Goal: Task Accomplishment & Management: Use online tool/utility

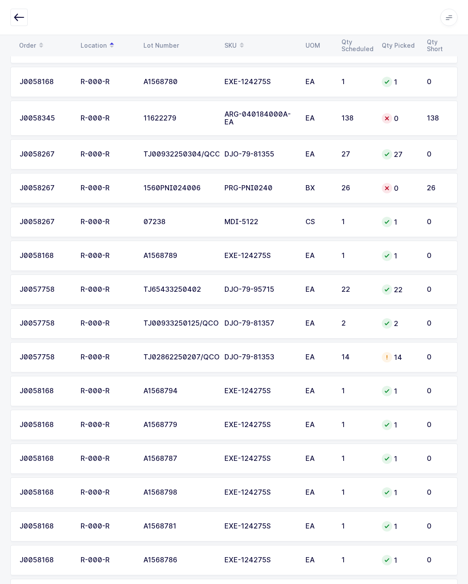
scroll to position [690, 0]
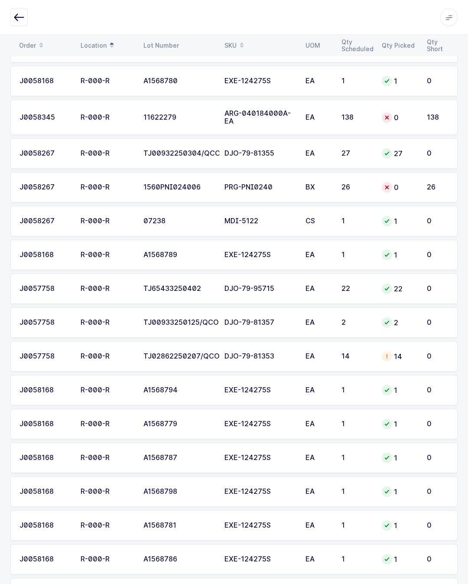
click at [364, 188] on div "26" at bounding box center [357, 187] width 30 height 8
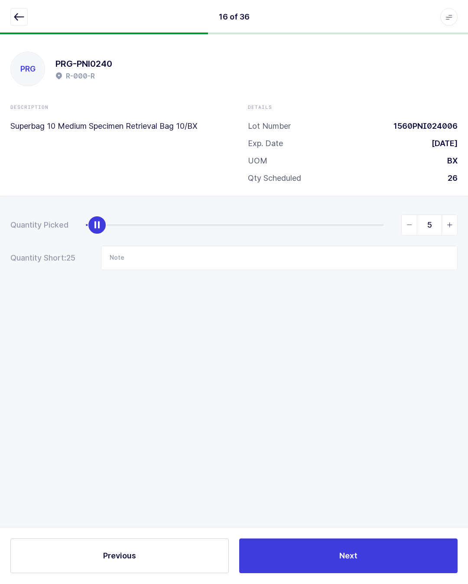
scroll to position [19, 0]
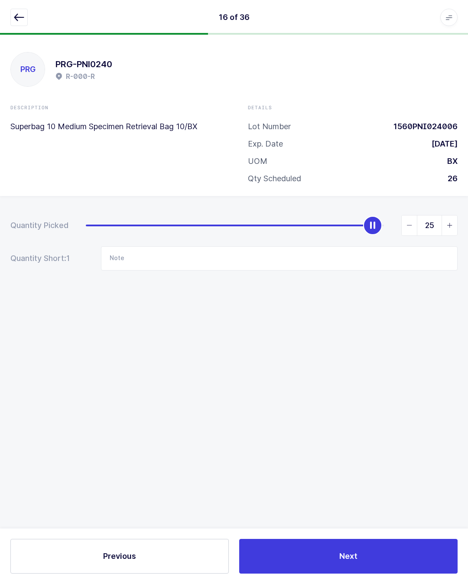
type input "26"
click at [379, 552] on button "Next" at bounding box center [348, 556] width 218 height 35
click at [17, 12] on icon "button" at bounding box center [19, 17] width 10 height 10
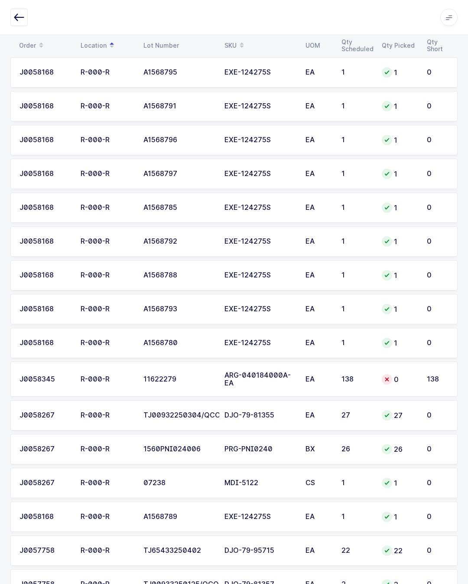
scroll to position [431, 0]
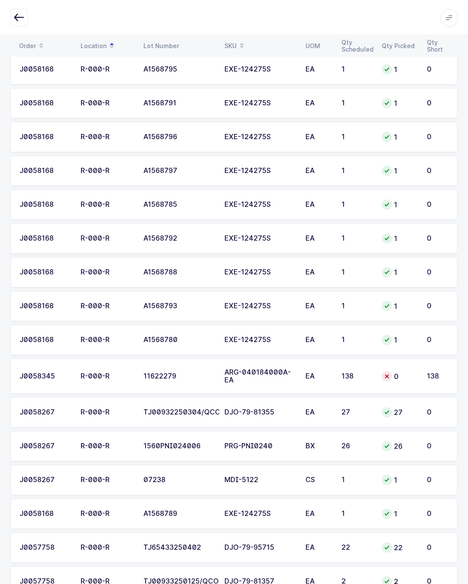
click at [308, 376] on div "EA" at bounding box center [319, 376] width 26 height 8
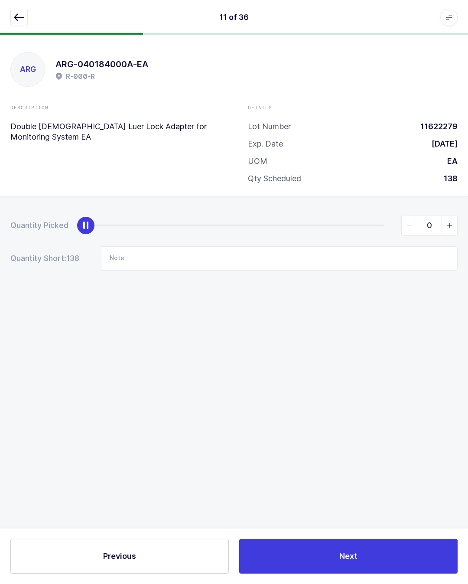
scroll to position [19, 0]
click at [200, 246] on input "Note" at bounding box center [279, 258] width 357 height 24
type input "B63g"
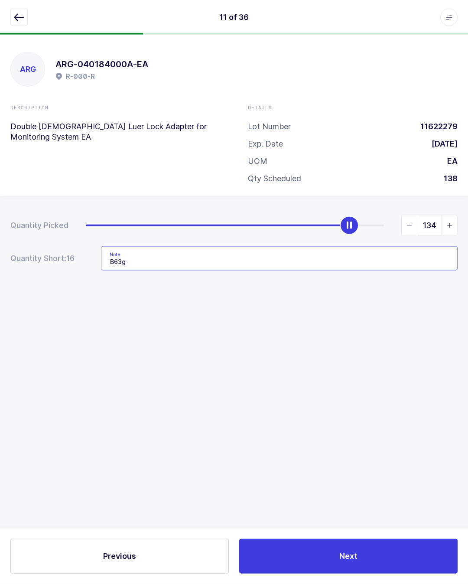
type input "138"
click at [171, 246] on input "B63g" at bounding box center [279, 258] width 357 height 24
click at [241, 246] on input "B63g" at bounding box center [279, 258] width 357 height 24
type input "B63g took 31 ea."
click at [418, 315] on div "Quantity Picked 138 Quantity Short: 0 Note B63g took 31 ea." at bounding box center [234, 273] width 468 height 154
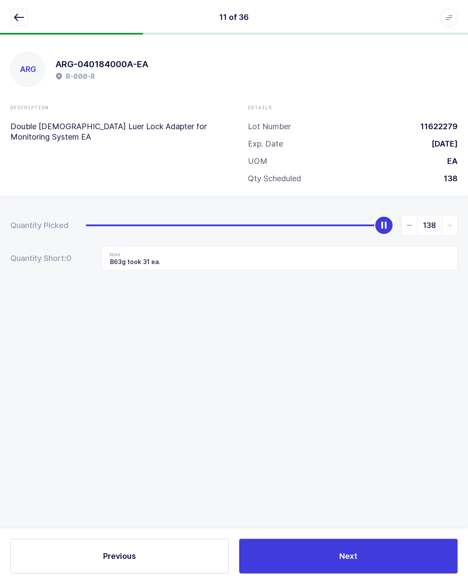
click at [370, 549] on button "Next" at bounding box center [348, 556] width 218 height 35
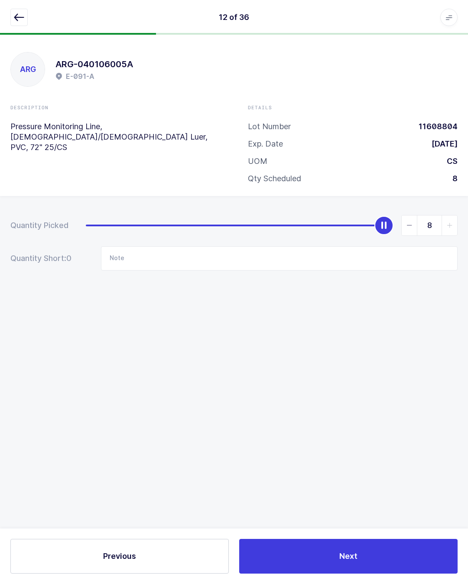
click at [15, 19] on icon "button" at bounding box center [19, 17] width 10 height 10
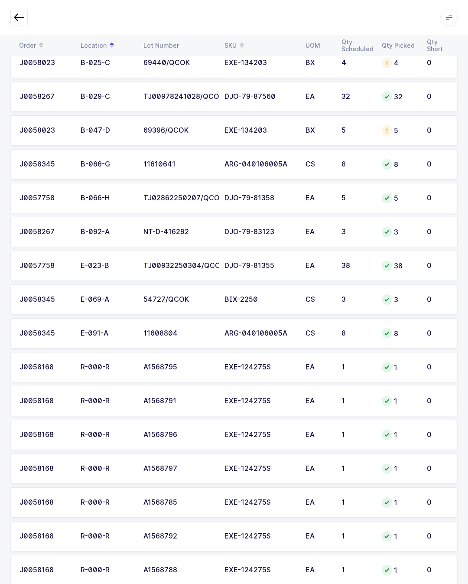
scroll to position [0, 0]
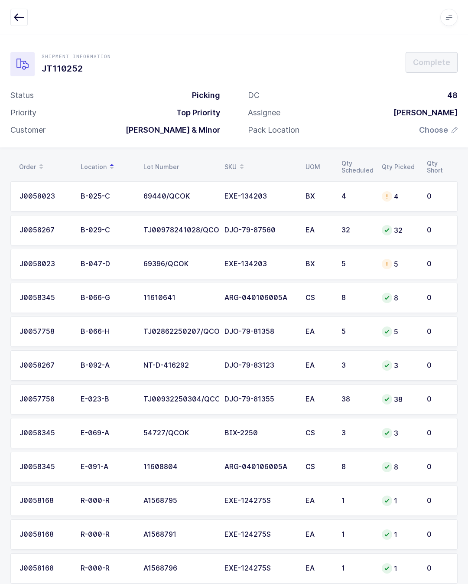
click at [447, 125] on span "Choose" at bounding box center [433, 130] width 29 height 10
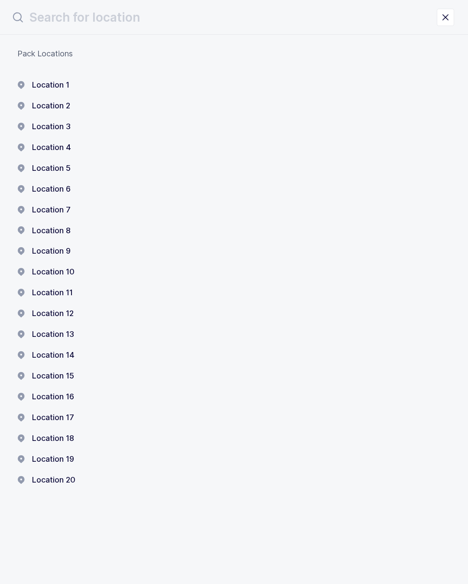
click at [68, 475] on button "Location 20" at bounding box center [46, 480] width 58 height 10
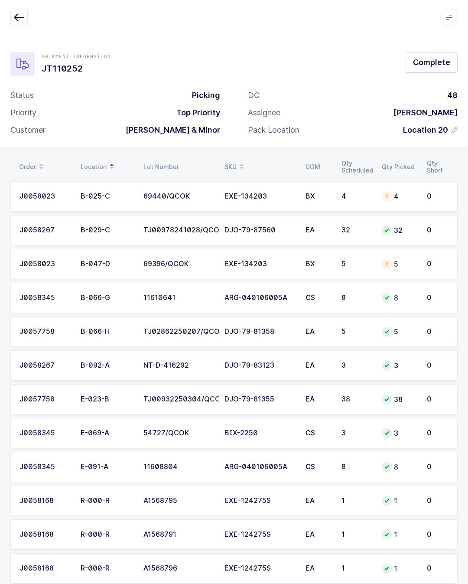
click at [453, 61] on button "Complete" at bounding box center [432, 62] width 52 height 21
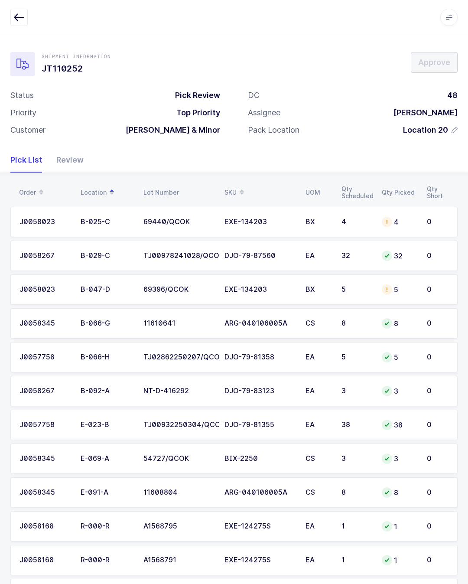
click at [22, 14] on icon "button" at bounding box center [19, 17] width 10 height 10
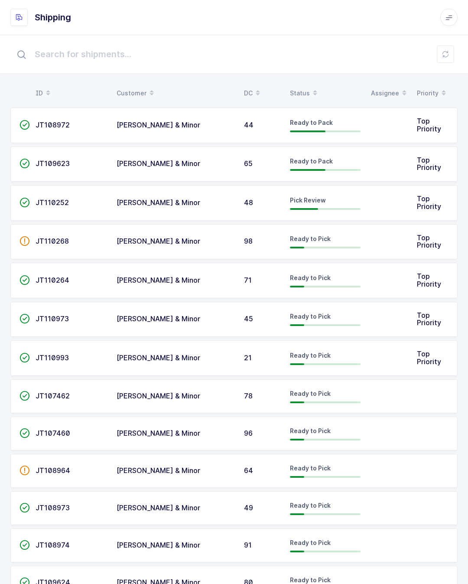
click at [381, 271] on td at bounding box center [389, 281] width 46 height 36
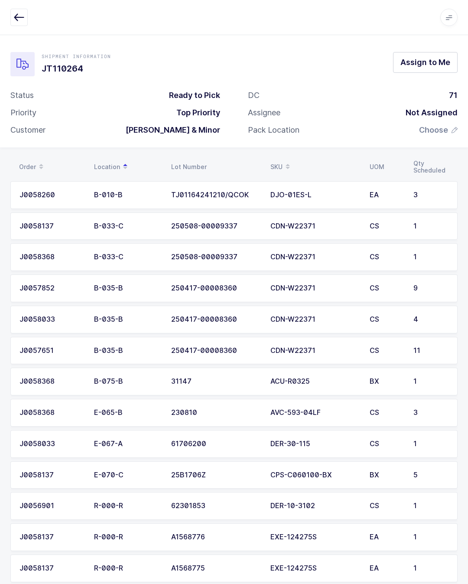
click at [444, 59] on span "Assign to Me" at bounding box center [425, 62] width 50 height 11
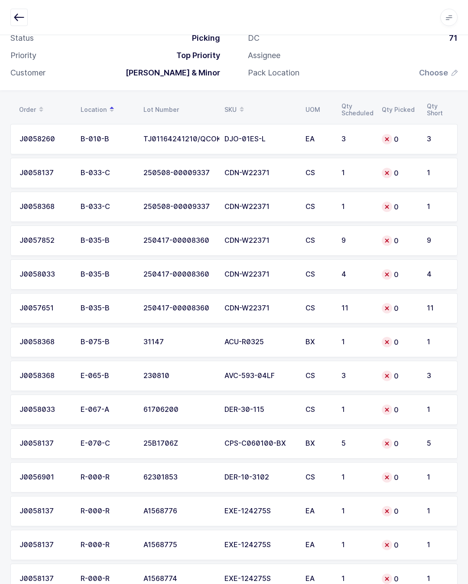
scroll to position [65, 0]
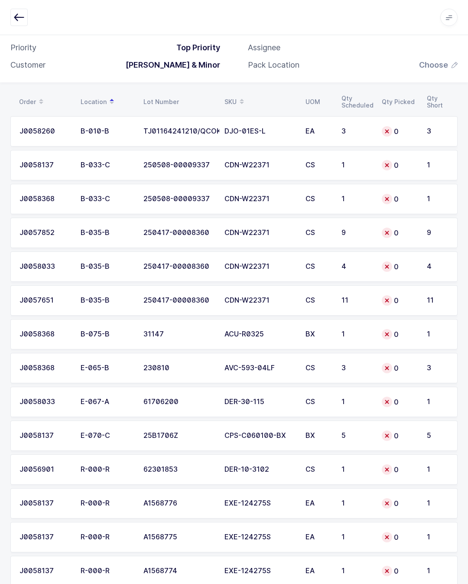
click at [282, 126] on td "DJO-01ES-L" at bounding box center [259, 131] width 81 height 30
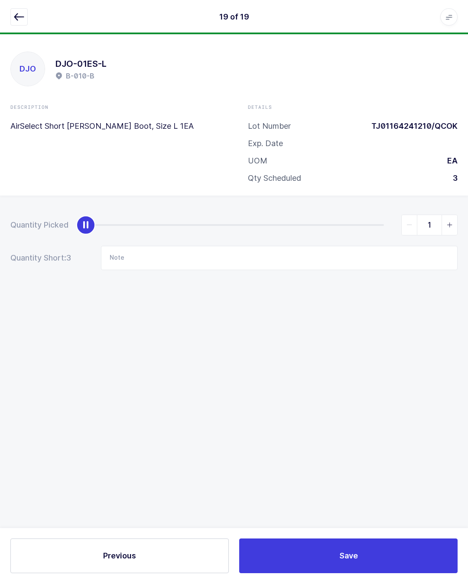
scroll to position [19, 0]
type input "3"
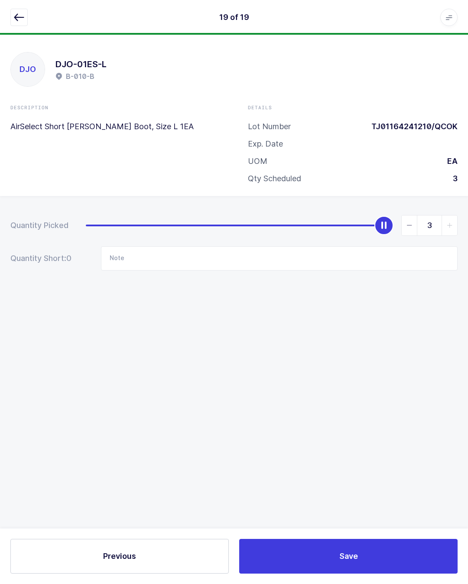
click at [359, 549] on button "Save" at bounding box center [348, 556] width 218 height 35
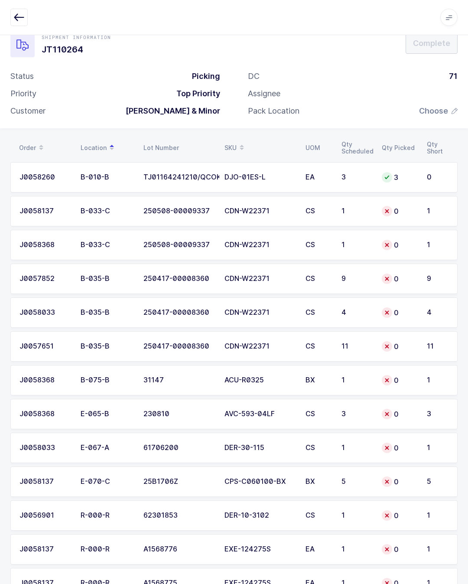
click at [283, 206] on td "CDN-W22371" at bounding box center [259, 211] width 81 height 30
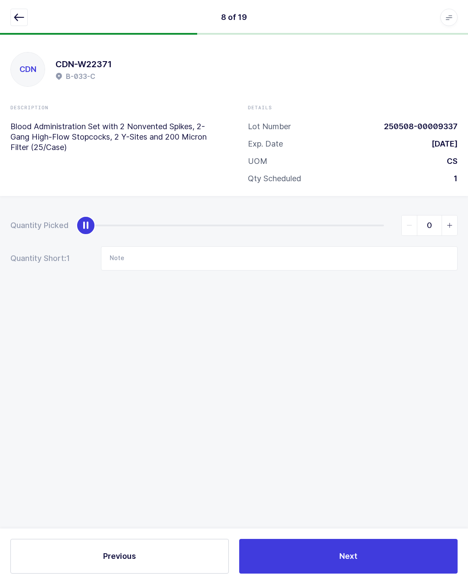
type input "1"
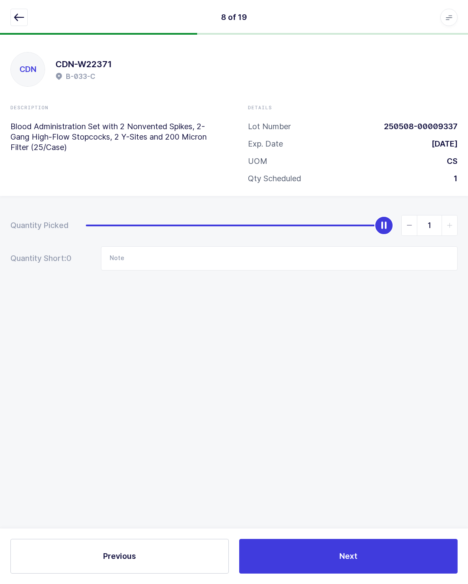
click at [345, 551] on span "Next" at bounding box center [348, 555] width 18 height 11
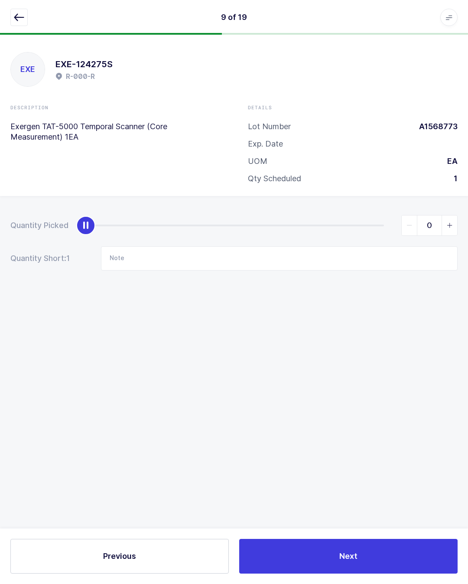
click at [22, 14] on icon "button" at bounding box center [19, 17] width 10 height 10
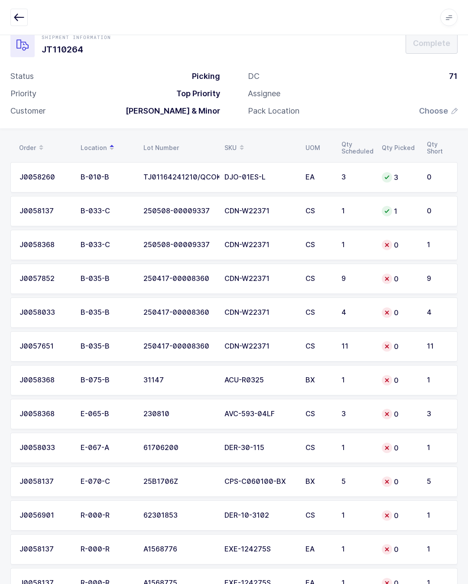
click at [277, 241] on div "CDN-W22371" at bounding box center [259, 245] width 71 height 8
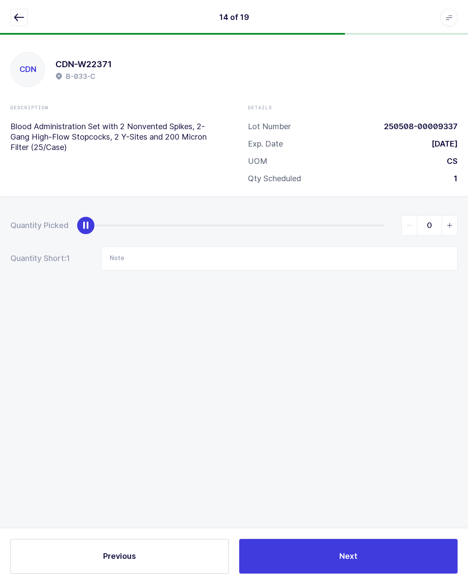
type input "1"
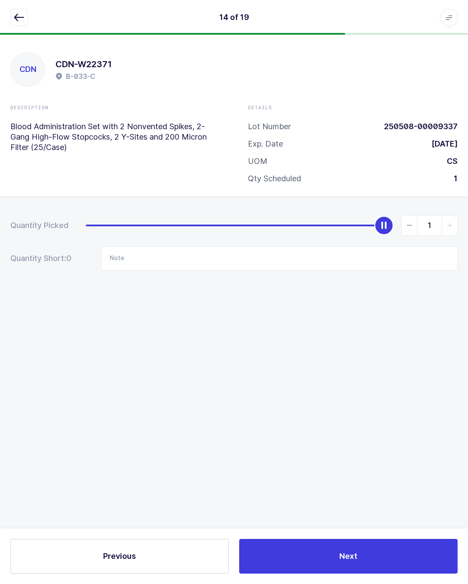
click at [361, 556] on button "Next" at bounding box center [348, 556] width 218 height 35
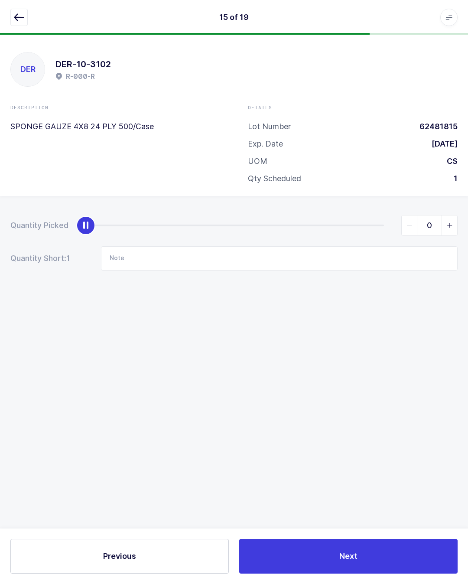
click at [18, 20] on icon "button" at bounding box center [19, 17] width 10 height 10
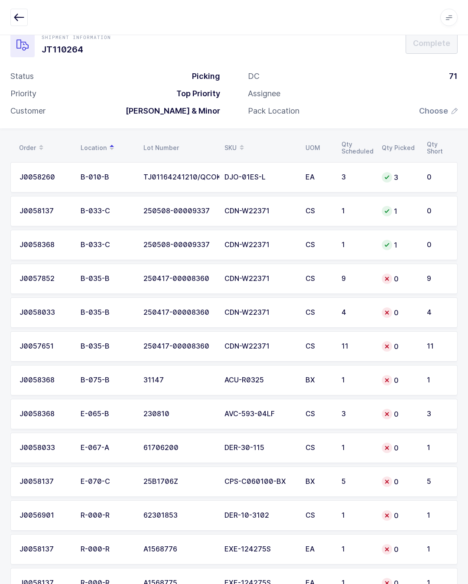
click at [316, 270] on td "CS" at bounding box center [318, 278] width 36 height 30
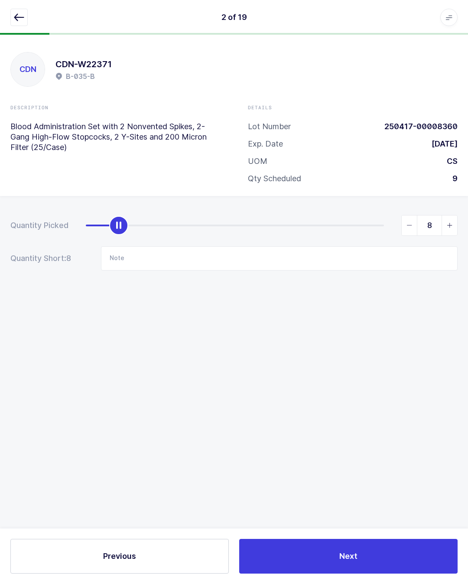
type input "9"
click at [378, 551] on button "Next" at bounding box center [348, 556] width 218 height 35
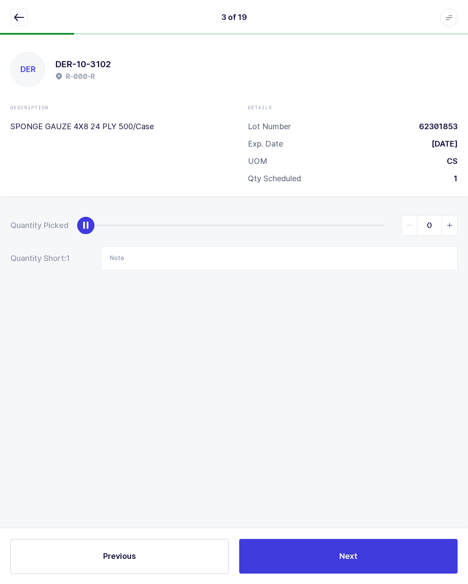
click at [22, 10] on button "button" at bounding box center [18, 17] width 17 height 17
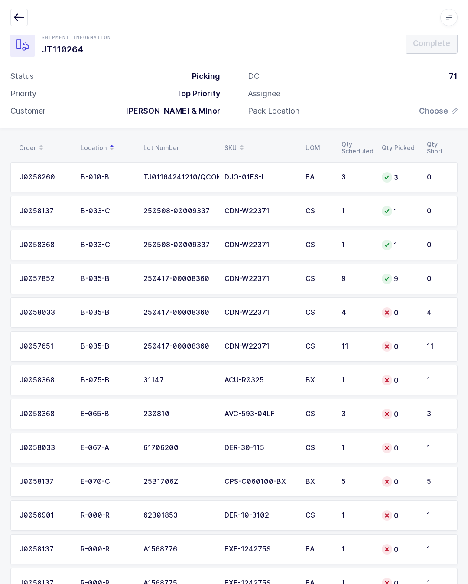
click at [364, 312] on div "4" at bounding box center [357, 313] width 30 height 8
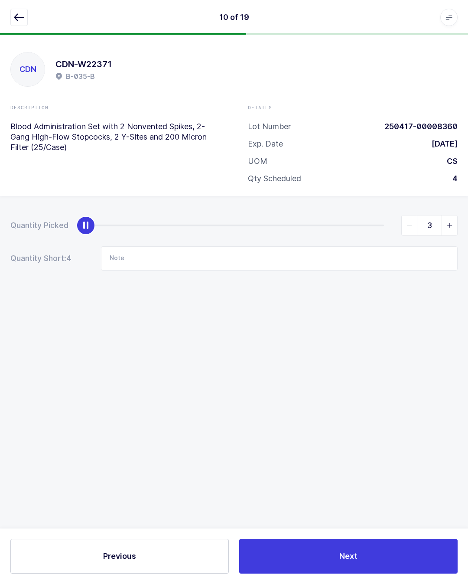
type input "4"
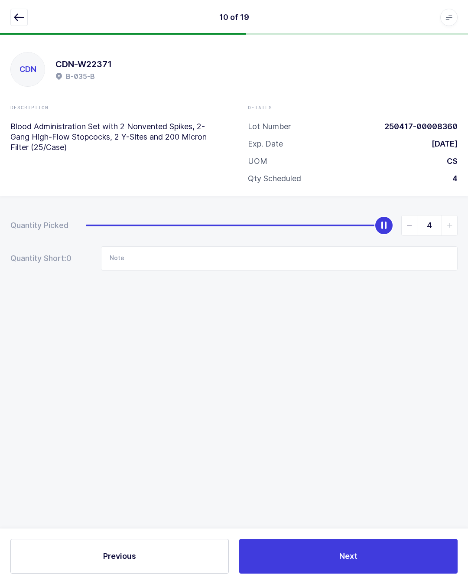
click at [384, 555] on button "Next" at bounding box center [348, 556] width 218 height 35
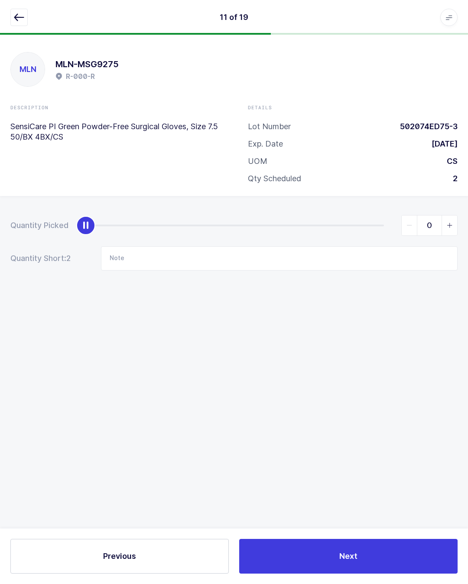
click at [26, 6] on div "11 of 19 Apps Core [GEOGRAPHIC_DATA] Admin Mission Control Purchasing [PERSON_N…" at bounding box center [234, 17] width 468 height 35
click at [17, 20] on icon "button" at bounding box center [19, 17] width 10 height 10
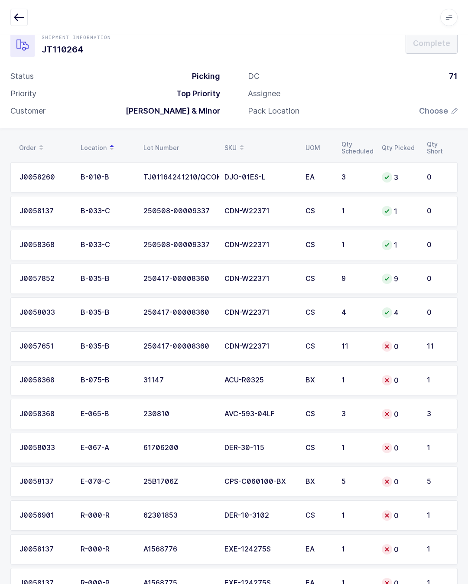
click at [300, 345] on td "CDN-W22371" at bounding box center [259, 346] width 81 height 30
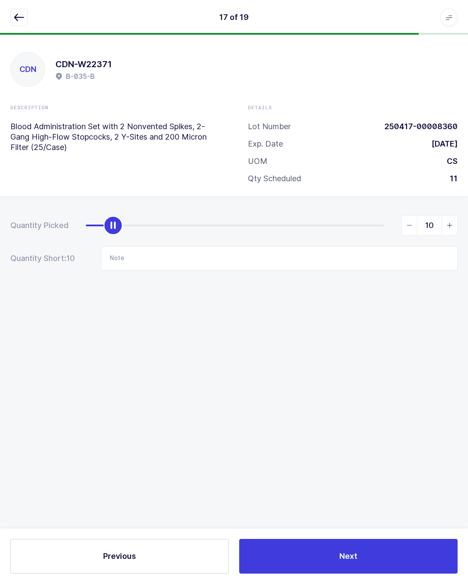
type input "11"
click at [393, 557] on button "Next" at bounding box center [348, 556] width 218 height 35
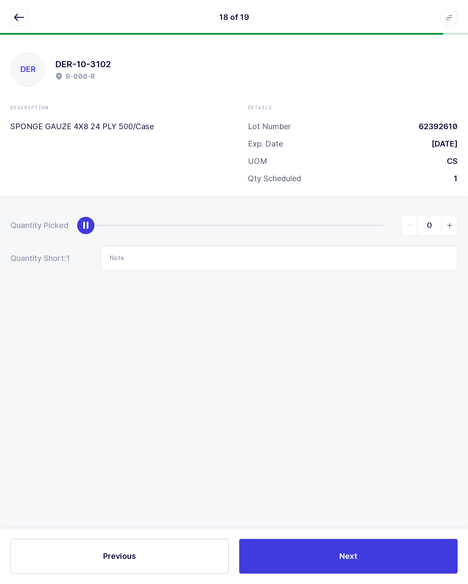
click at [24, 11] on button "button" at bounding box center [18, 17] width 17 height 17
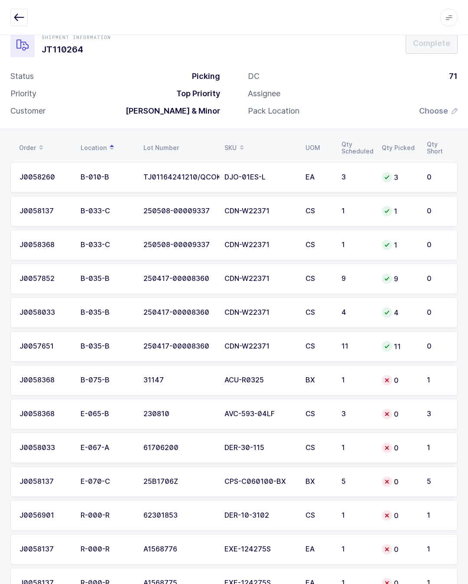
click at [364, 410] on div "3" at bounding box center [357, 414] width 30 height 8
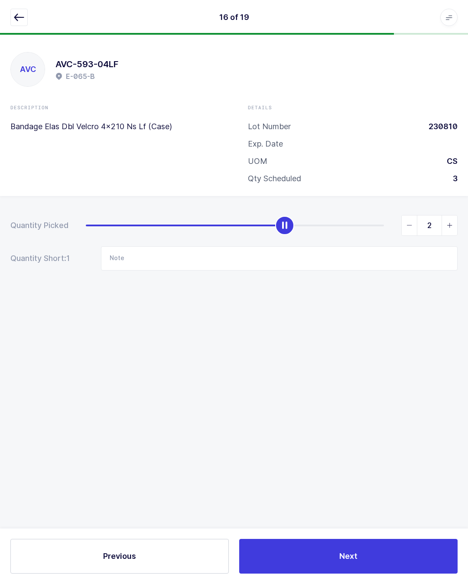
type input "3"
click at [325, 551] on button "Next" at bounding box center [348, 556] width 218 height 35
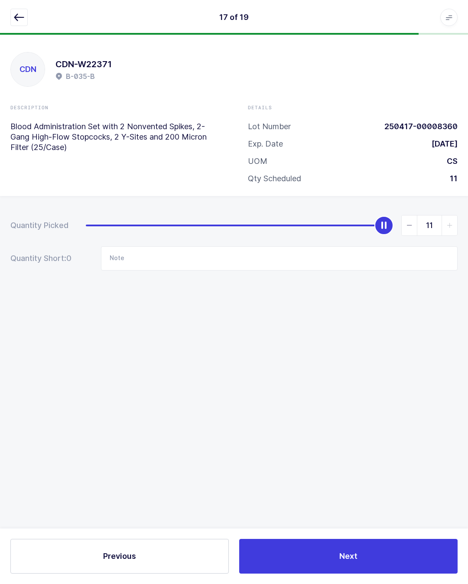
click at [16, 19] on icon "button" at bounding box center [19, 17] width 10 height 10
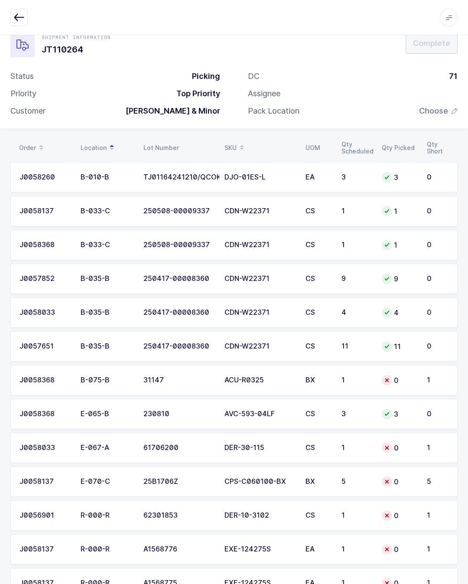
click at [317, 481] on div "BX" at bounding box center [319, 482] width 26 height 8
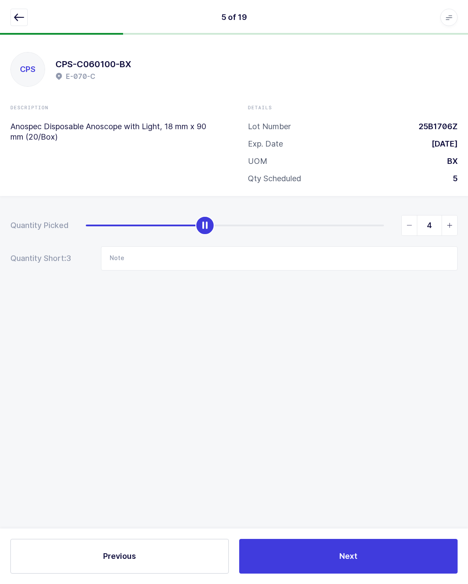
type input "5"
click at [377, 550] on button "Next" at bounding box center [348, 556] width 218 height 35
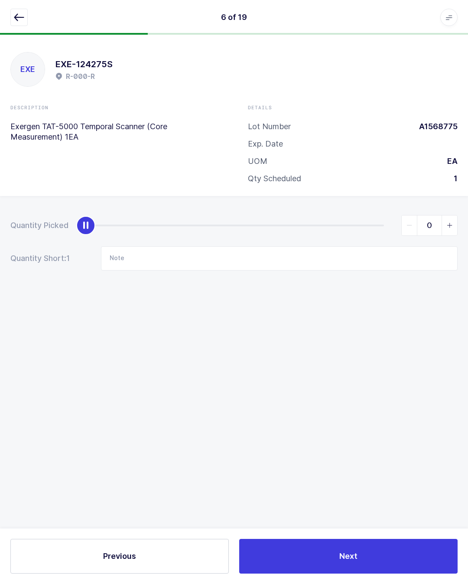
click at [20, 15] on icon "button" at bounding box center [19, 17] width 10 height 10
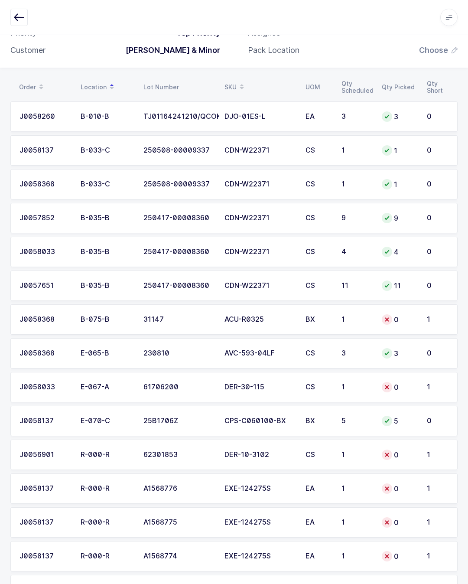
scroll to position [79, 0]
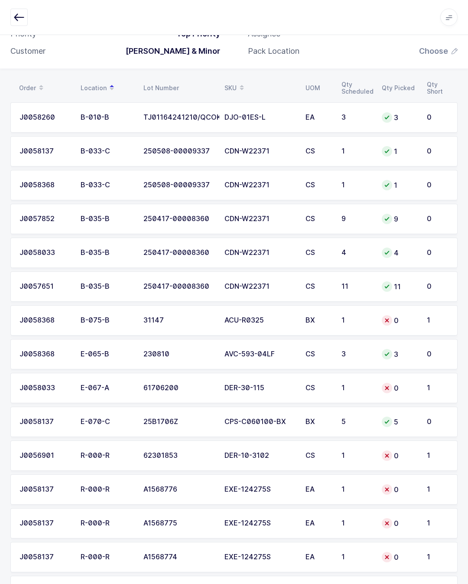
click at [278, 386] on div "DER-30-115" at bounding box center [259, 388] width 71 height 8
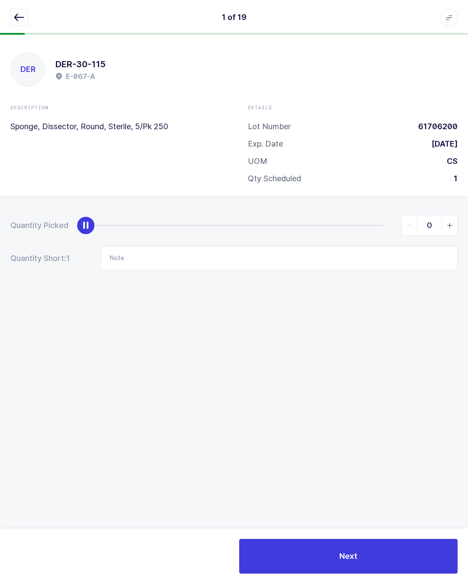
type input "1"
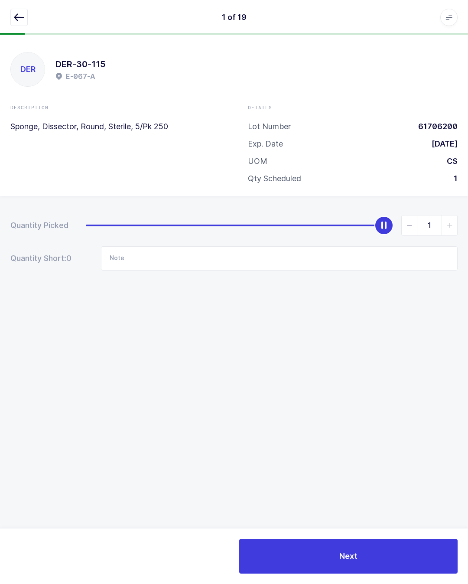
click at [368, 555] on button "Next" at bounding box center [348, 556] width 218 height 35
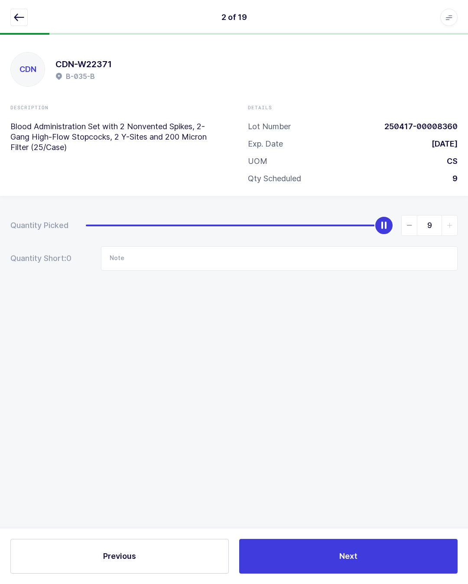
click at [39, 5] on div "2 of 19 Apps Core [GEOGRAPHIC_DATA] Admin Mission Control Purchasing [PERSON_NA…" at bounding box center [234, 17] width 468 height 35
click at [20, 14] on icon "button" at bounding box center [19, 17] width 10 height 10
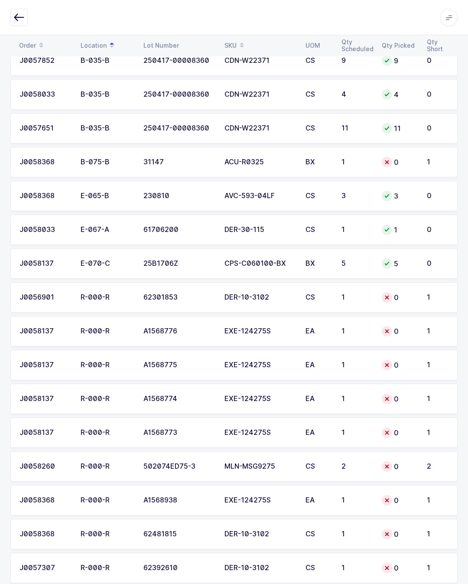
scroll to position [237, 0]
click at [360, 462] on div "2" at bounding box center [357, 466] width 30 height 8
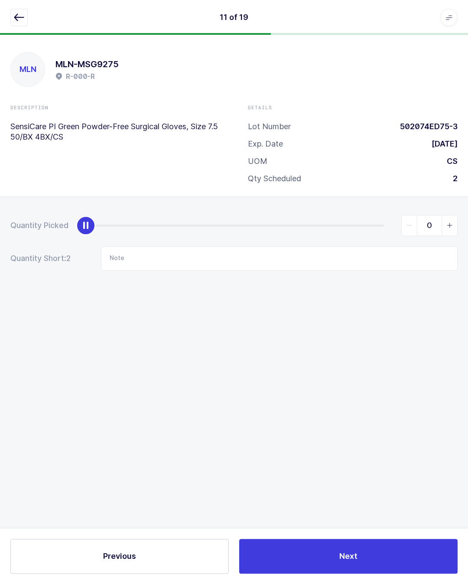
scroll to position [0, 0]
type input "2"
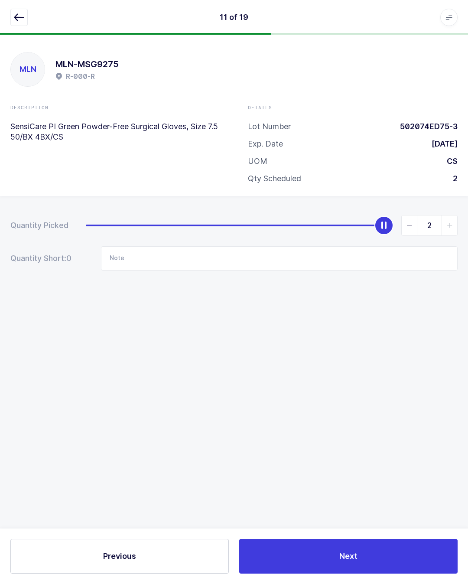
click at [390, 554] on button "Next" at bounding box center [348, 556] width 218 height 35
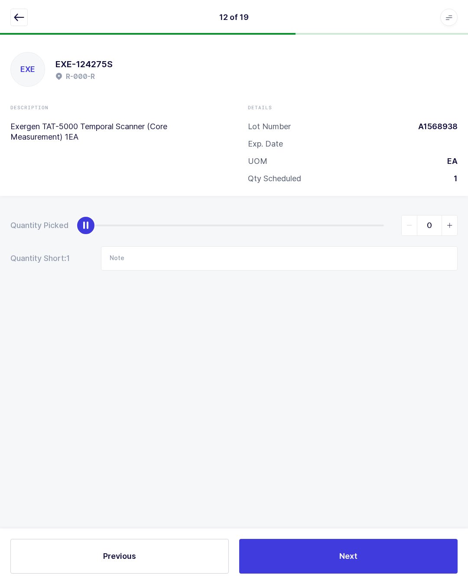
click at [22, 12] on icon "button" at bounding box center [19, 17] width 10 height 10
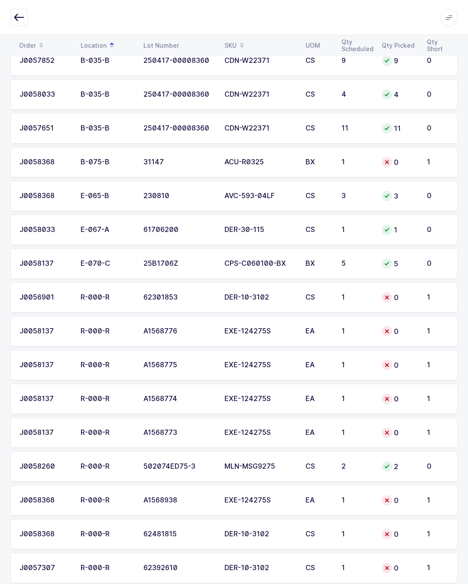
scroll to position [237, 0]
click at [247, 561] on td "DER-10-3102" at bounding box center [259, 568] width 81 height 30
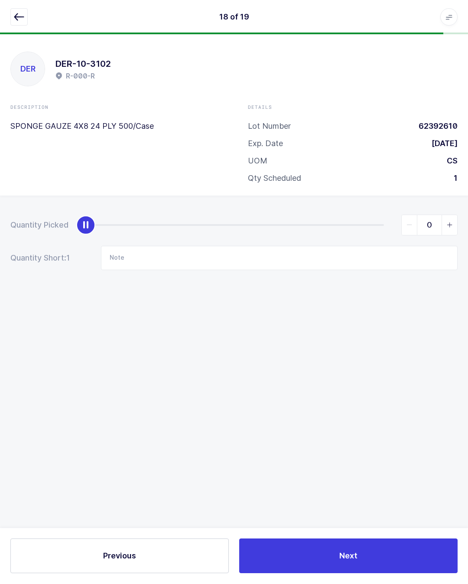
scroll to position [19, 0]
type input "1"
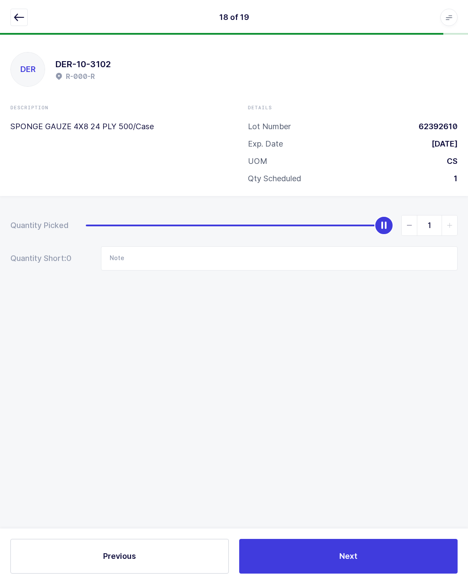
click at [350, 546] on button "Next" at bounding box center [348, 556] width 218 height 35
click at [21, 11] on button "button" at bounding box center [18, 17] width 17 height 17
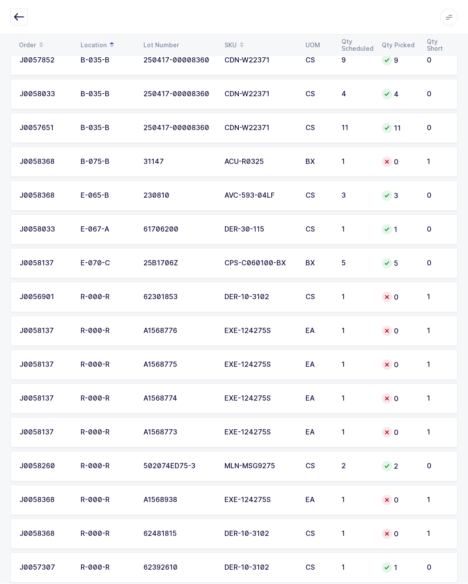
scroll to position [237, 0]
click at [312, 531] on div "CS" at bounding box center [319, 534] width 26 height 8
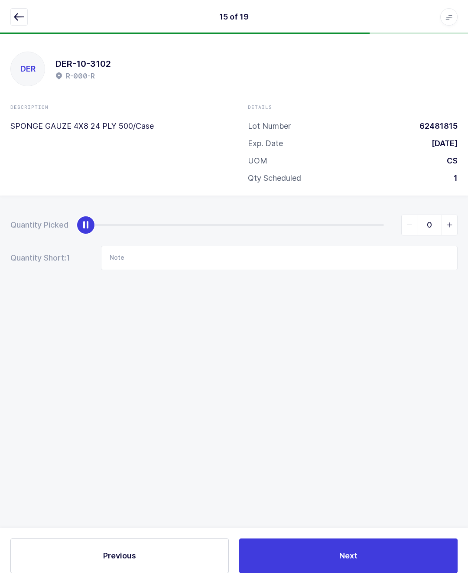
scroll to position [19, 0]
type input "1"
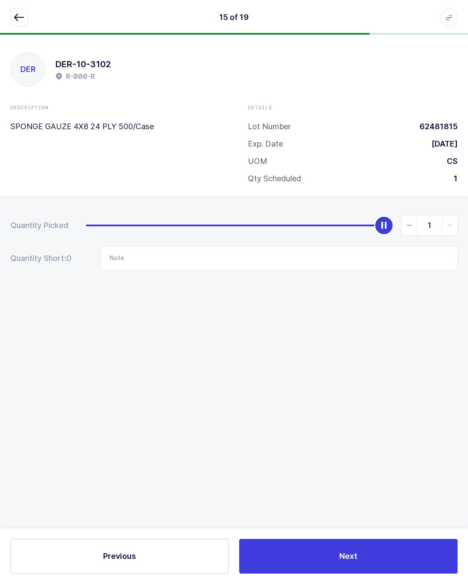
click at [365, 558] on button "Next" at bounding box center [348, 556] width 218 height 35
click at [12, 17] on button "button" at bounding box center [18, 17] width 17 height 17
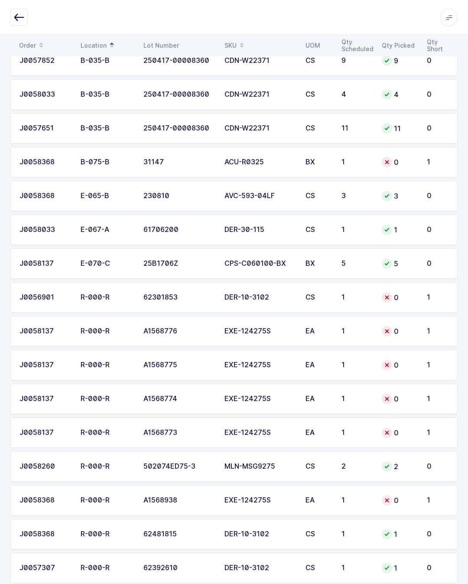
scroll to position [237, 0]
click at [283, 327] on div "EXE-124275S" at bounding box center [259, 331] width 71 height 8
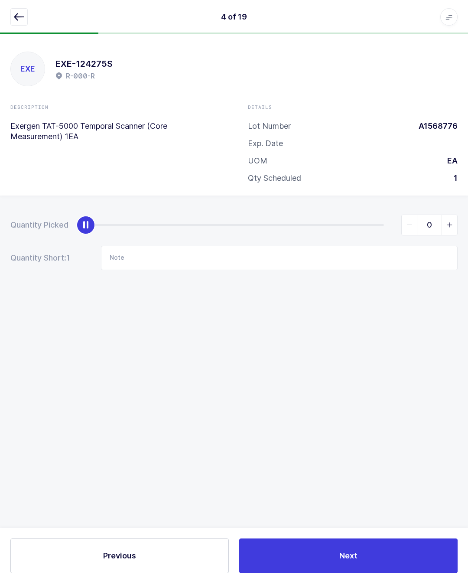
scroll to position [19, 0]
type input "1"
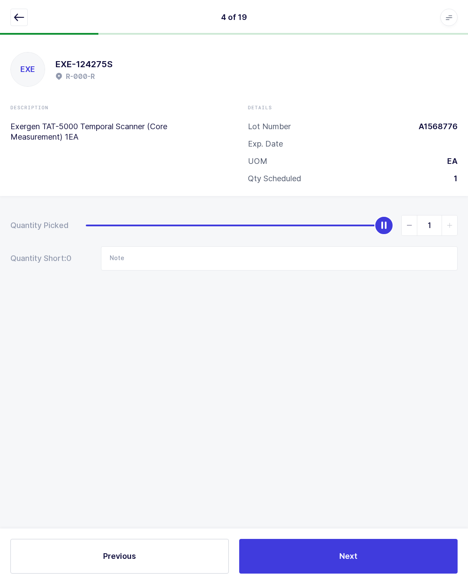
click at [358, 554] on button "Next" at bounding box center [348, 556] width 218 height 35
click at [27, 20] on button "button" at bounding box center [18, 17] width 17 height 17
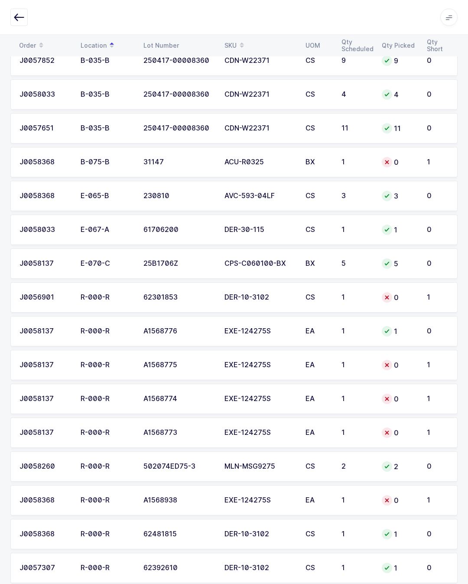
scroll to position [237, 0]
click at [374, 364] on td "1" at bounding box center [356, 365] width 40 height 30
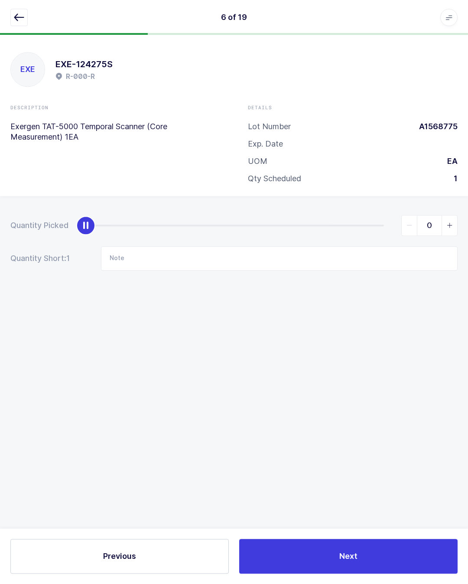
scroll to position [0, 0]
type input "1"
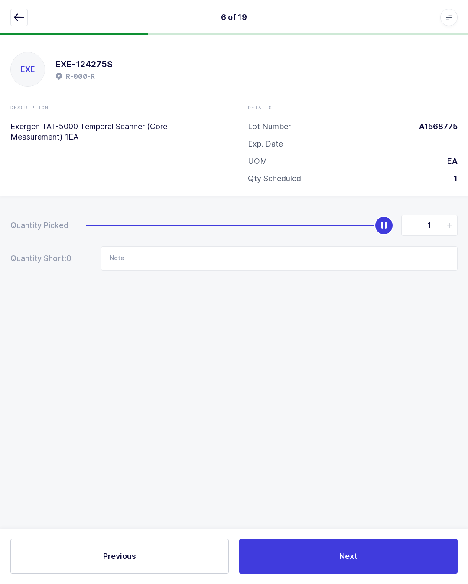
click at [384, 559] on button "Next" at bounding box center [348, 556] width 218 height 35
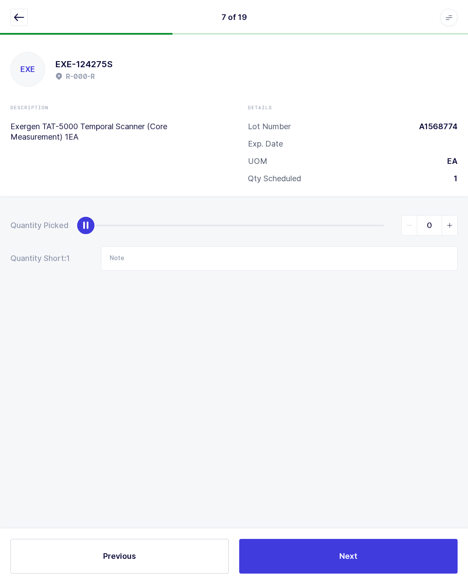
click at [14, 17] on icon "button" at bounding box center [19, 17] width 10 height 10
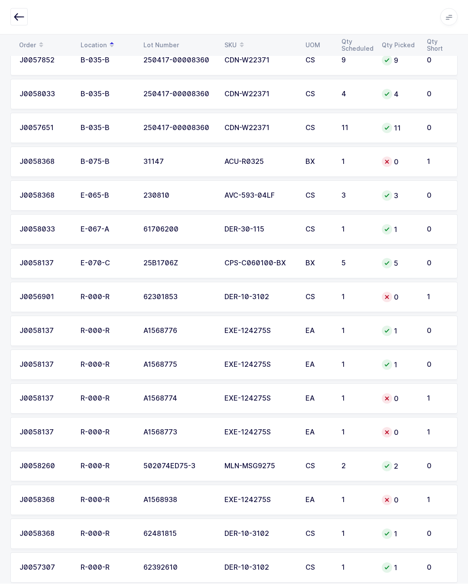
scroll to position [237, 0]
click at [383, 400] on div at bounding box center [387, 399] width 10 height 10
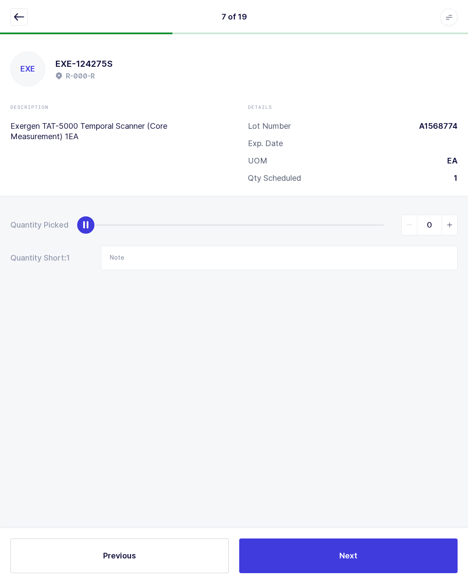
scroll to position [19, 0]
type input "1"
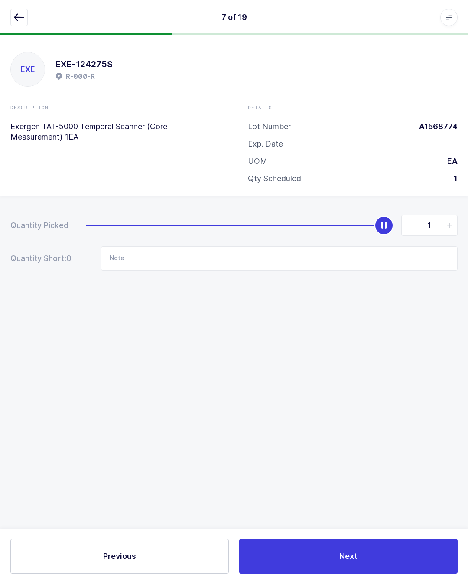
click at [373, 559] on button "Next" at bounding box center [348, 556] width 218 height 35
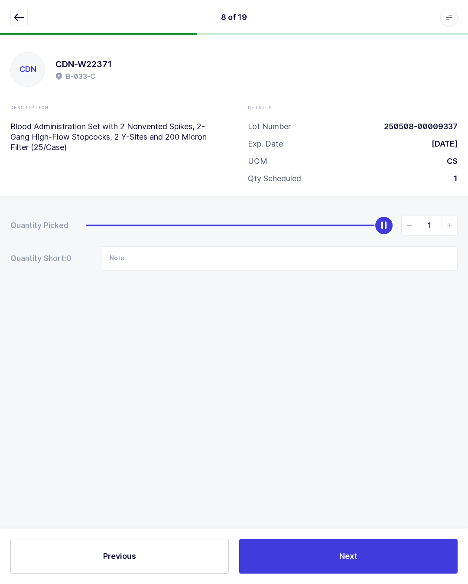
click at [16, 20] on icon "button" at bounding box center [19, 17] width 10 height 10
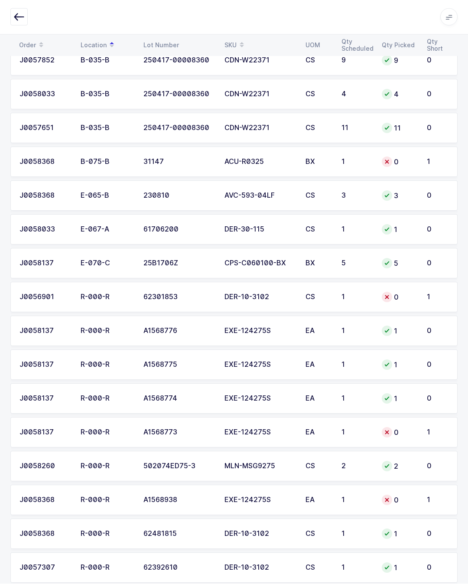
scroll to position [237, 0]
click at [352, 430] on div "1" at bounding box center [357, 433] width 30 height 8
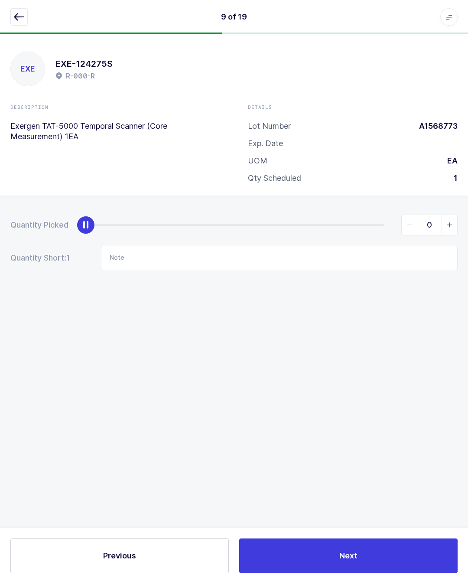
scroll to position [19, 0]
type input "1"
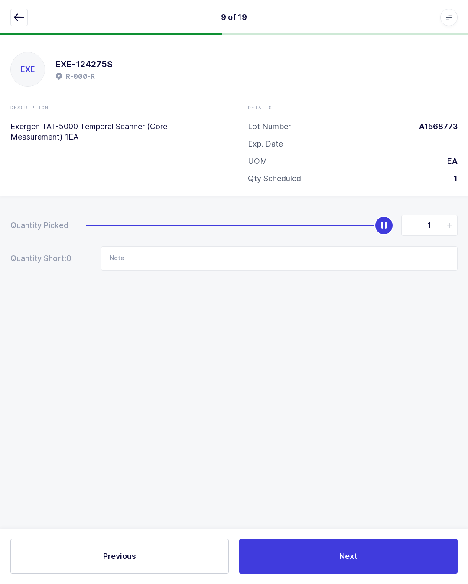
click at [383, 556] on button "Next" at bounding box center [348, 556] width 218 height 35
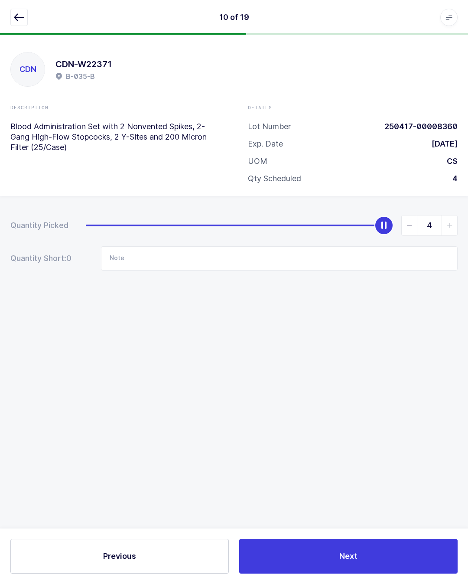
click at [15, 11] on button "button" at bounding box center [18, 17] width 17 height 17
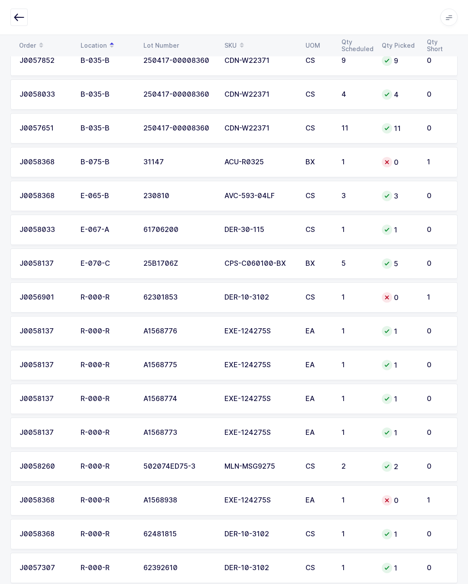
scroll to position [237, 0]
click at [358, 499] on div "1" at bounding box center [357, 500] width 30 height 8
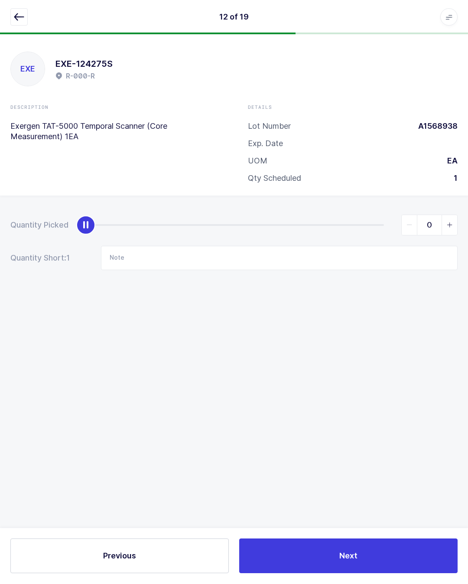
scroll to position [19, 0]
type input "1"
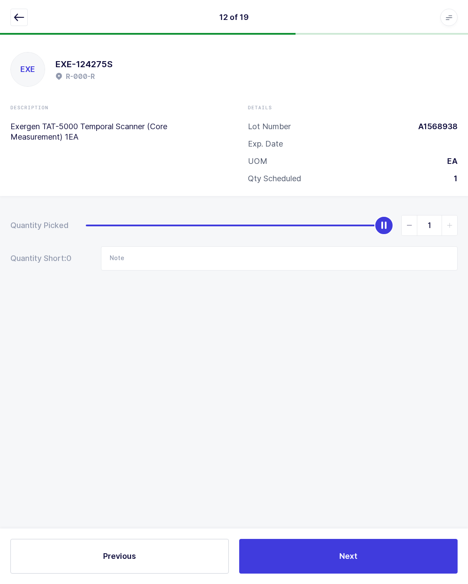
click at [403, 559] on button "Next" at bounding box center [348, 556] width 218 height 35
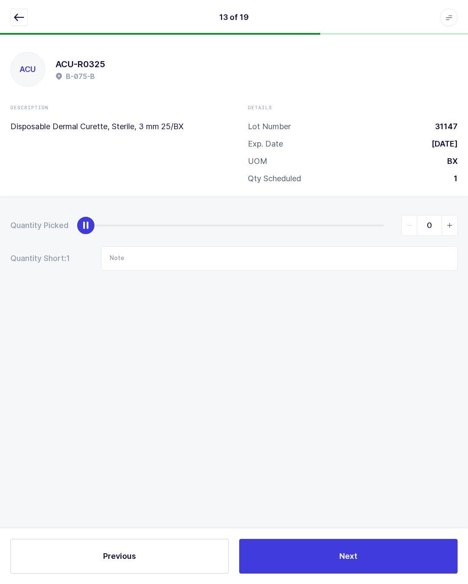
click at [19, 17] on icon "button" at bounding box center [19, 17] width 10 height 10
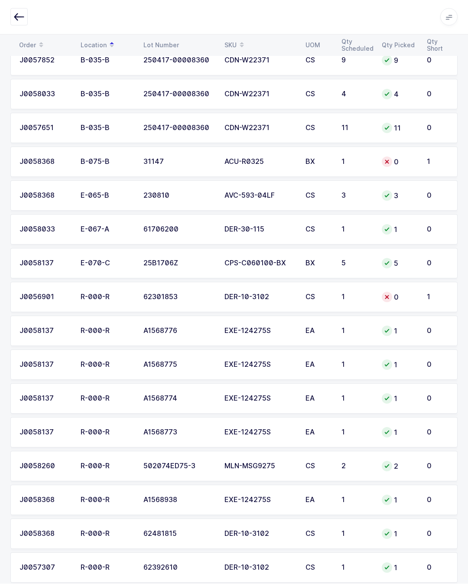
scroll to position [237, 0]
click at [381, 164] on td "0" at bounding box center [399, 162] width 45 height 30
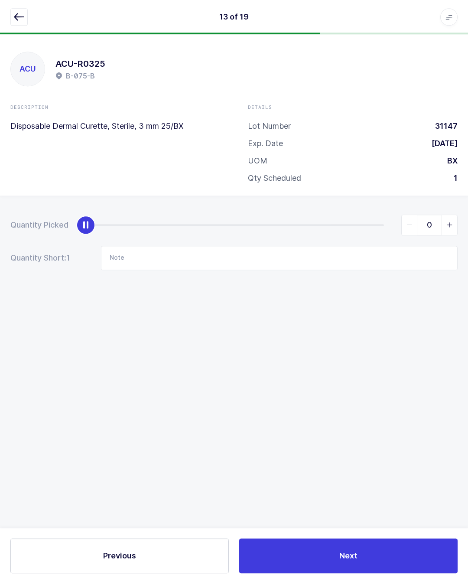
scroll to position [19, 0]
type input "1"
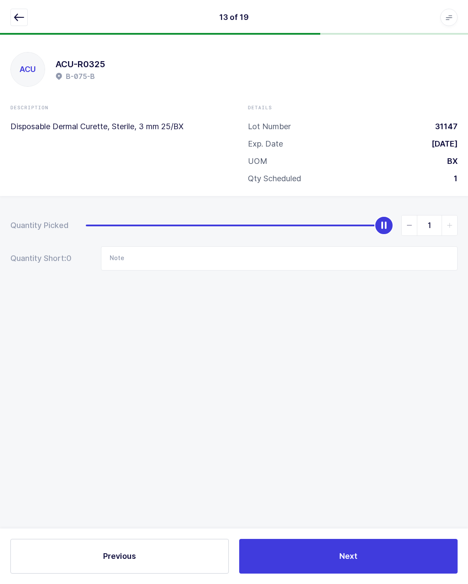
click at [382, 558] on button "Next" at bounding box center [348, 556] width 218 height 35
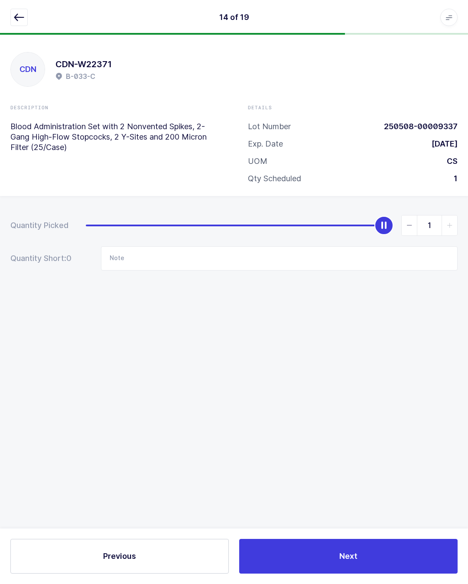
click at [15, 15] on icon "button" at bounding box center [19, 17] width 10 height 10
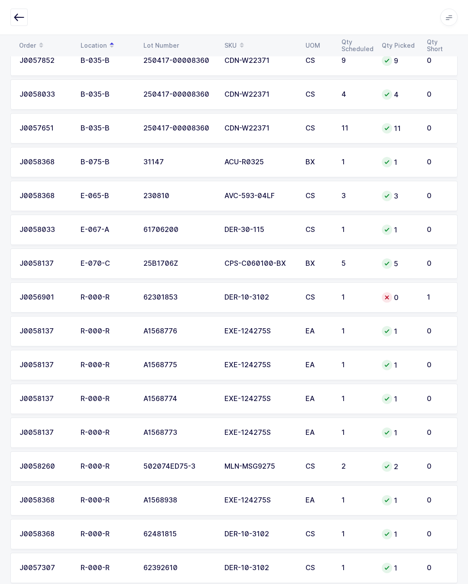
scroll to position [237, 0]
click at [466, 480] on div "Order Location Lot Number SKU UOM Qty Scheduled Qty Picked Qty Short J0058260 B…" at bounding box center [234, 256] width 468 height 693
click at [356, 293] on div "1" at bounding box center [357, 297] width 30 height 8
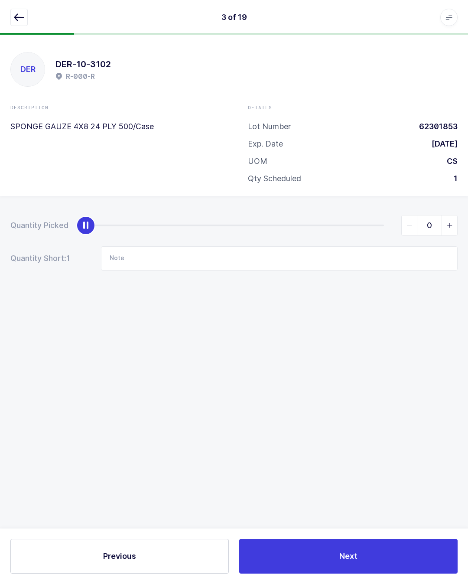
scroll to position [19, 0]
click at [207, 246] on input "Note" at bounding box center [279, 258] width 357 height 24
type input "New lot# 62481815"
click at [399, 323] on div "Quantity Picked 0 Quantity Short: 1 Note New lot# 62481815" at bounding box center [234, 273] width 468 height 154
click at [395, 550] on button "Next" at bounding box center [348, 556] width 218 height 35
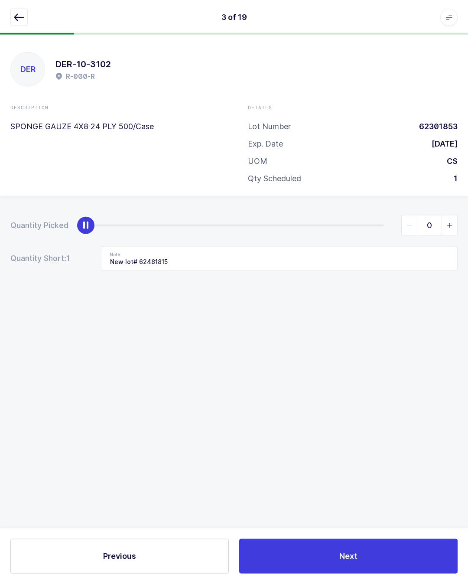
scroll to position [19, 0]
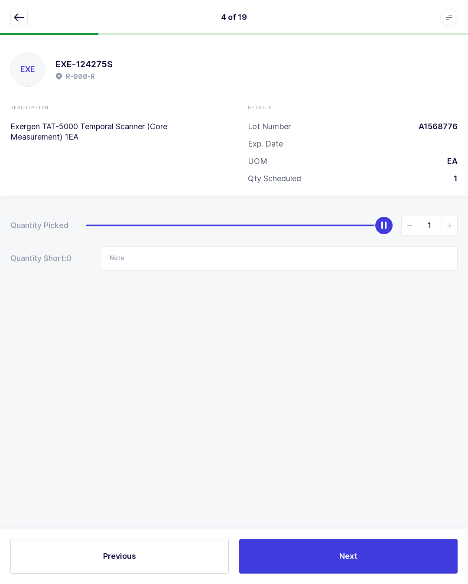
click at [22, 20] on icon "button" at bounding box center [19, 17] width 10 height 10
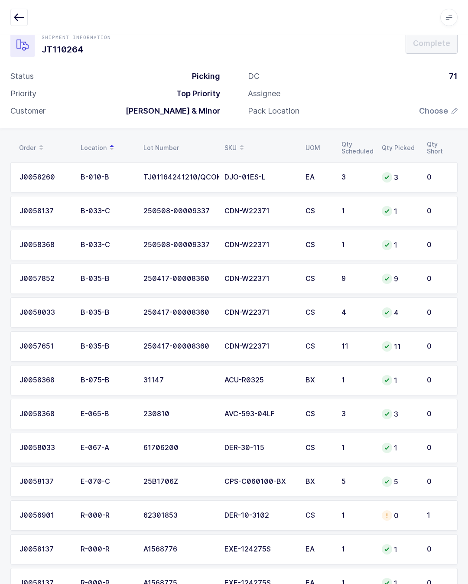
scroll to position [0, 0]
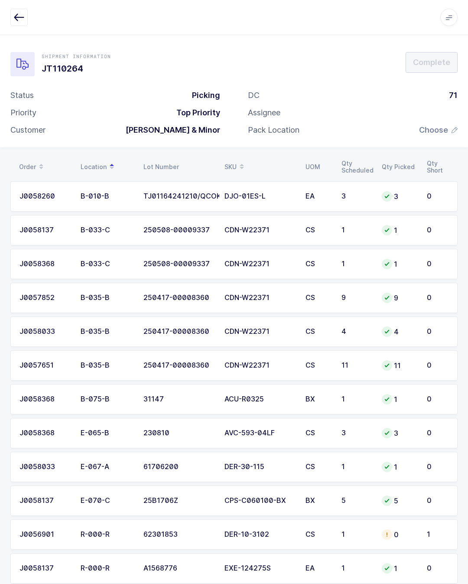
click at [451, 126] on span "Choose" at bounding box center [438, 130] width 39 height 10
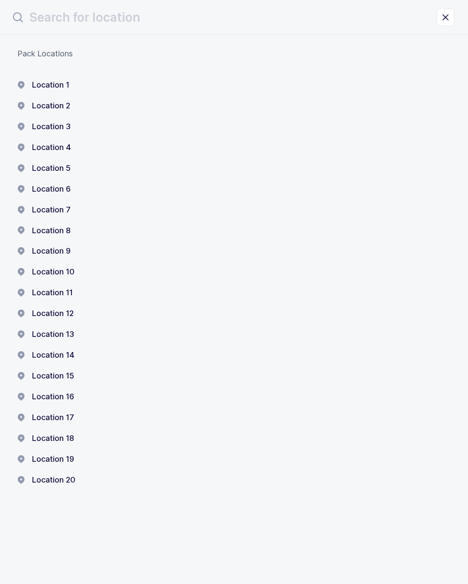
click at [63, 454] on button "Location 19" at bounding box center [45, 459] width 57 height 10
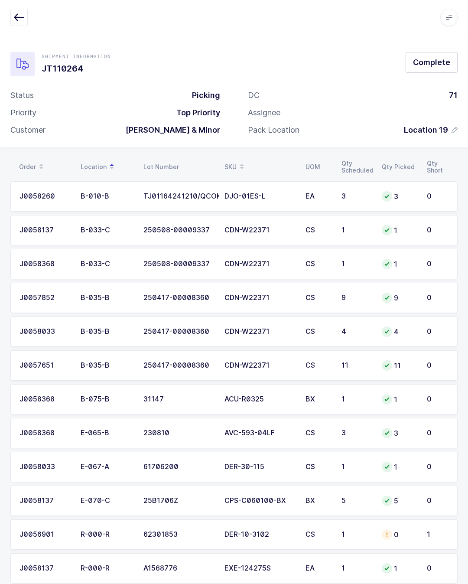
click at [432, 70] on button "Complete" at bounding box center [432, 62] width 52 height 21
click at [440, 59] on span "Complete" at bounding box center [431, 62] width 37 height 11
click at [330, 13] on div "Error Server Error" at bounding box center [389, 25] width 143 height 36
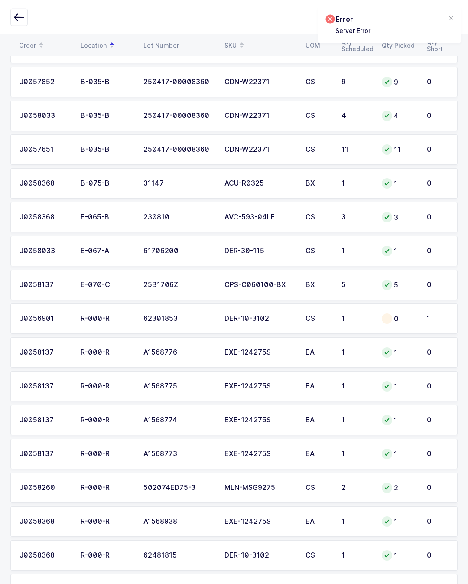
scroll to position [237, 0]
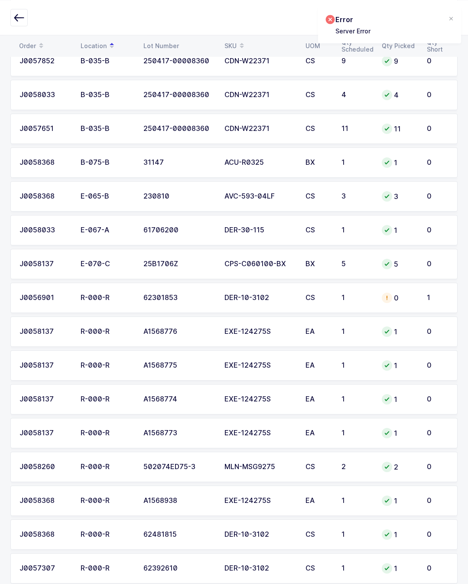
click at [386, 295] on icon at bounding box center [387, 297] width 7 height 7
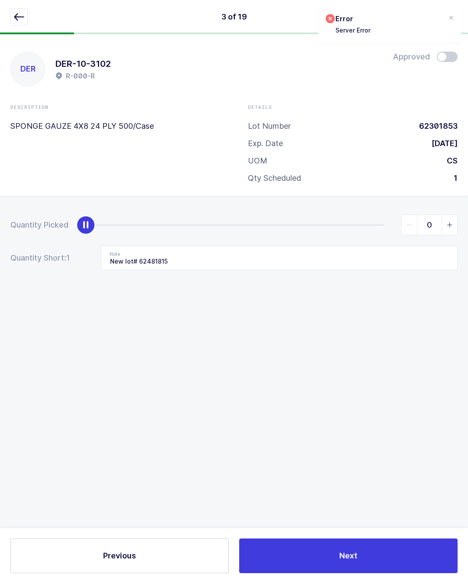
scroll to position [19, 0]
type input "1"
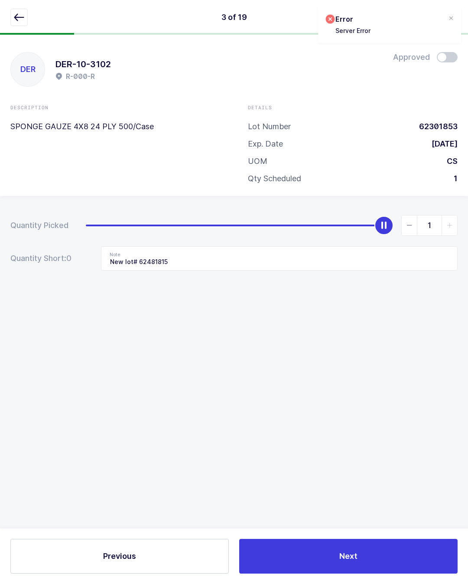
click at [368, 552] on button "Next" at bounding box center [348, 556] width 218 height 35
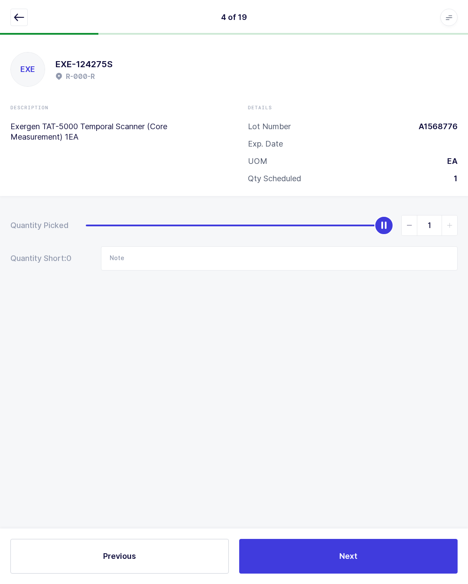
click at [19, 16] on icon "button" at bounding box center [19, 17] width 10 height 10
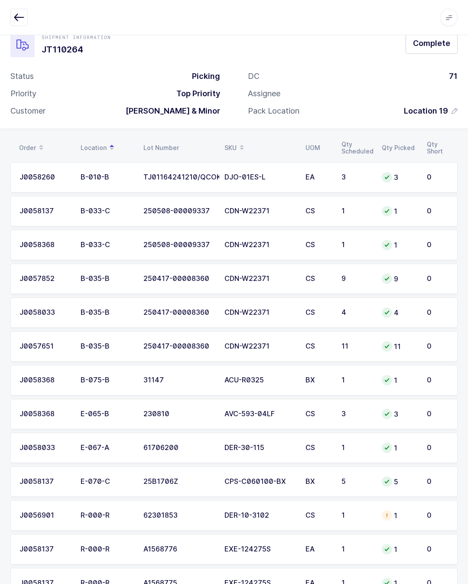
click at [446, 40] on span "Complete" at bounding box center [431, 43] width 37 height 11
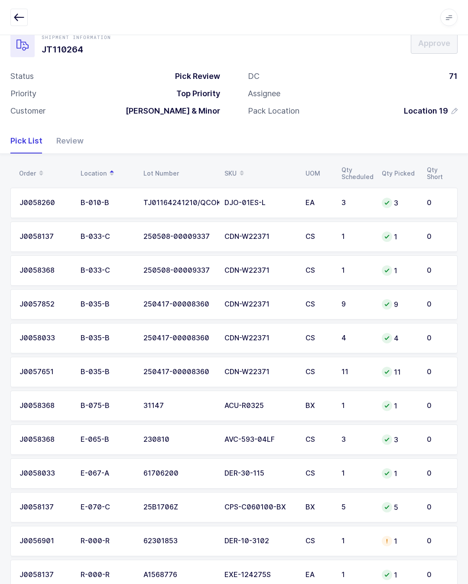
click at [16, 17] on icon "button" at bounding box center [19, 17] width 10 height 10
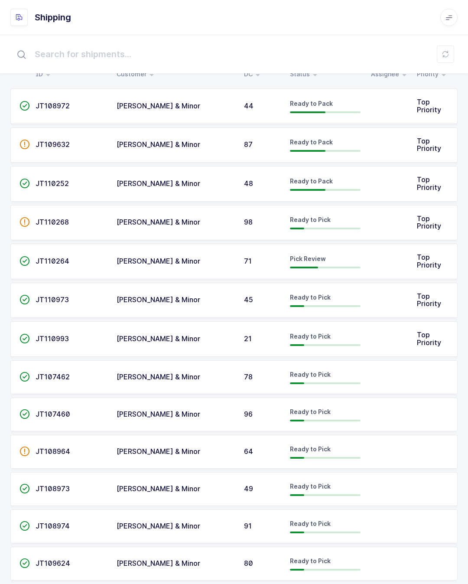
click at [359, 297] on div "Ready to Pick" at bounding box center [325, 300] width 71 height 14
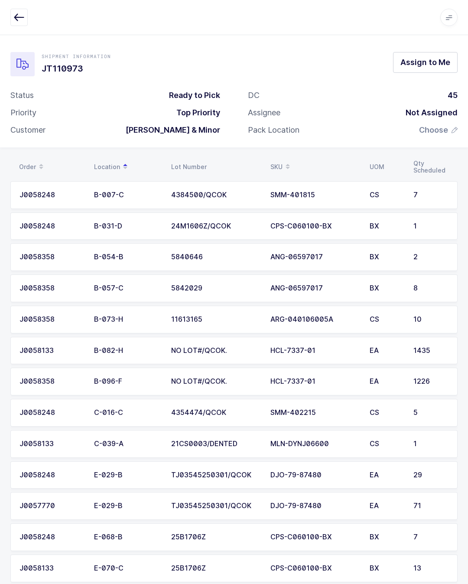
click at [17, 19] on icon "button" at bounding box center [19, 17] width 10 height 10
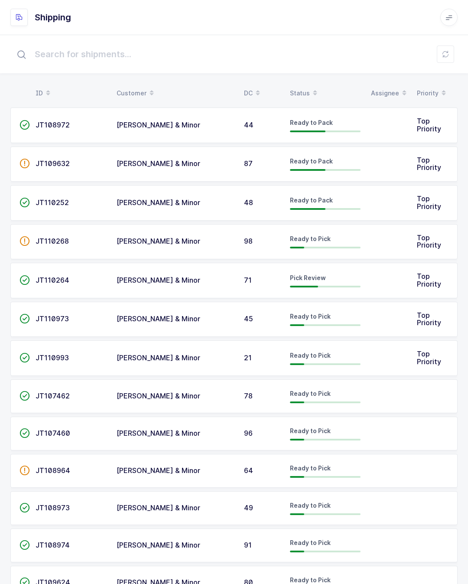
click at [413, 315] on td "Top Priority" at bounding box center [435, 320] width 46 height 36
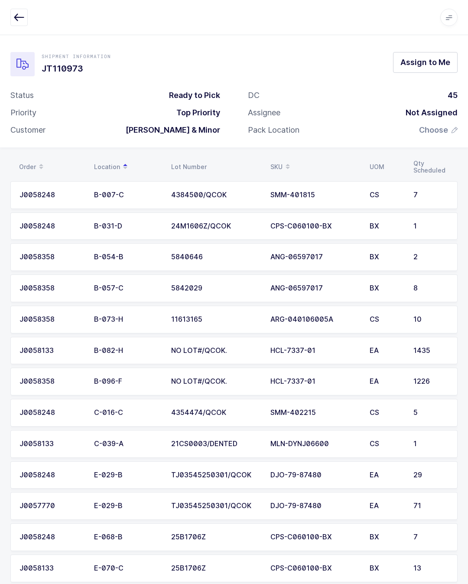
click at [431, 59] on span "Assign to Me" at bounding box center [425, 62] width 50 height 11
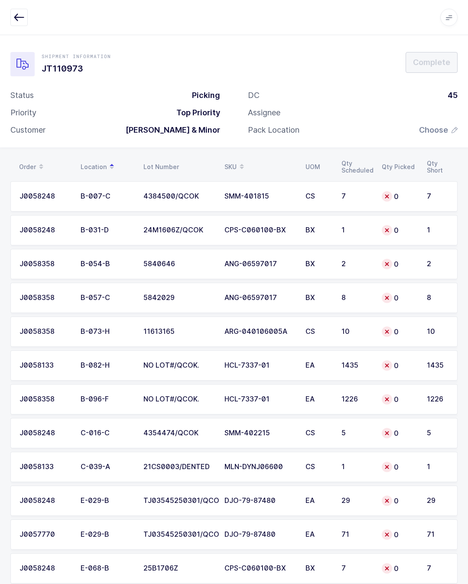
click at [342, 192] on div "7" at bounding box center [357, 196] width 30 height 8
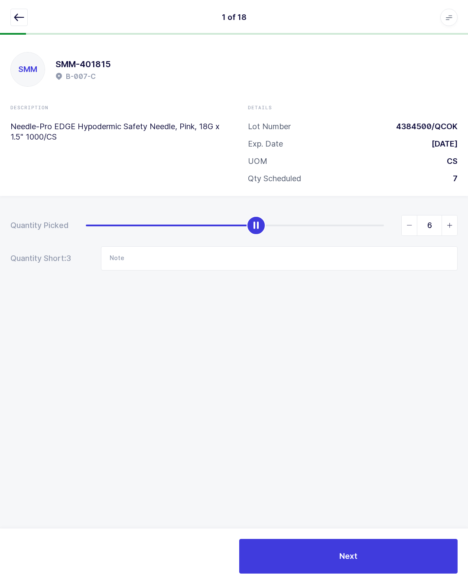
type input "7"
click at [355, 559] on span "Next" at bounding box center [348, 555] width 18 height 11
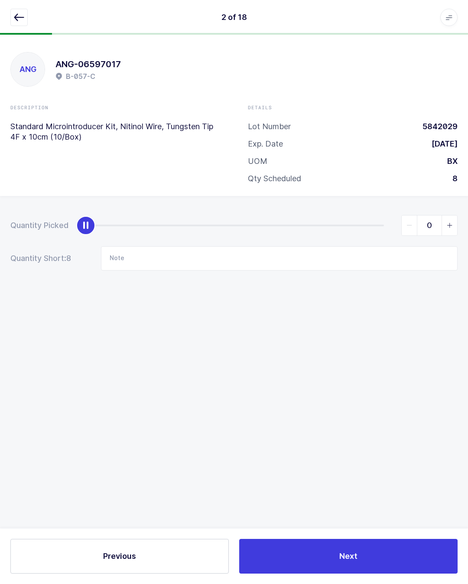
click at [14, 19] on icon "button" at bounding box center [19, 17] width 10 height 10
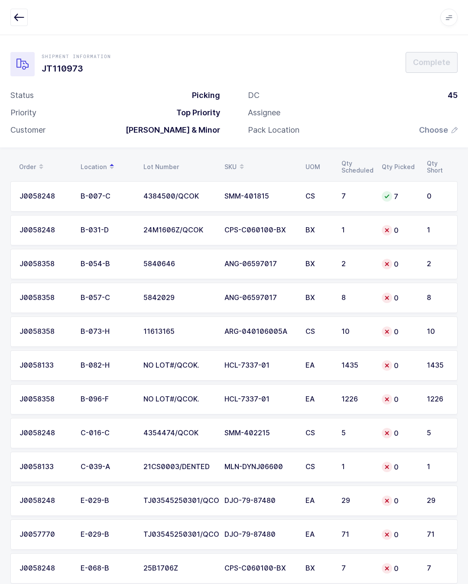
click at [360, 226] on div "1" at bounding box center [357, 230] width 30 height 8
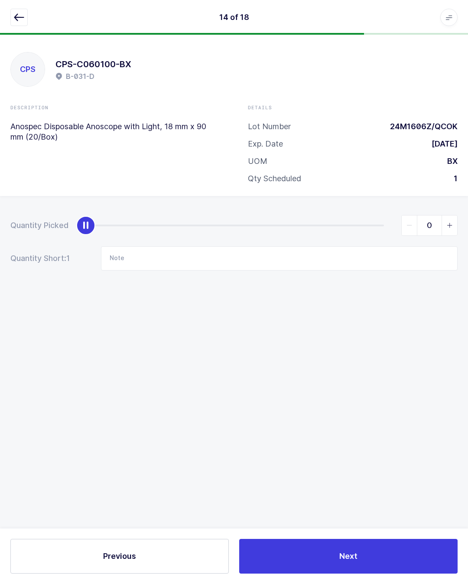
type input "1"
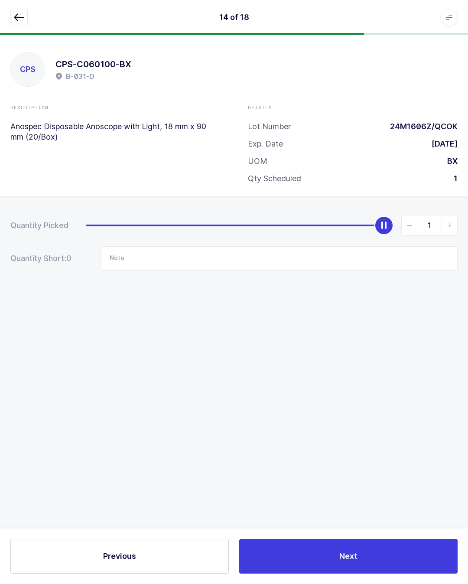
click at [394, 551] on button "Next" at bounding box center [348, 556] width 218 height 35
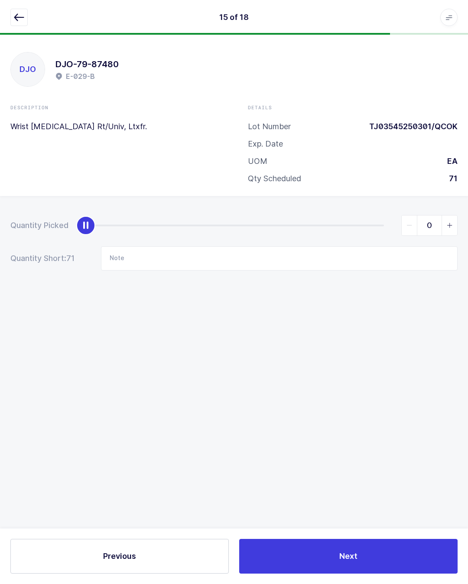
click at [16, 19] on icon "button" at bounding box center [19, 17] width 10 height 10
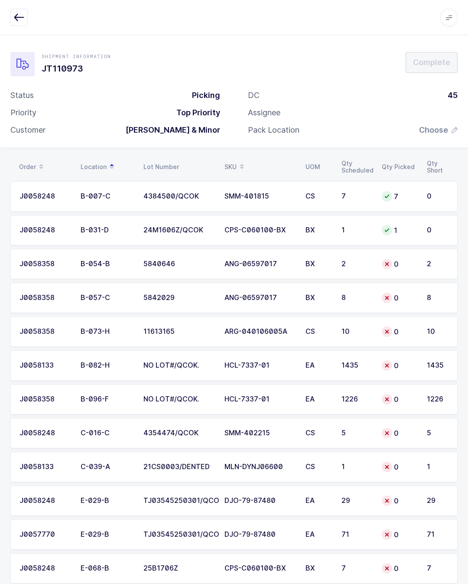
click at [331, 332] on div "CS" at bounding box center [319, 332] width 26 height 8
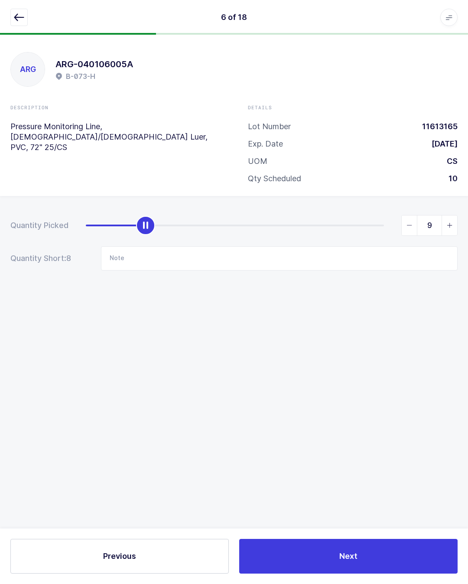
type input "10"
click at [357, 554] on span "Next" at bounding box center [348, 555] width 18 height 11
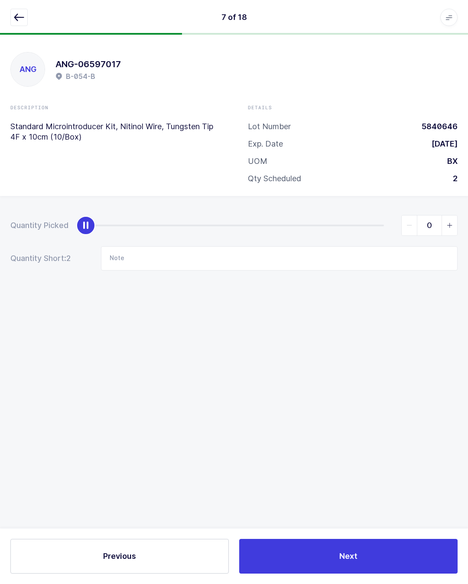
click at [17, 19] on icon "button" at bounding box center [19, 17] width 10 height 10
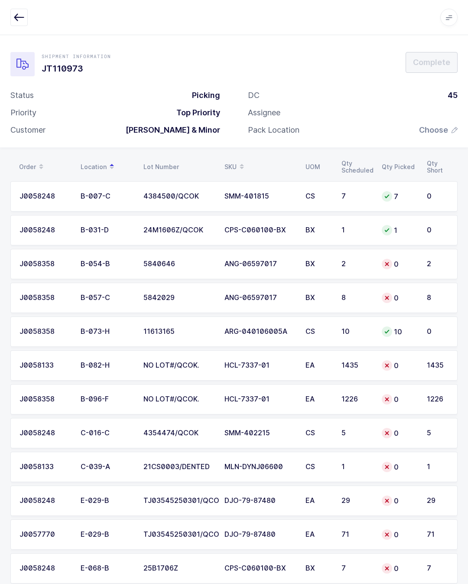
click at [307, 365] on div "EA" at bounding box center [319, 365] width 26 height 8
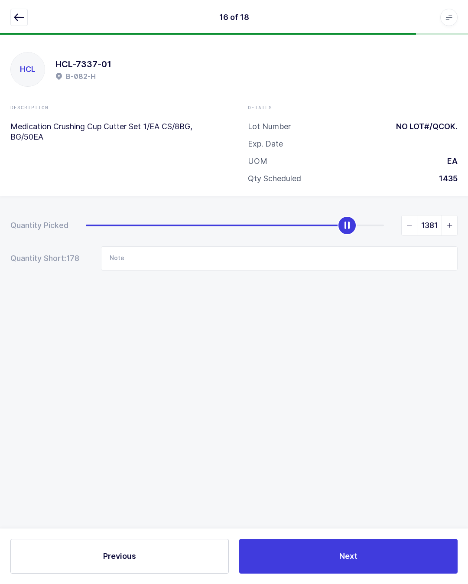
type input "1435"
click at [358, 565] on button "Next" at bounding box center [348, 556] width 218 height 35
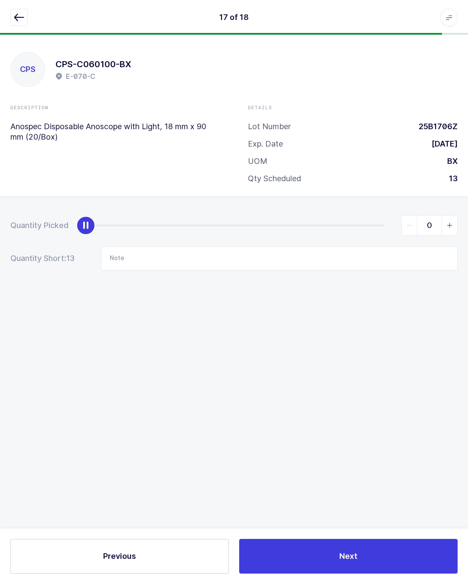
click at [19, 17] on icon "button" at bounding box center [19, 17] width 10 height 10
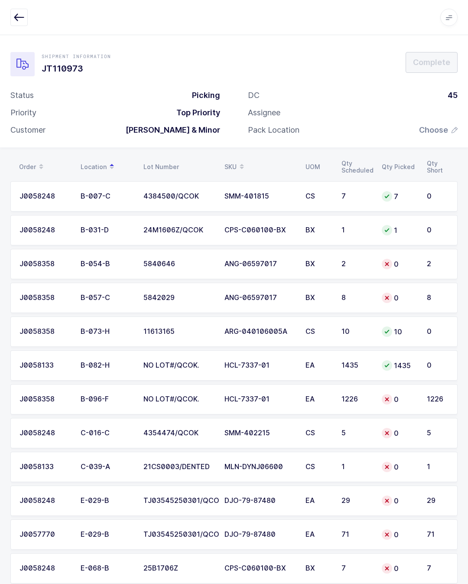
click at [382, 394] on div "0" at bounding box center [399, 399] width 35 height 10
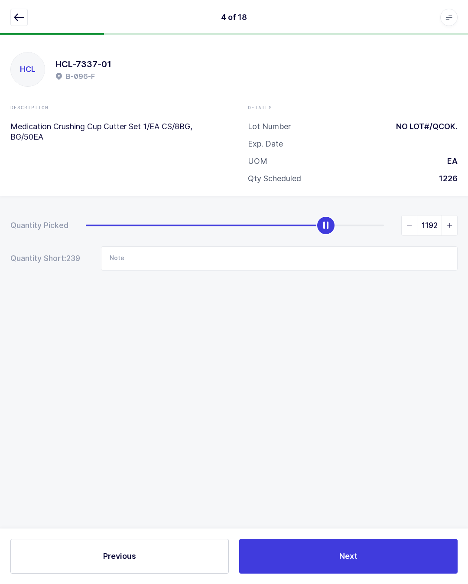
type input "1226"
click at [372, 558] on button "Next" at bounding box center [348, 556] width 218 height 35
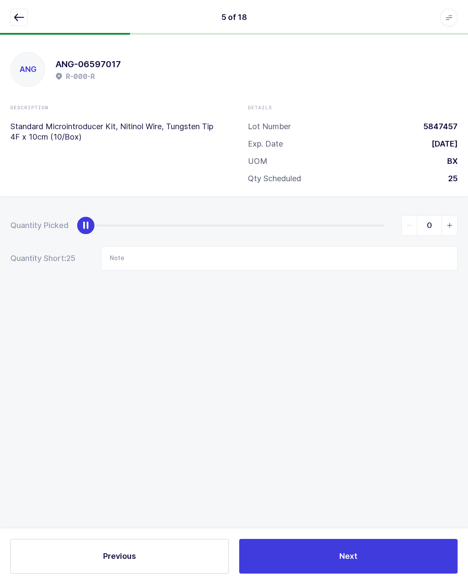
click at [13, 22] on button "button" at bounding box center [18, 17] width 17 height 17
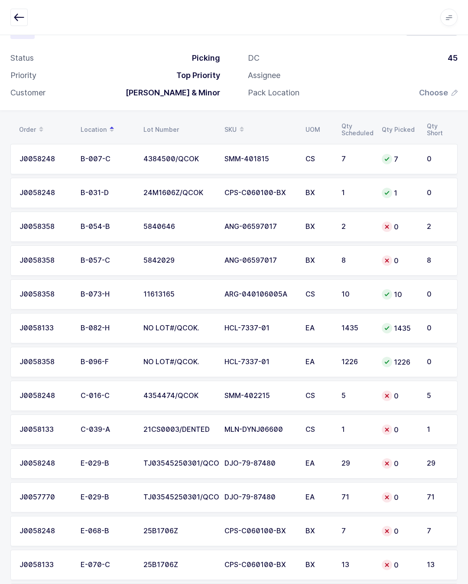
scroll to position [40, 0]
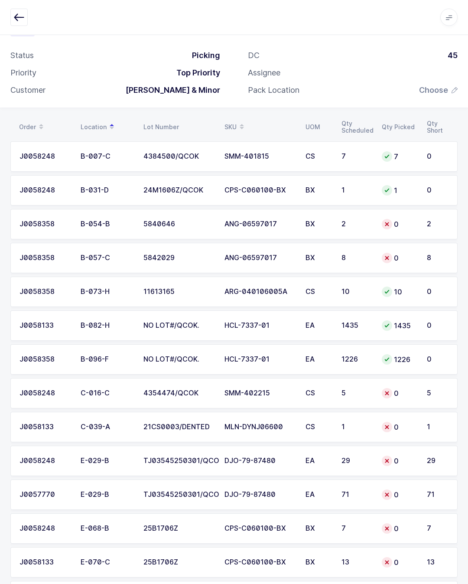
click at [395, 390] on div "0" at bounding box center [399, 393] width 35 height 10
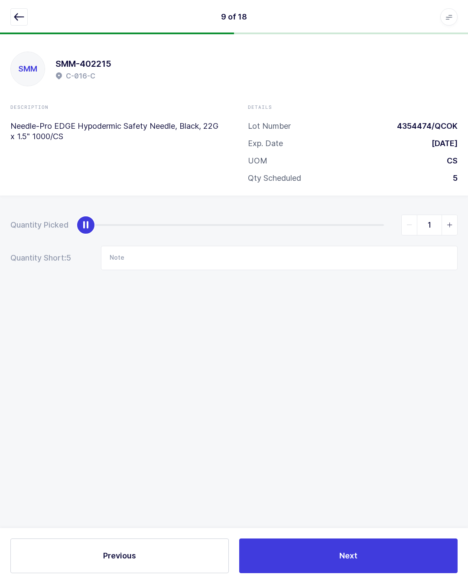
scroll to position [19, 0]
type input "5"
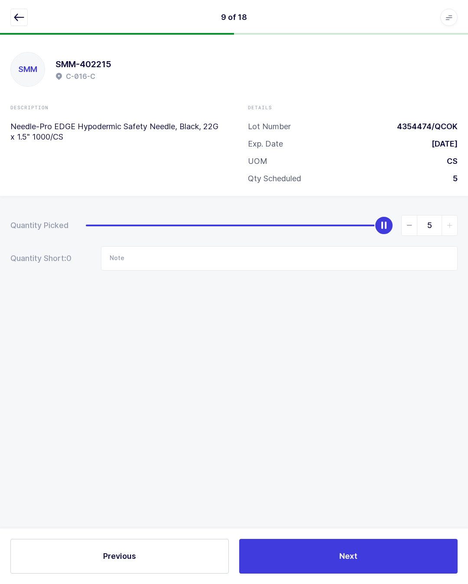
click at [379, 547] on button "Next" at bounding box center [348, 556] width 218 height 35
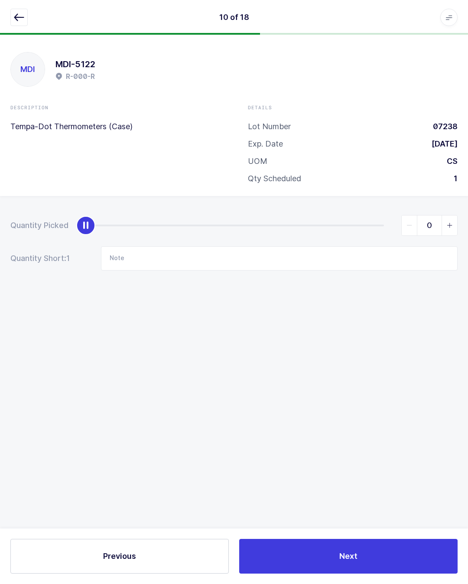
click at [16, 15] on icon "button" at bounding box center [19, 17] width 10 height 10
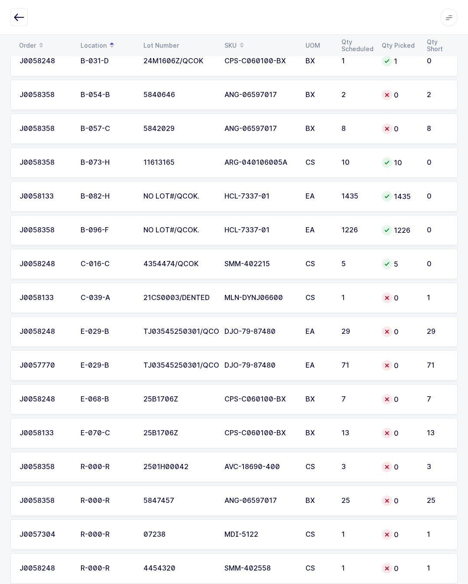
scroll to position [170, 0]
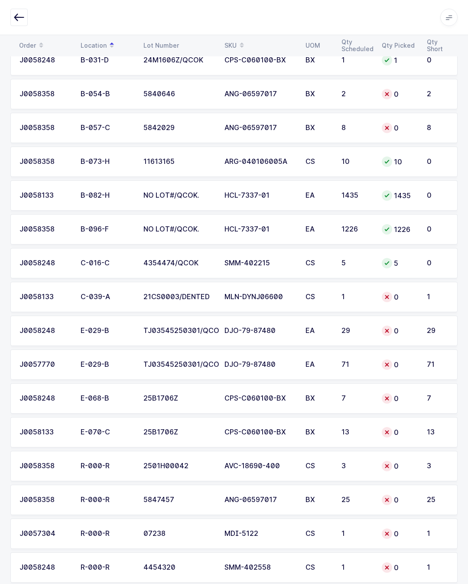
click at [289, 327] on div "DJO-79-87480" at bounding box center [259, 331] width 71 height 8
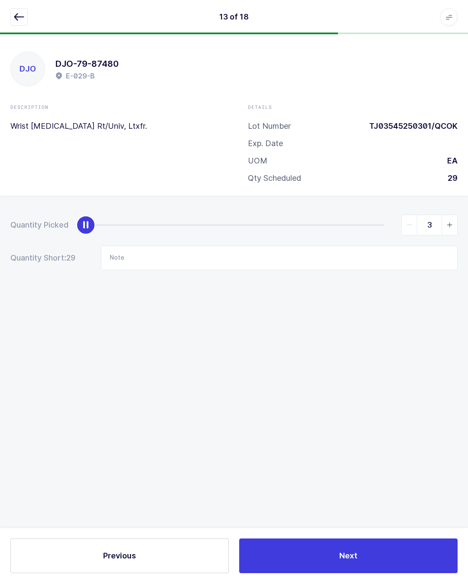
scroll to position [19, 0]
type input "29"
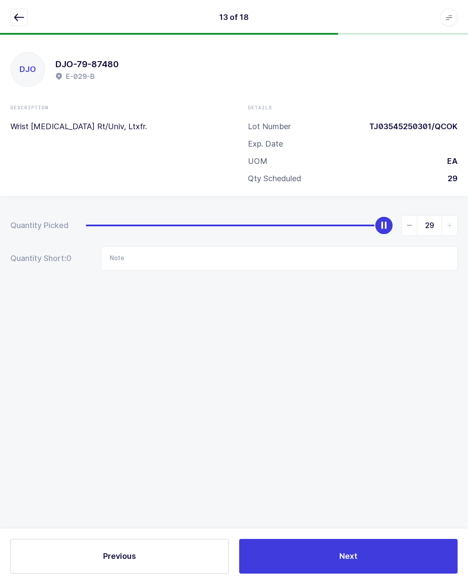
click at [363, 552] on button "Next" at bounding box center [348, 556] width 218 height 35
click at [18, 12] on button "button" at bounding box center [18, 17] width 17 height 17
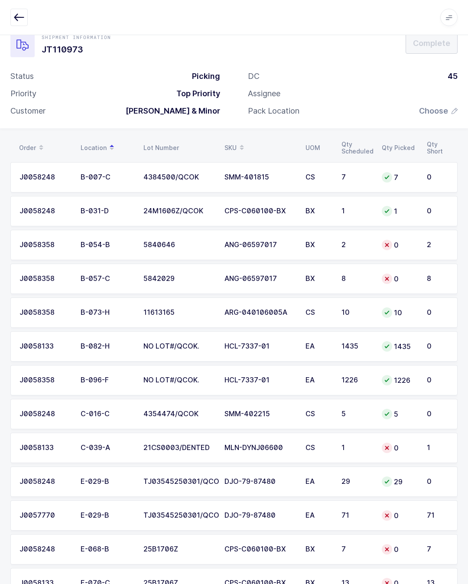
click at [382, 511] on div "0" at bounding box center [399, 515] width 35 height 10
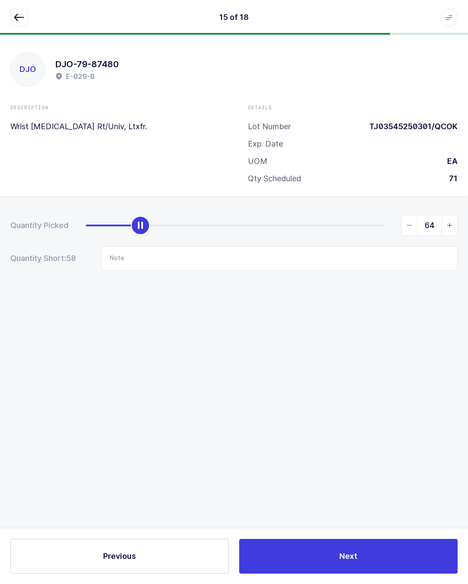
type input "71"
click at [350, 556] on span "Next" at bounding box center [348, 555] width 18 height 11
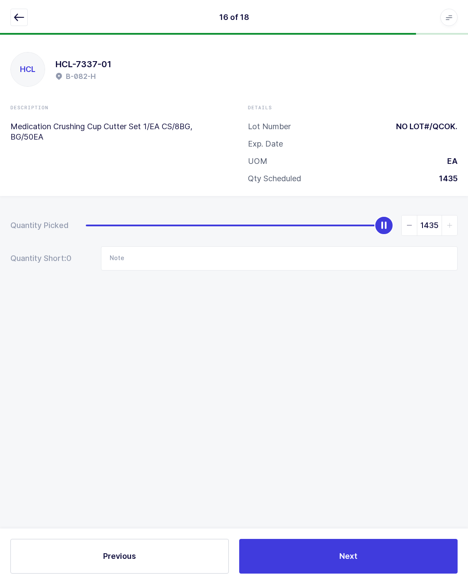
click at [18, 14] on icon "button" at bounding box center [19, 17] width 10 height 10
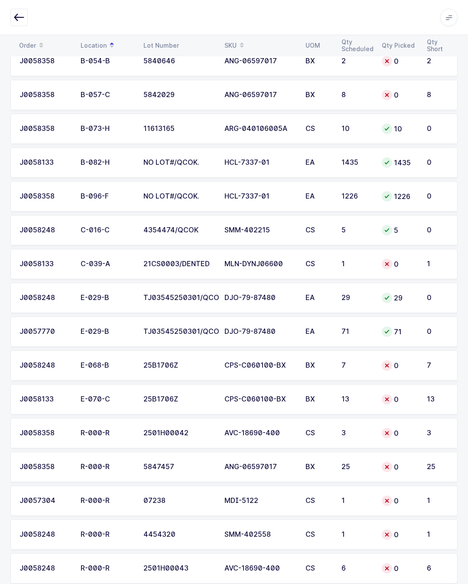
scroll to position [203, 0]
click at [297, 368] on td "CPS-C060100-BX" at bounding box center [259, 365] width 81 height 30
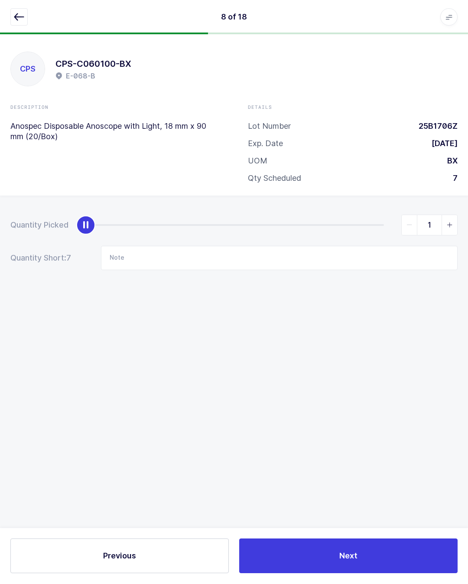
scroll to position [19, 0]
type input "7"
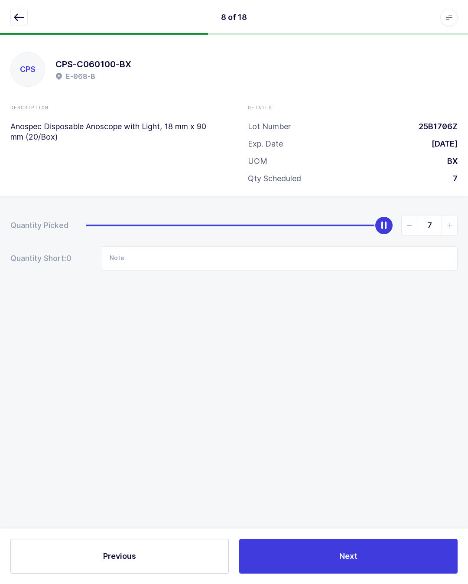
click at [359, 545] on button "Next" at bounding box center [348, 556] width 218 height 35
click at [12, 15] on button "button" at bounding box center [18, 17] width 17 height 17
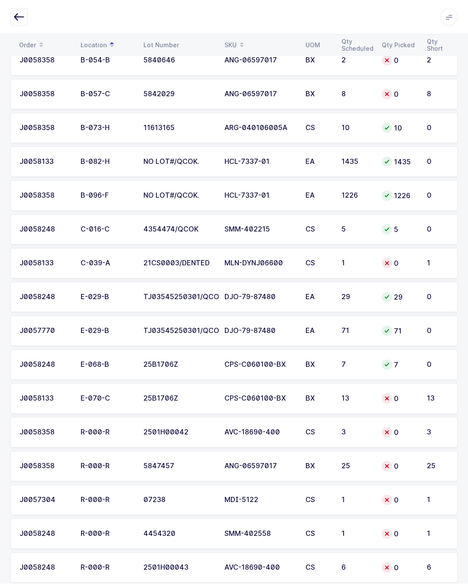
scroll to position [203, 0]
click at [350, 396] on div "13" at bounding box center [357, 399] width 30 height 8
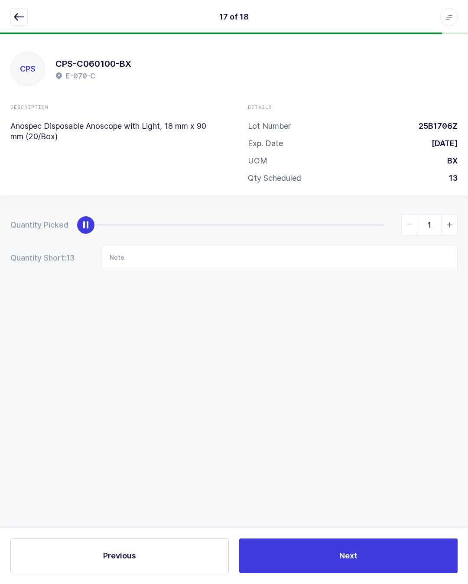
scroll to position [19, 0]
type input "13"
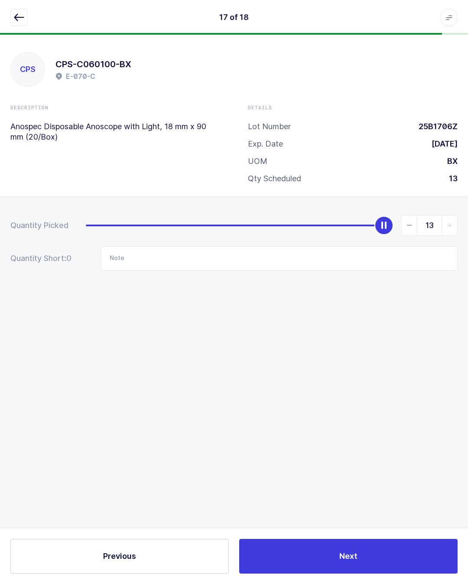
click at [377, 549] on button "Next" at bounding box center [348, 556] width 218 height 35
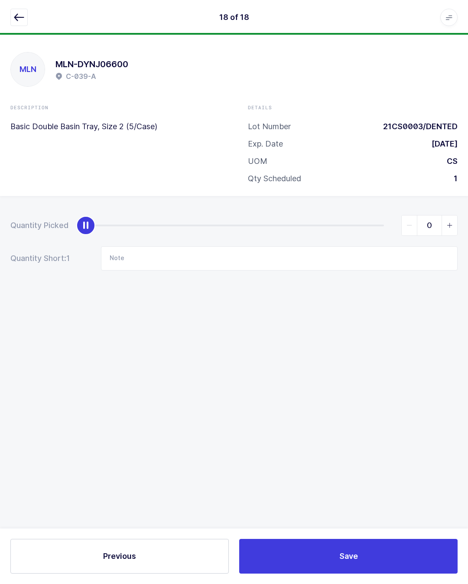
click at [18, 17] on icon "button" at bounding box center [19, 17] width 10 height 10
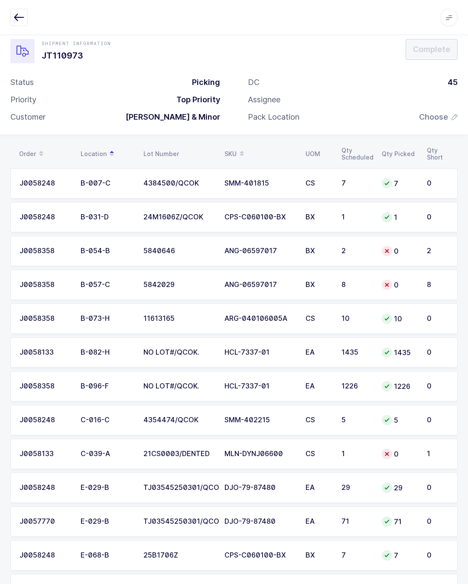
scroll to position [0, 0]
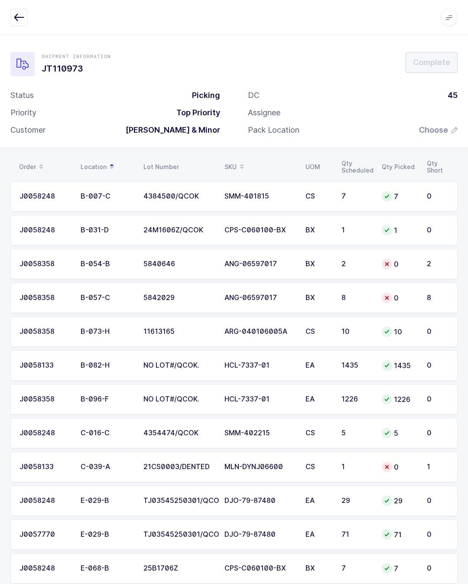
click at [5, 111] on div "Status Picking Priority Top Priority Customer [PERSON_NAME] & Minor" at bounding box center [115, 116] width 237 height 52
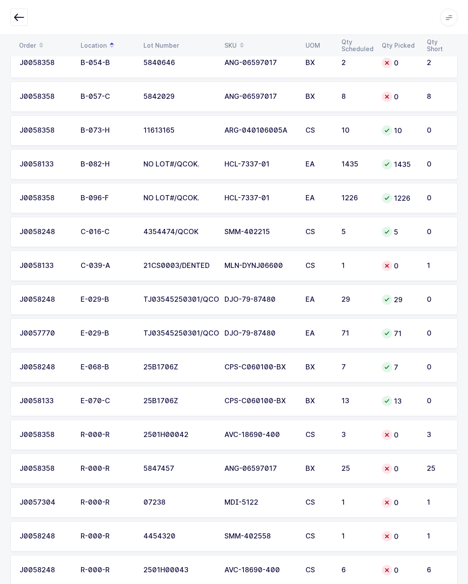
scroll to position [203, 0]
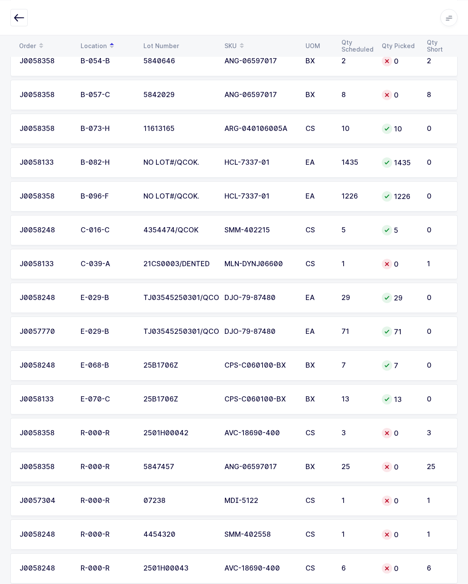
click at [278, 498] on div "MDI-5122" at bounding box center [259, 500] width 71 height 8
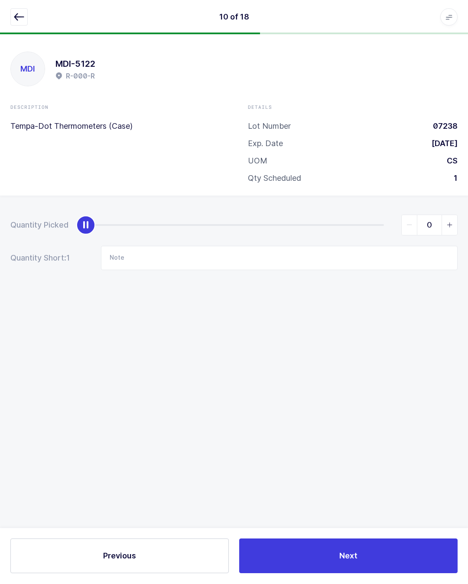
scroll to position [19, 0]
type input "1"
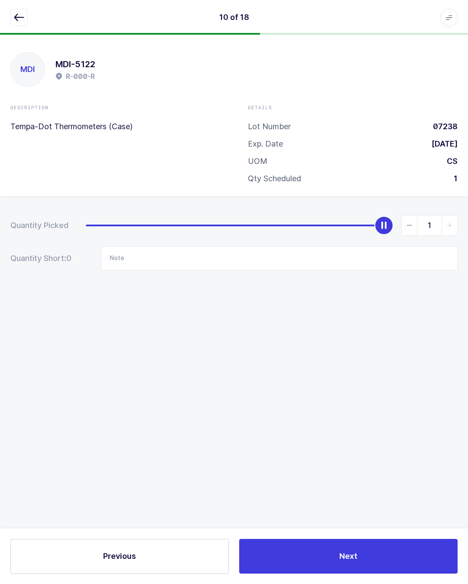
click at [390, 555] on button "Next" at bounding box center [348, 556] width 218 height 35
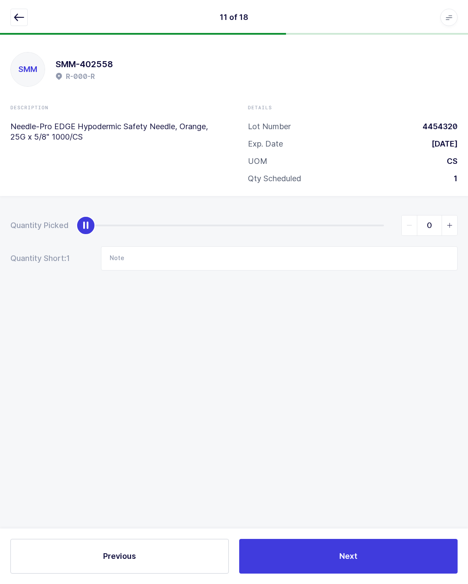
click at [17, 14] on icon "button" at bounding box center [19, 17] width 10 height 10
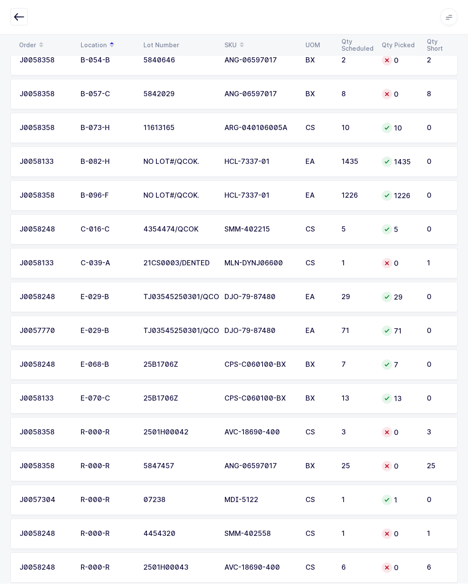
scroll to position [203, 0]
click at [392, 463] on div "0" at bounding box center [399, 466] width 35 height 10
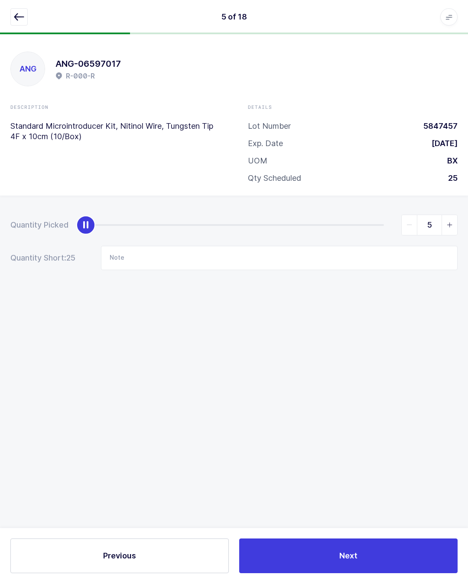
scroll to position [19, 0]
type input "25"
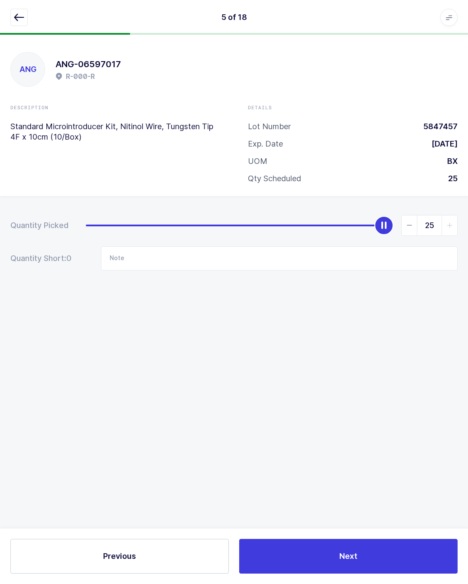
click at [388, 560] on button "Next" at bounding box center [348, 556] width 218 height 35
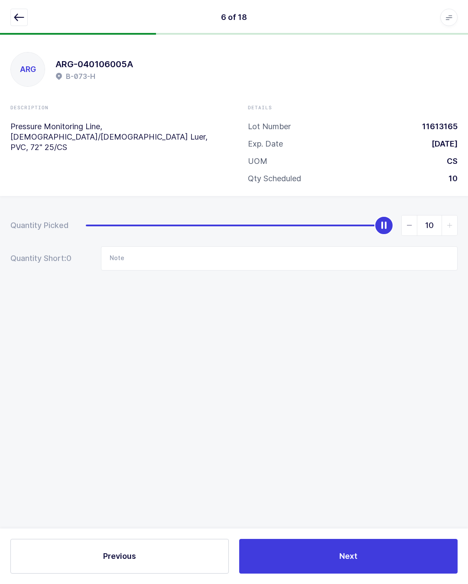
click at [24, 10] on button "button" at bounding box center [18, 17] width 17 height 17
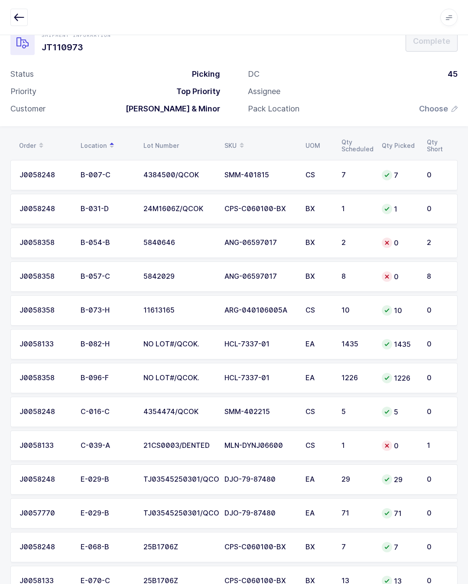
scroll to position [0, 0]
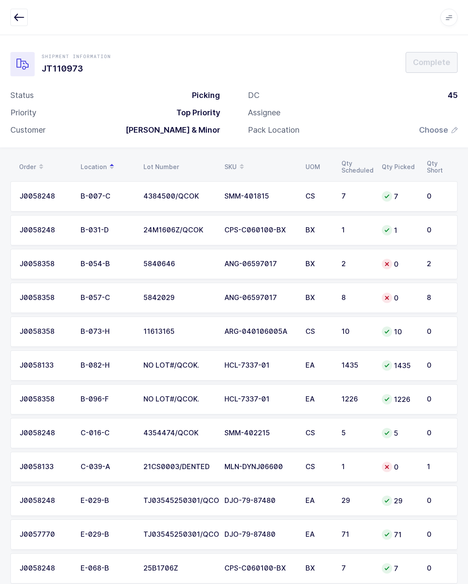
click at [451, 579] on td "0" at bounding box center [440, 568] width 36 height 30
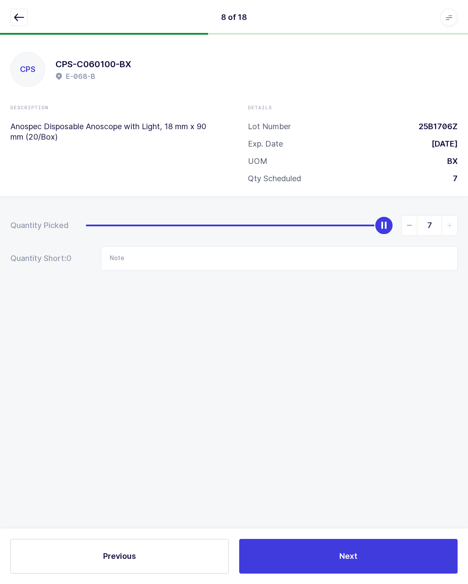
click at [18, 18] on icon "button" at bounding box center [19, 17] width 10 height 10
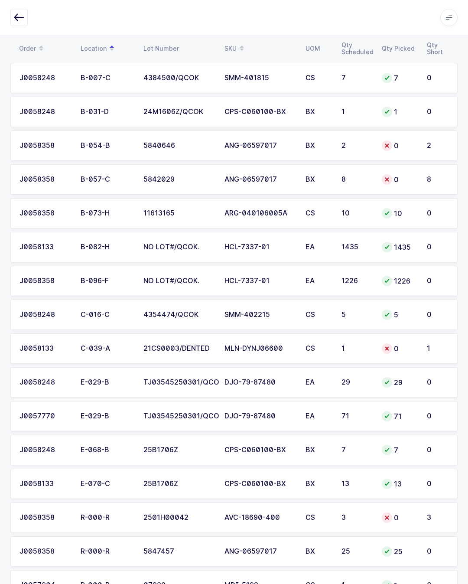
scroll to position [118, 0]
click at [393, 181] on div "0" at bounding box center [399, 180] width 35 height 10
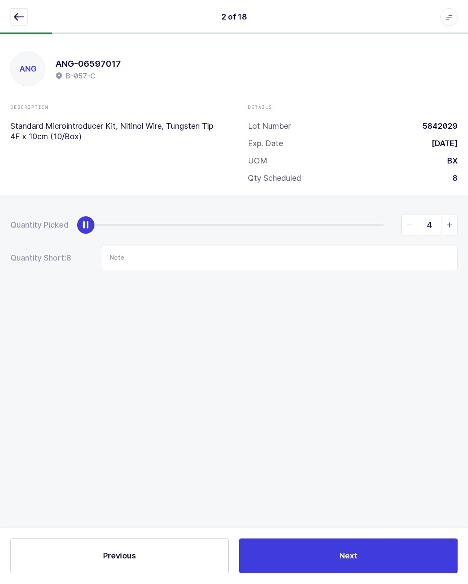
scroll to position [19, 0]
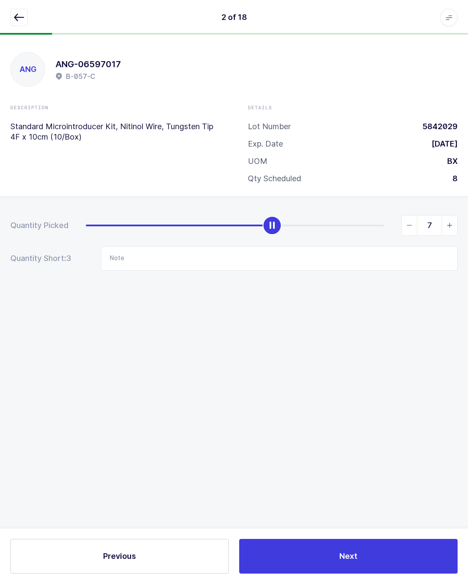
type input "8"
click at [381, 553] on button "Next" at bounding box center [348, 556] width 218 height 35
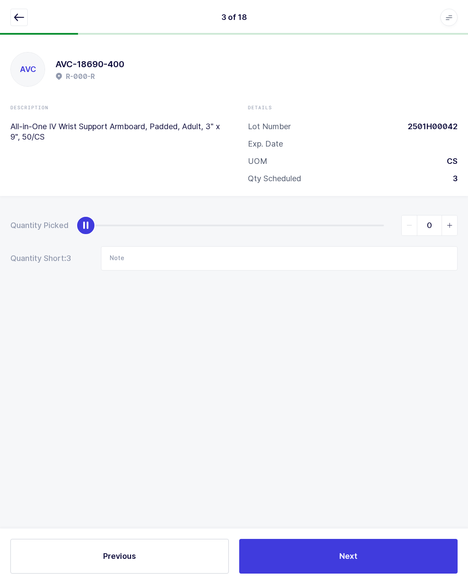
click at [7, 18] on div "3 of 18 Apps Core [GEOGRAPHIC_DATA] Admin Mission Control Purchasing [PERSON_NA…" at bounding box center [234, 17] width 468 height 35
click at [15, 20] on icon "button" at bounding box center [19, 17] width 10 height 10
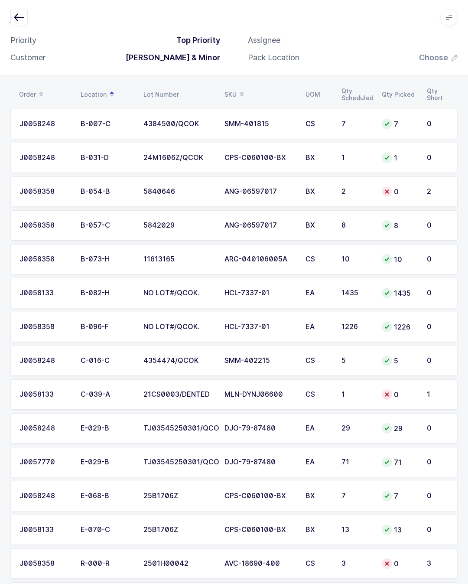
scroll to position [74, 0]
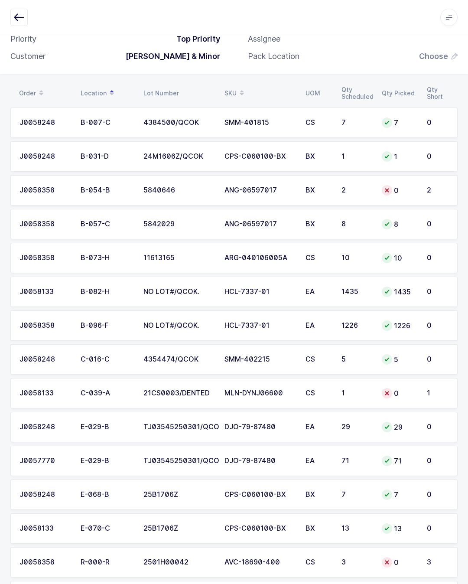
click at [312, 184] on td "BX" at bounding box center [318, 190] width 36 height 30
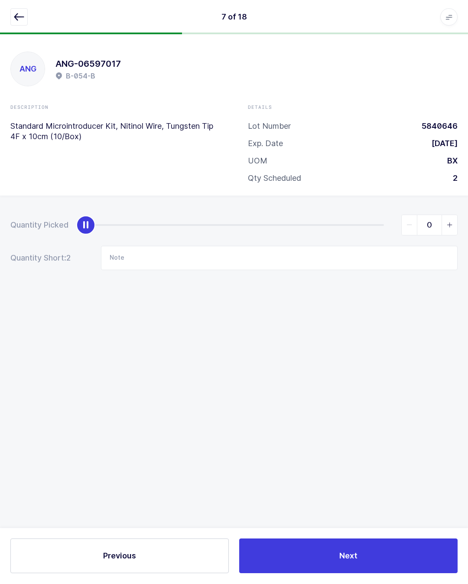
scroll to position [19, 0]
type input "2"
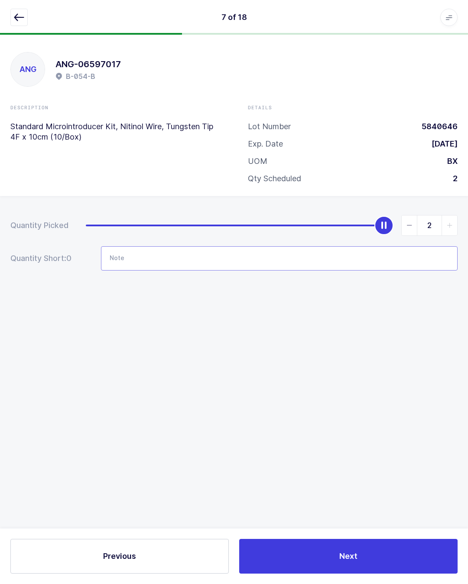
click at [245, 246] on input "Note" at bounding box center [279, 258] width 357 height 24
type input "Lot# 5842029 from B 057 C"
click at [400, 332] on div "Quantity Picked 2 Quantity Short: 0 Note Lot# 5842029 from B 057 C" at bounding box center [234, 273] width 468 height 154
click at [384, 561] on button "Next" at bounding box center [348, 556] width 218 height 35
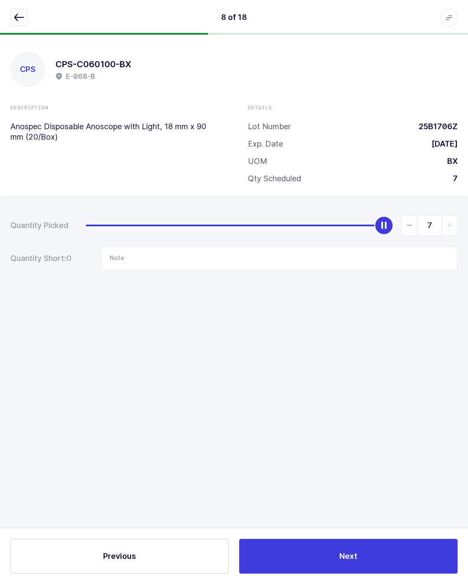
click at [16, 22] on icon "button" at bounding box center [19, 17] width 10 height 10
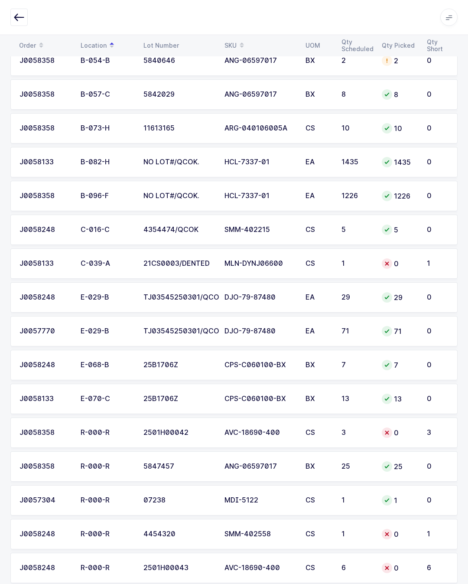
scroll to position [203, 0]
click at [237, 531] on div "SMM-402558" at bounding box center [259, 534] width 71 height 8
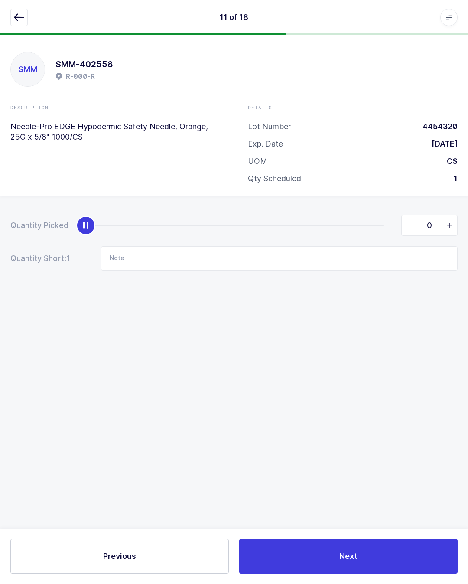
scroll to position [19, 0]
click at [205, 246] on input "Note" at bounding box center [279, 258] width 357 height 24
type input "Lot# 6053907"
click at [384, 305] on div "Quantity Picked 0 Quantity Short: 1 Note Lot# 6053907" at bounding box center [234, 273] width 468 height 154
click at [353, 546] on button "Next" at bounding box center [348, 556] width 218 height 35
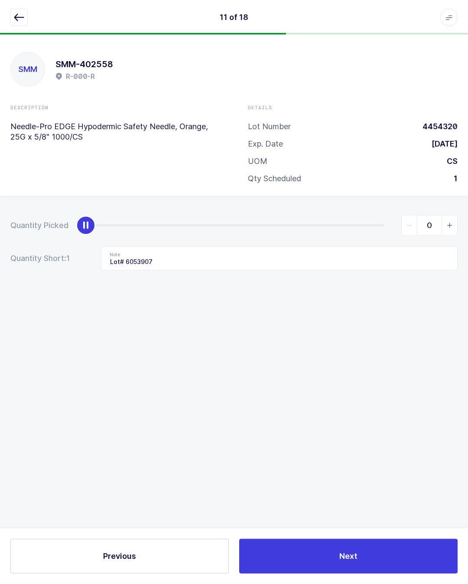
scroll to position [19, 0]
click at [5, 7] on div "12 of 18 Apps Core [GEOGRAPHIC_DATA] Admin Mission Control Purchasing [PERSON_N…" at bounding box center [234, 17] width 468 height 35
click at [10, 17] on button "button" at bounding box center [18, 17] width 17 height 17
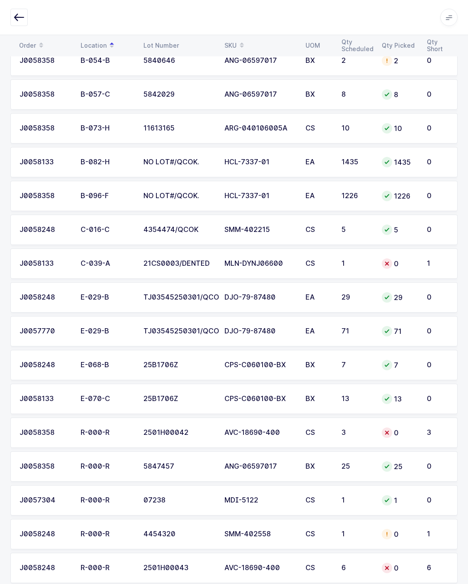
scroll to position [203, 0]
click at [283, 435] on div "AVC-18690-400" at bounding box center [259, 433] width 71 height 8
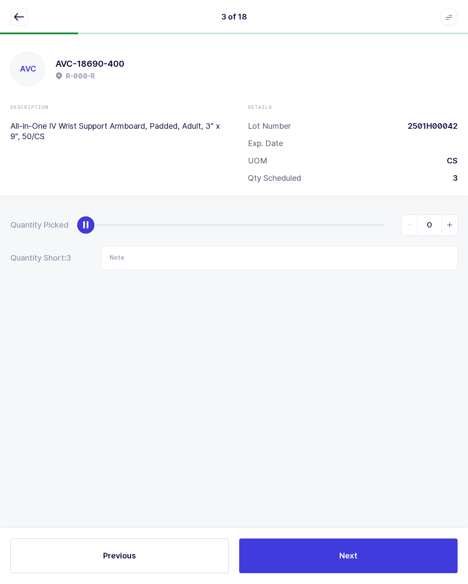
scroll to position [19, 0]
type input "3"
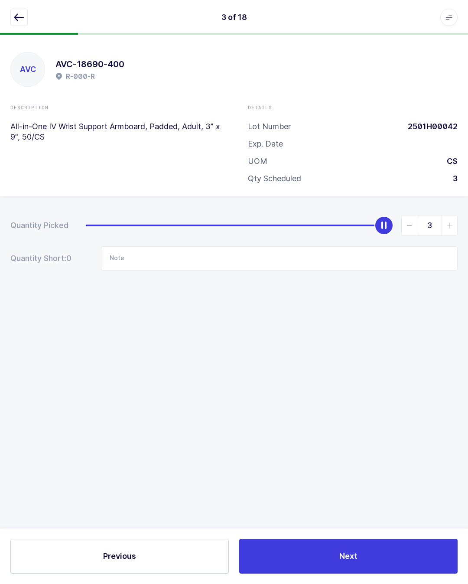
click at [362, 557] on button "Next" at bounding box center [348, 556] width 218 height 35
click at [27, 10] on button "button" at bounding box center [18, 17] width 17 height 17
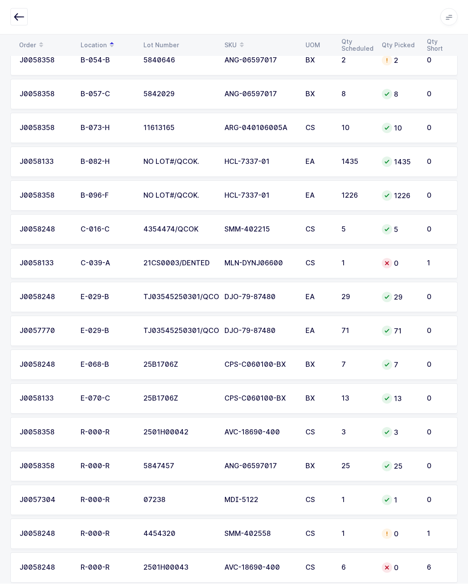
scroll to position [203, 0]
click at [340, 566] on td "6" at bounding box center [356, 568] width 40 height 30
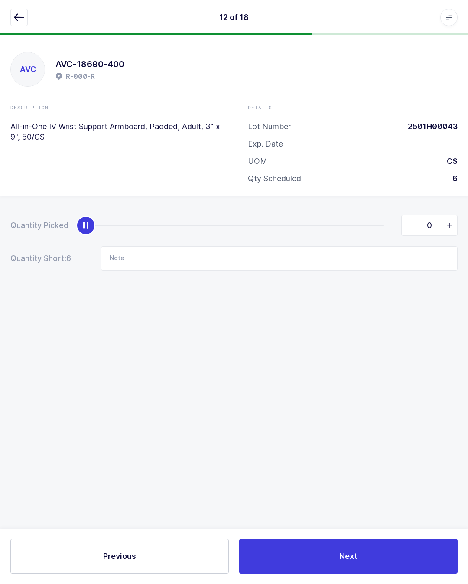
scroll to position [19, 0]
click at [245, 246] on input "Note" at bounding box center [279, 258] width 357 height 24
type input "Lot # 2501H00042 from B 026 A"
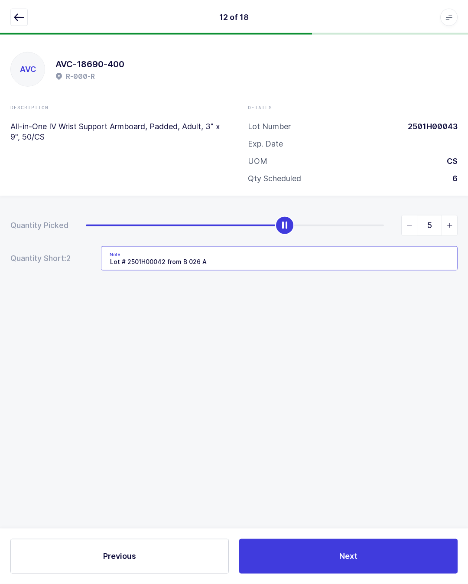
type input "6"
type input "Lot # 2501H00042 from B 026 A"
click at [400, 319] on div "Quantity Picked 6 Quantity Short: 0 Note Lot # 2501H00042 from B 026 A" at bounding box center [234, 273] width 468 height 154
click at [389, 553] on button "Next" at bounding box center [348, 556] width 218 height 35
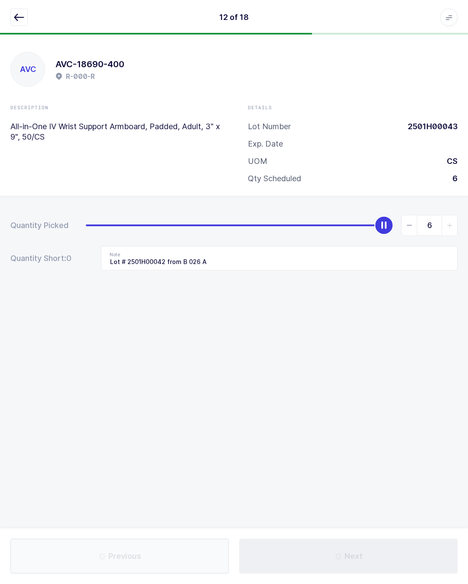
scroll to position [19, 0]
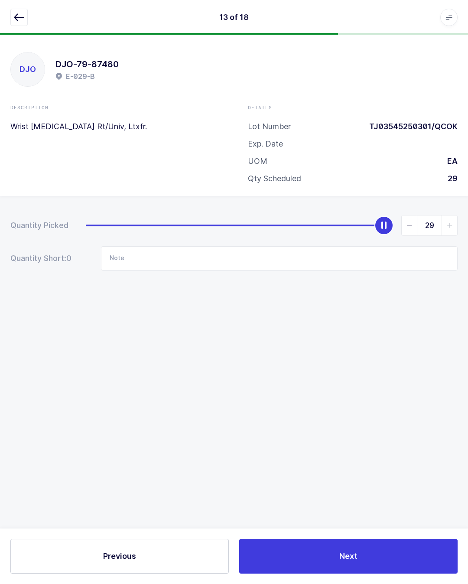
click at [20, 18] on icon "button" at bounding box center [19, 17] width 10 height 10
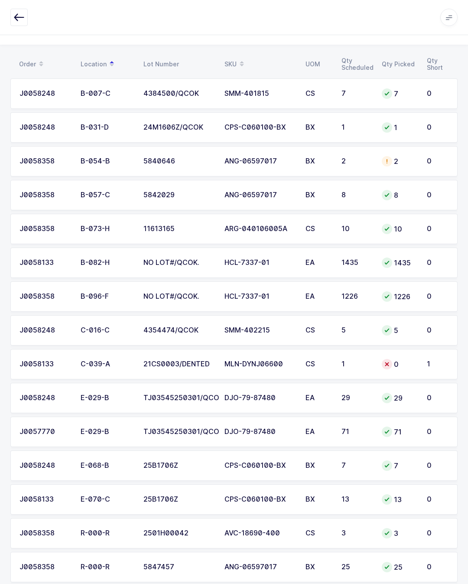
scroll to position [0, 0]
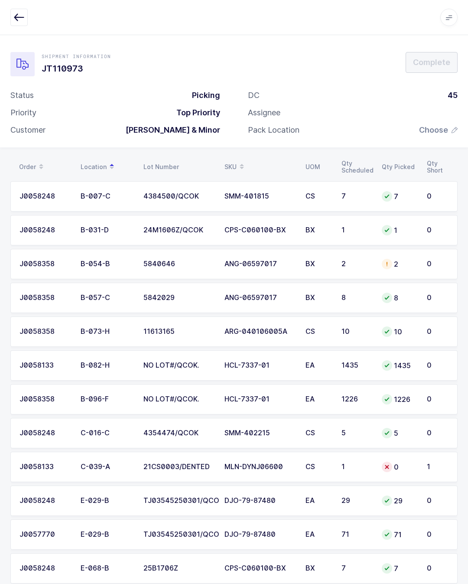
click at [445, 125] on span "Choose" at bounding box center [433, 130] width 29 height 10
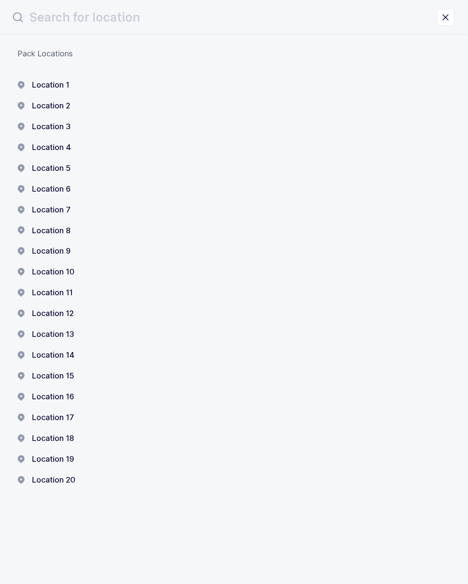
click at [68, 433] on button "Location 18" at bounding box center [45, 438] width 57 height 10
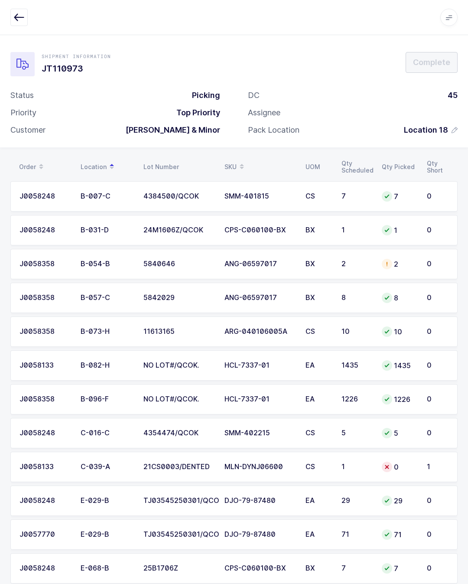
click at [13, 18] on button "button" at bounding box center [18, 17] width 17 height 17
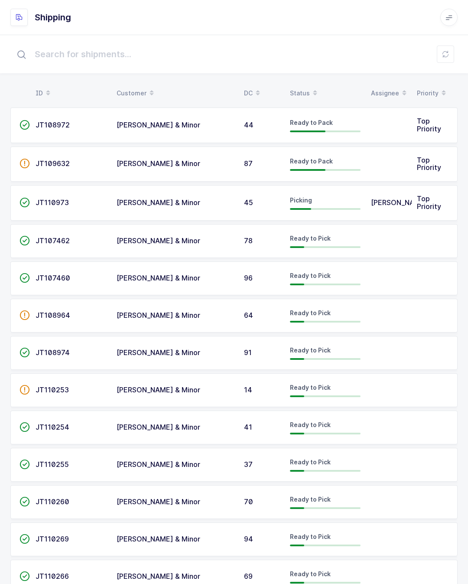
click at [338, 234] on div "Ready to Pick" at bounding box center [325, 241] width 71 height 14
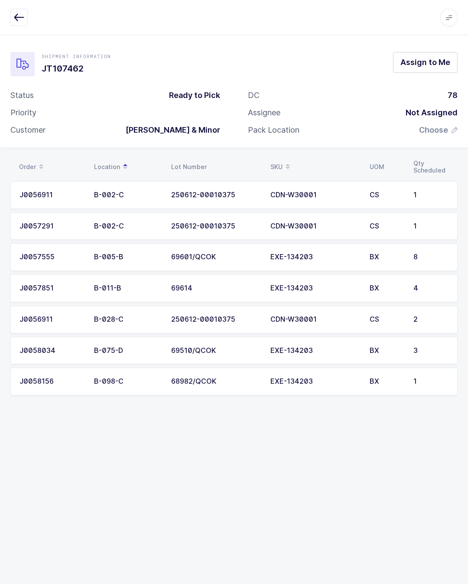
click at [450, 54] on button "Assign to Me" at bounding box center [425, 62] width 65 height 21
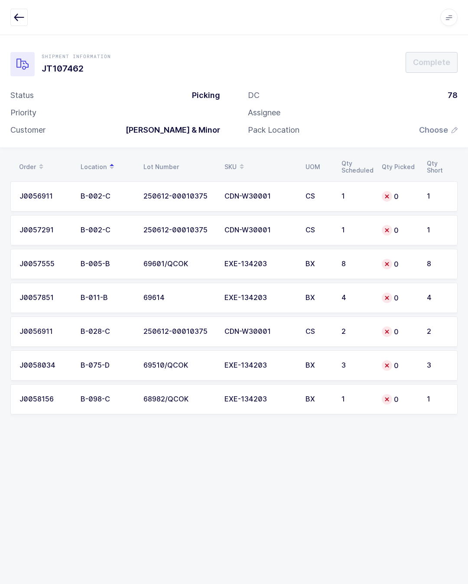
click at [358, 194] on div "1" at bounding box center [357, 196] width 30 height 8
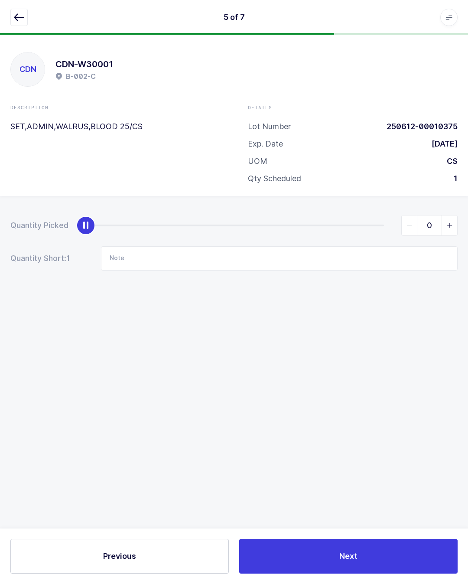
type input "1"
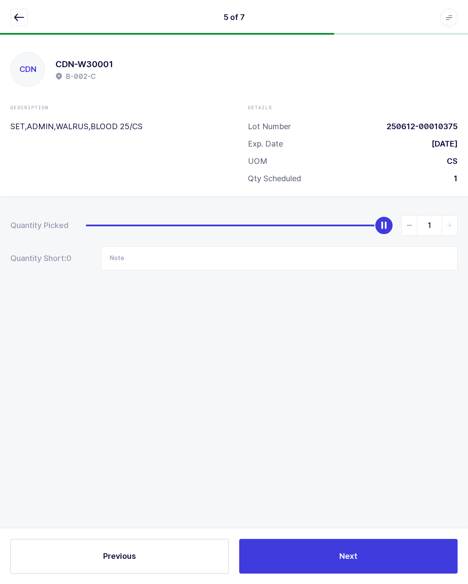
click at [354, 553] on span "Next" at bounding box center [348, 555] width 18 height 11
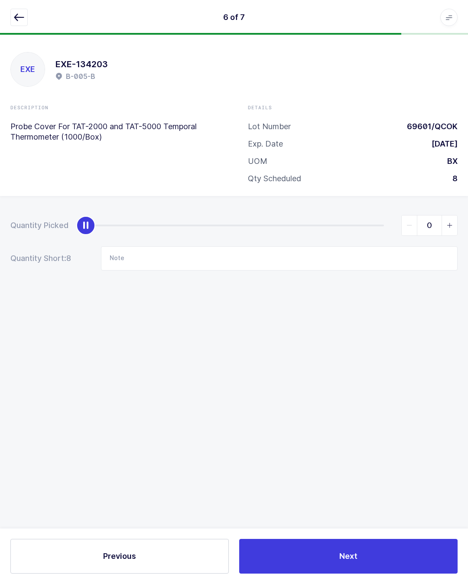
click at [27, 12] on button "button" at bounding box center [18, 17] width 17 height 17
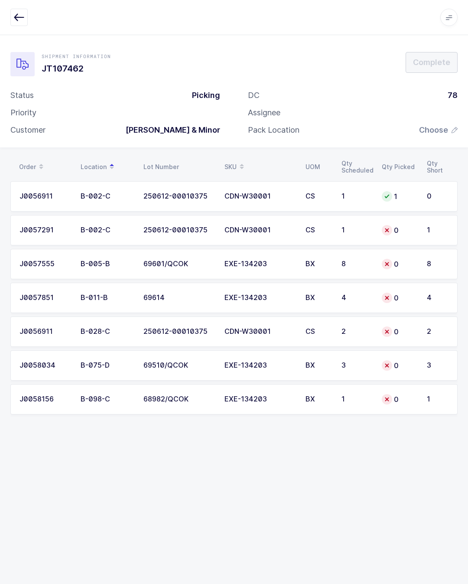
click at [307, 228] on div "CS" at bounding box center [319, 230] width 26 height 8
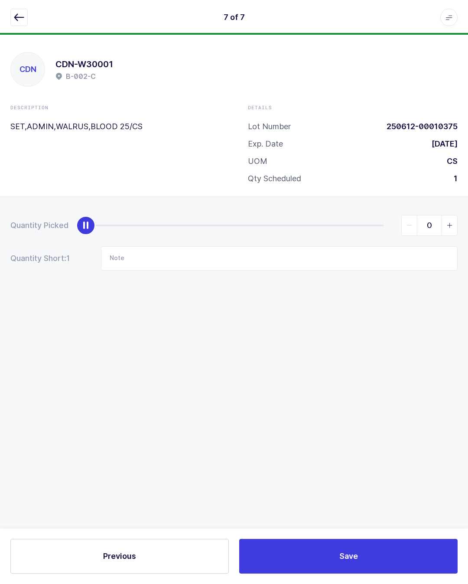
type input "1"
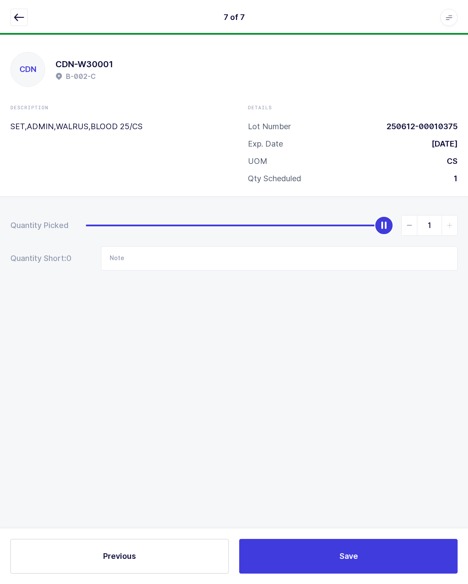
click at [347, 548] on button "Save" at bounding box center [348, 556] width 218 height 35
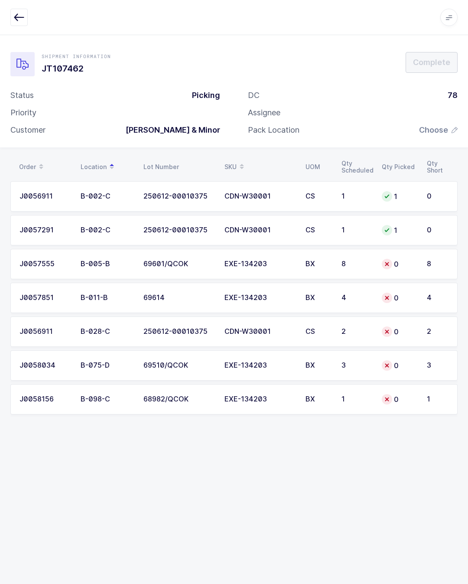
click at [27, 18] on button "button" at bounding box center [18, 17] width 17 height 17
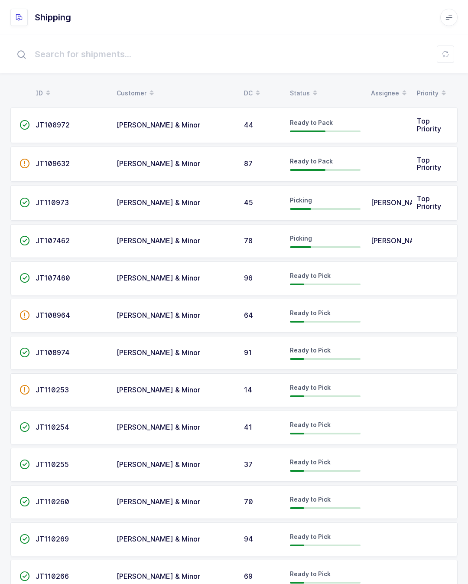
click at [361, 232] on td "Picking" at bounding box center [325, 241] width 81 height 34
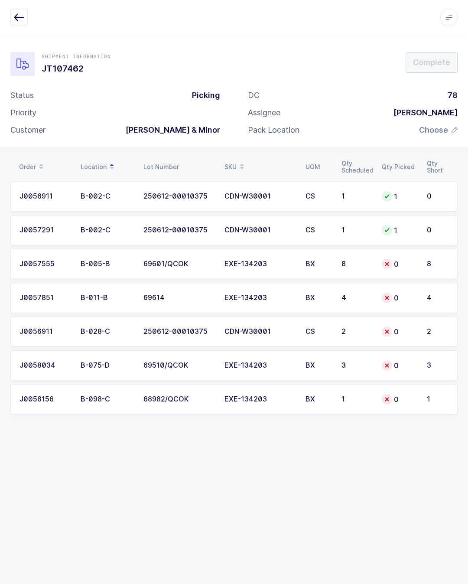
click at [305, 259] on td "BX" at bounding box center [318, 264] width 36 height 30
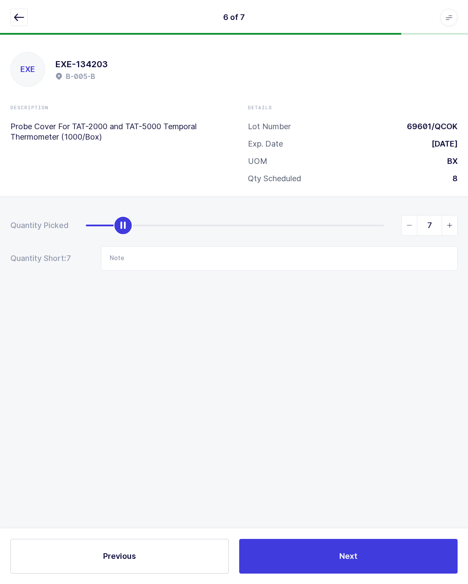
type input "8"
click at [223, 259] on input "Note" at bounding box center [279, 258] width 357 height 24
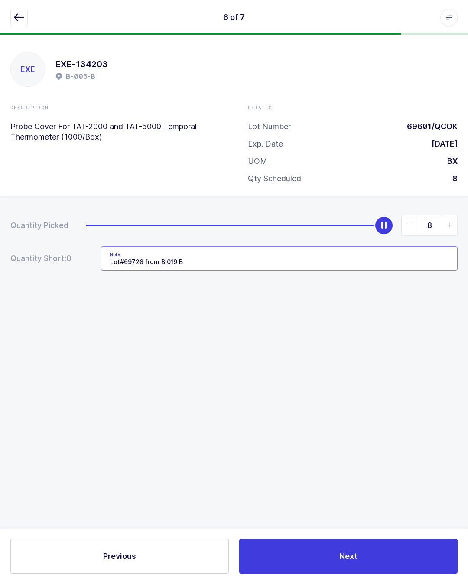
type input "Lot#69728 from B 019 B"
click at [381, 348] on div "Quantity Picked 8 Quantity Short: 0 Note Lot#69728 from B 019 B" at bounding box center [234, 273] width 468 height 154
click at [363, 553] on button "Next" at bounding box center [348, 556] width 218 height 35
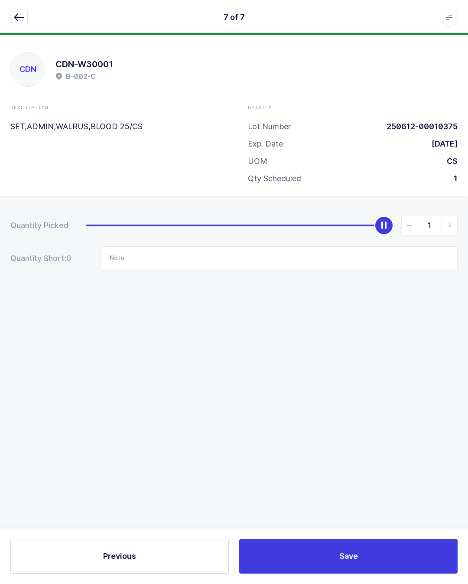
click at [21, 10] on button "button" at bounding box center [18, 17] width 17 height 17
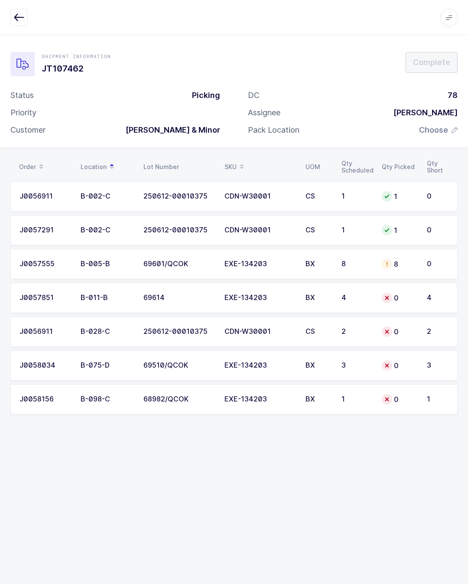
click at [375, 297] on td "4" at bounding box center [356, 298] width 40 height 30
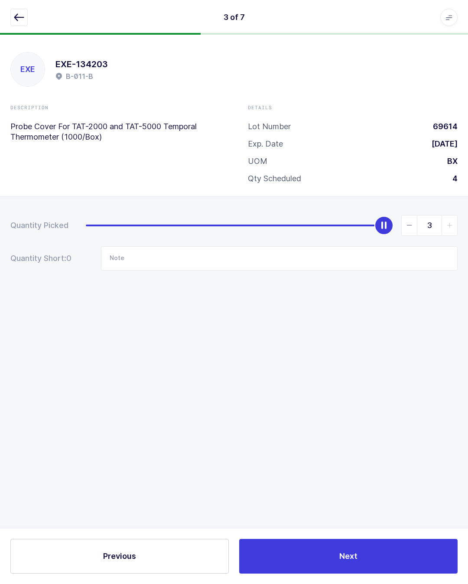
type input "4"
click at [236, 254] on input "Note" at bounding box center [279, 258] width 357 height 24
type input "Lot#69728 from B 019 B"
click at [431, 342] on div "Quantity Picked 4 Quantity Short: 0 Note Lot#69728 from B 019 B" at bounding box center [234, 273] width 468 height 154
click at [413, 550] on button "Next" at bounding box center [348, 556] width 218 height 35
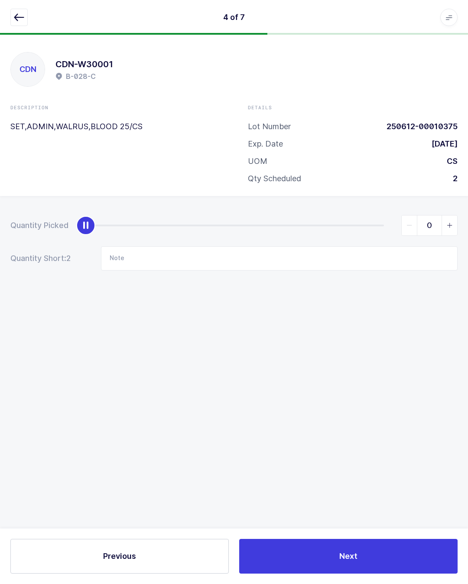
click at [16, 13] on icon "button" at bounding box center [19, 17] width 10 height 10
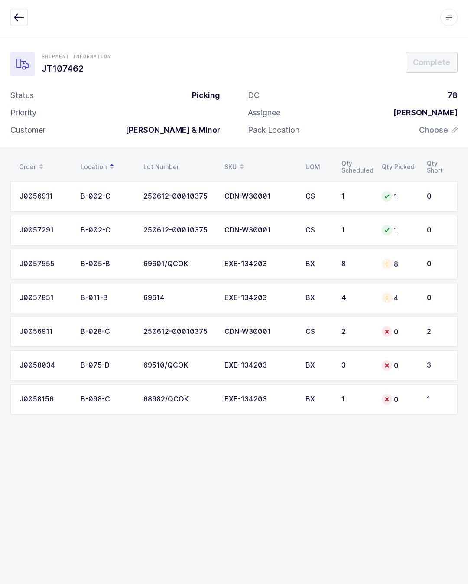
click at [265, 330] on div "CDN-W30001" at bounding box center [259, 332] width 71 height 8
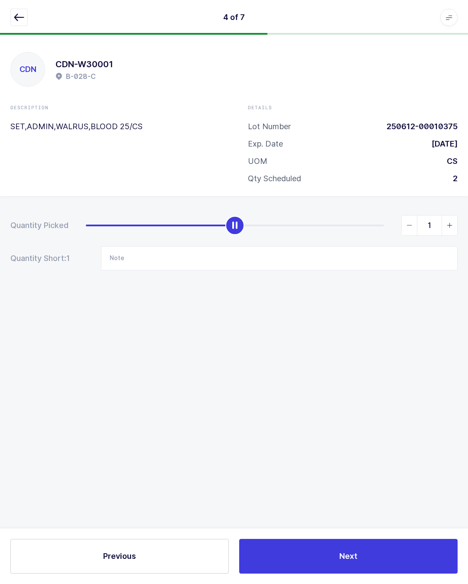
type input "2"
click at [264, 255] on input "Note" at bounding box center [279, 258] width 357 height 24
click at [396, 340] on div "Quantity Picked 2 Quantity Short: 0 Note" at bounding box center [234, 273] width 468 height 154
click at [377, 557] on button "Next" at bounding box center [348, 556] width 218 height 35
click at [19, 13] on icon "button" at bounding box center [19, 17] width 10 height 10
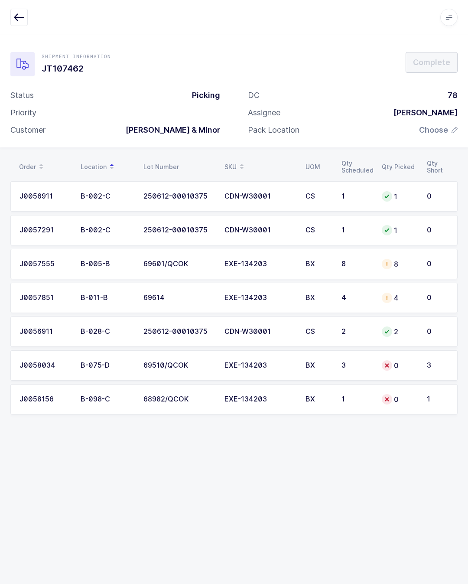
click at [323, 370] on td "BX" at bounding box center [318, 365] width 36 height 30
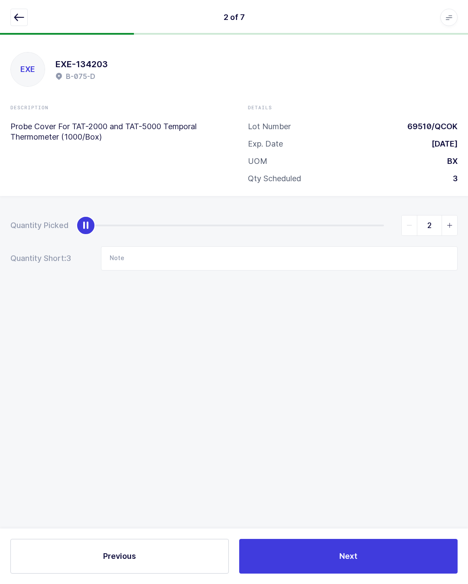
type input "3"
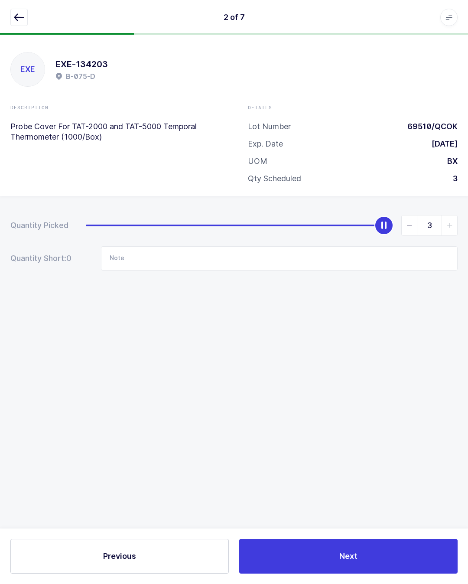
click at [355, 550] on span "Next" at bounding box center [348, 555] width 18 height 11
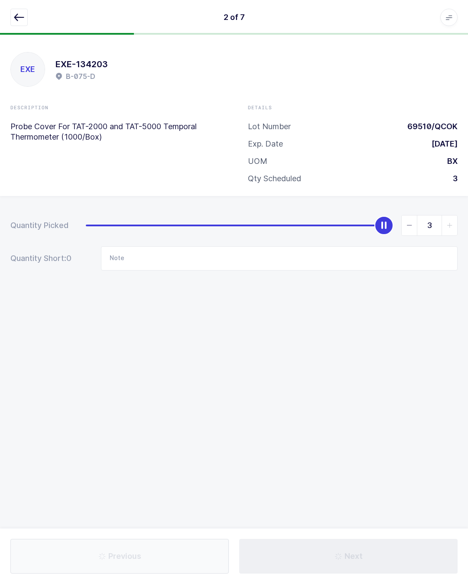
type input "Lot#69728 from B 019 B"
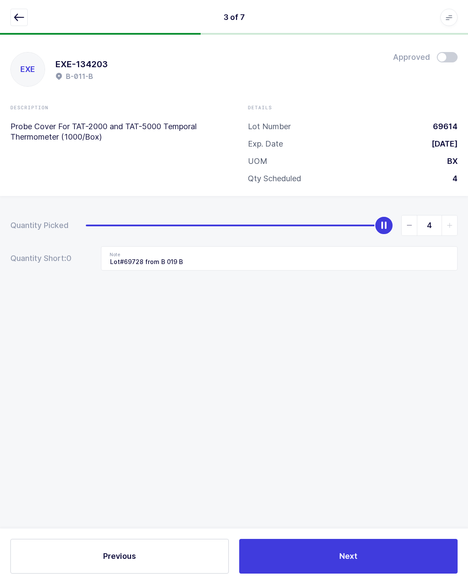
click at [18, 15] on icon "button" at bounding box center [19, 17] width 10 height 10
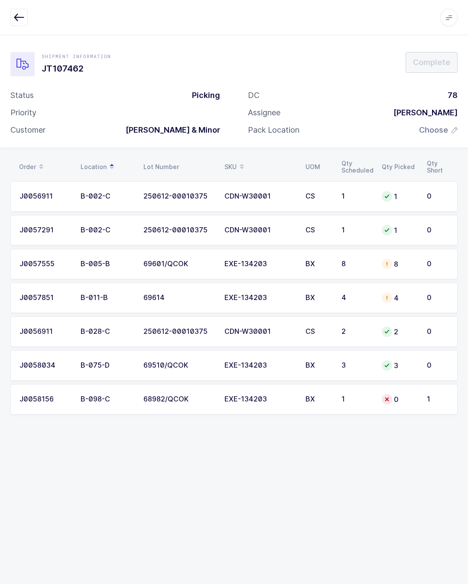
click at [263, 403] on td "EXE-134203" at bounding box center [259, 399] width 81 height 30
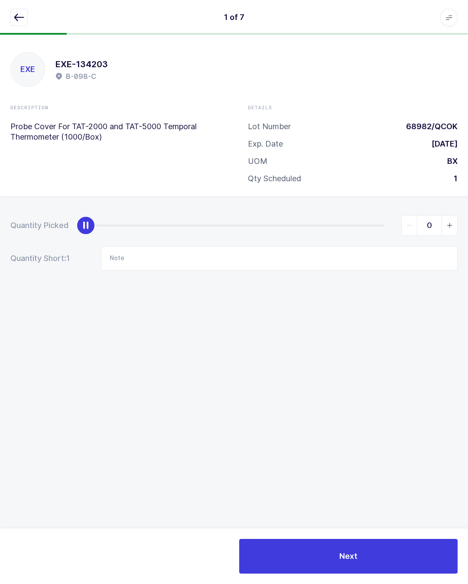
type input "1"
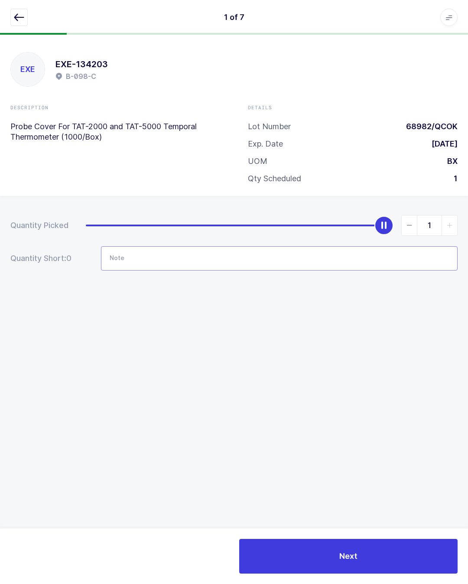
click at [231, 254] on input "Note" at bounding box center [279, 258] width 357 height 24
type input "From B 075 D lot# 69510"
click at [377, 347] on div "Quantity Picked 1 Quantity Short: 0 Note From B 075 D lot# 69510" at bounding box center [234, 273] width 468 height 154
click at [362, 555] on button "Next" at bounding box center [348, 556] width 218 height 35
click at [17, 17] on icon "button" at bounding box center [19, 17] width 10 height 10
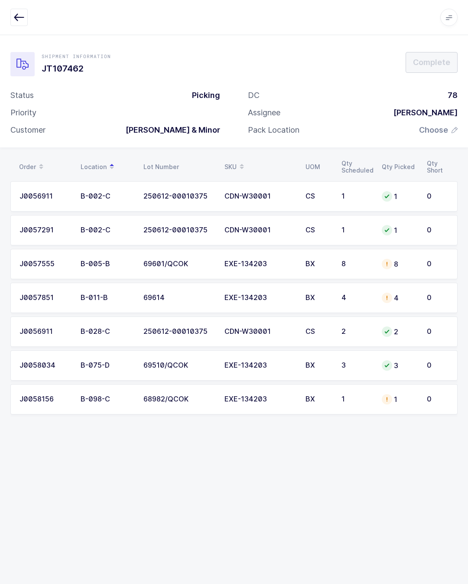
click at [448, 126] on span "Choose" at bounding box center [438, 130] width 39 height 10
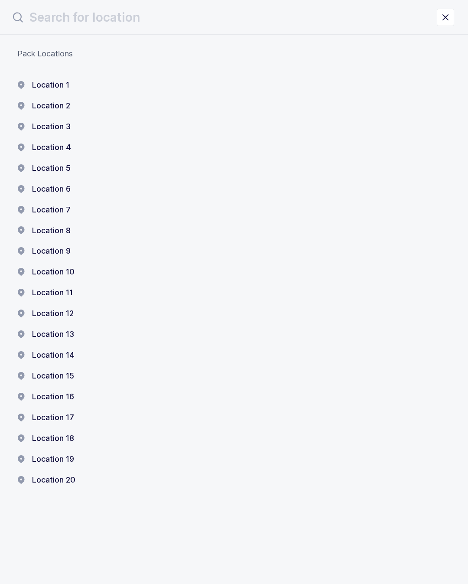
click at [66, 412] on button "Location 17" at bounding box center [45, 417] width 57 height 10
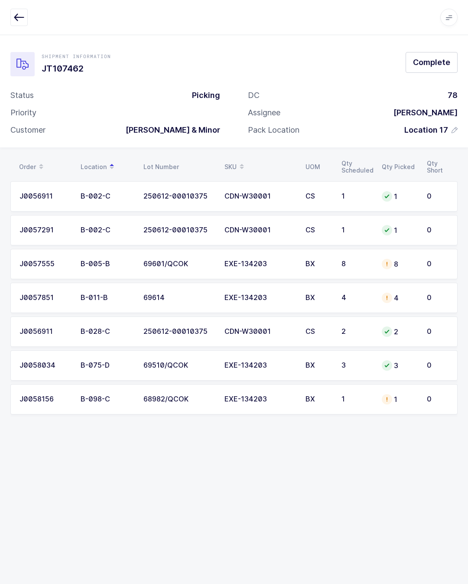
click at [449, 60] on span "Complete" at bounding box center [431, 62] width 37 height 11
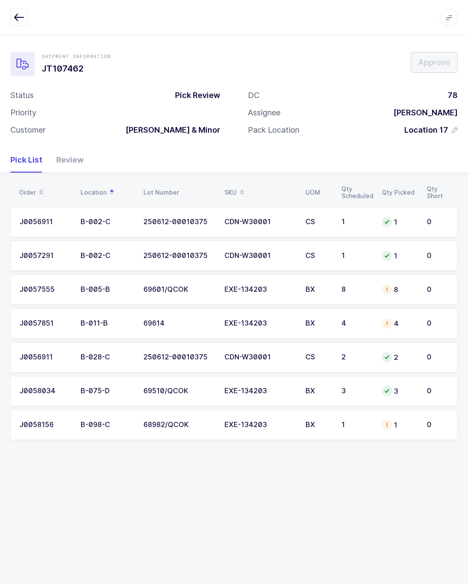
click at [17, 14] on icon "button" at bounding box center [19, 17] width 10 height 10
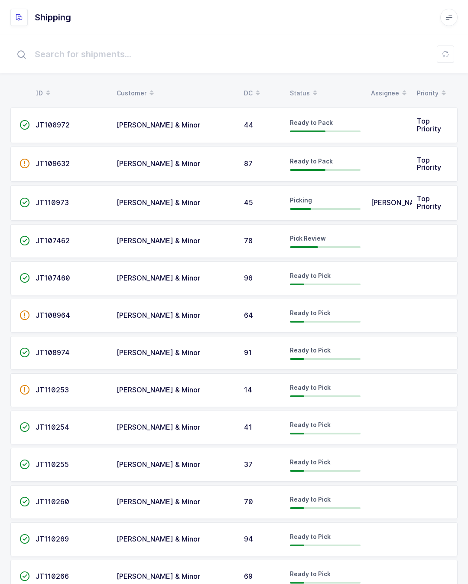
click at [387, 274] on td at bounding box center [389, 278] width 46 height 34
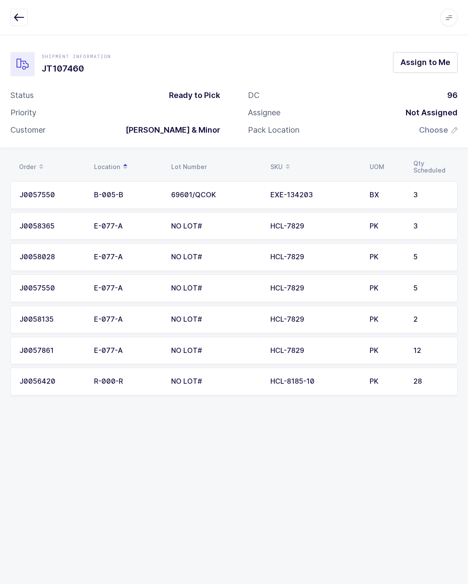
click at [436, 59] on span "Assign to Me" at bounding box center [425, 62] width 50 height 11
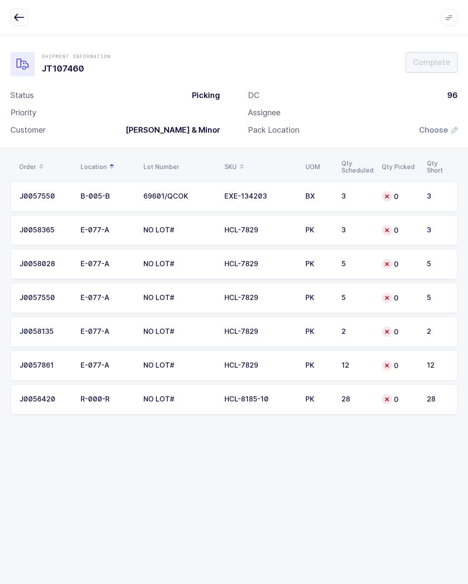
click at [288, 195] on div "EXE-134203" at bounding box center [259, 196] width 71 height 8
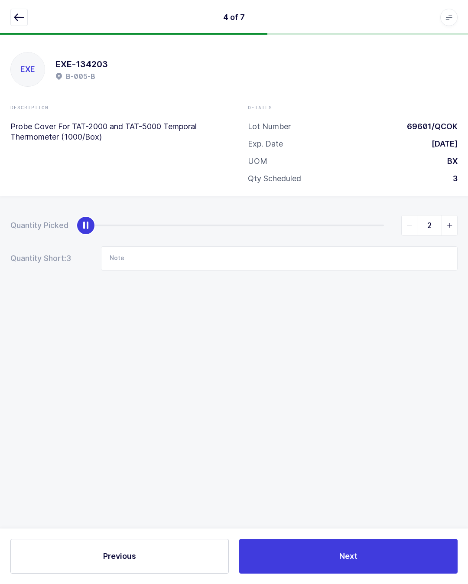
type input "3"
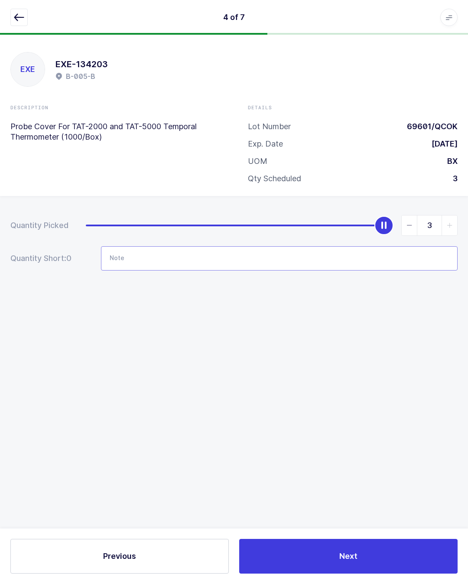
click at [296, 248] on input "Note" at bounding box center [279, 258] width 357 height 24
type input "Lot# 69652 from B 035 C"
click at [375, 355] on div "EXE EXE-134203 B-005-B Description Probe Cover For TAT-2000 and TAT-5000 Tempor…" at bounding box center [234, 309] width 468 height 549
click at [391, 550] on button "Next" at bounding box center [348, 556] width 218 height 35
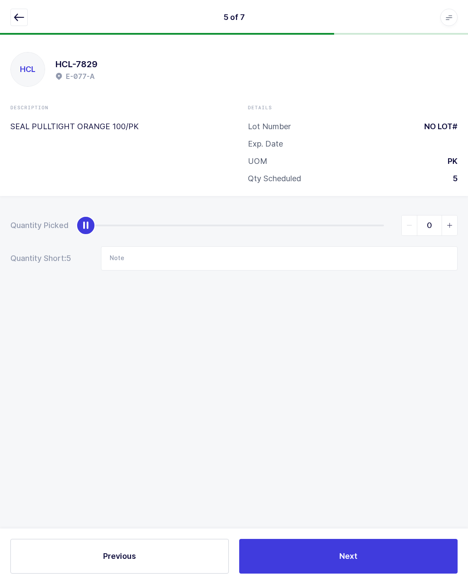
click at [14, 13] on icon "button" at bounding box center [19, 17] width 10 height 10
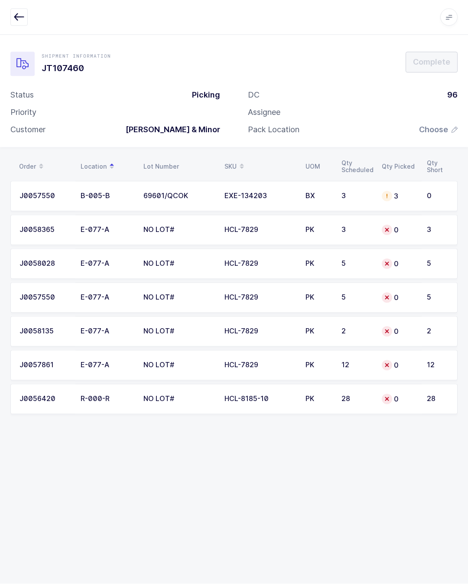
scroll to position [19, 0]
click at [414, 225] on div "0" at bounding box center [399, 230] width 35 height 10
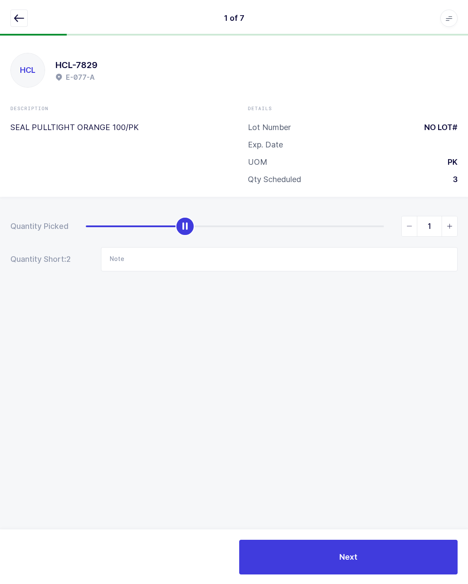
scroll to position [16, 0]
type input "3"
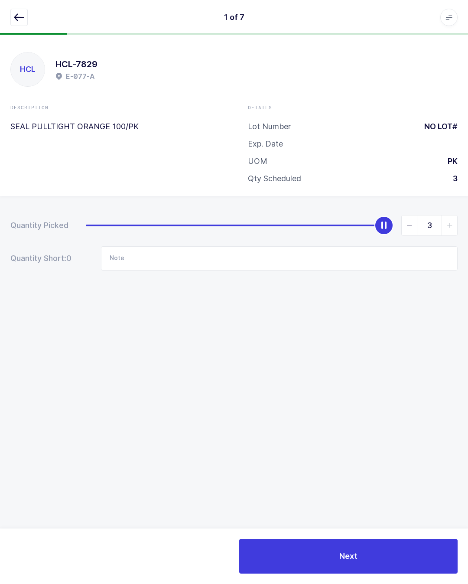
click at [382, 548] on button "Next" at bounding box center [348, 556] width 218 height 35
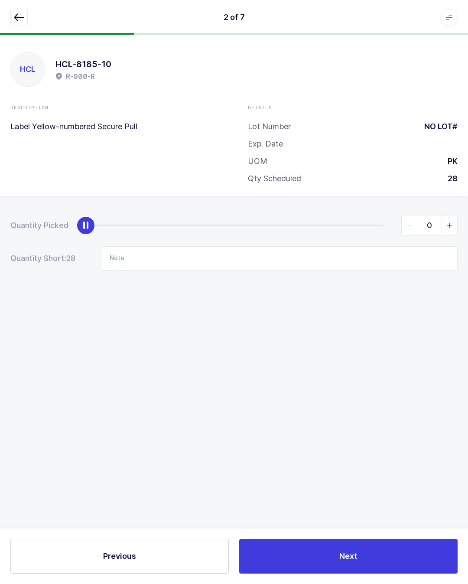
click at [12, 20] on button "button" at bounding box center [18, 17] width 17 height 17
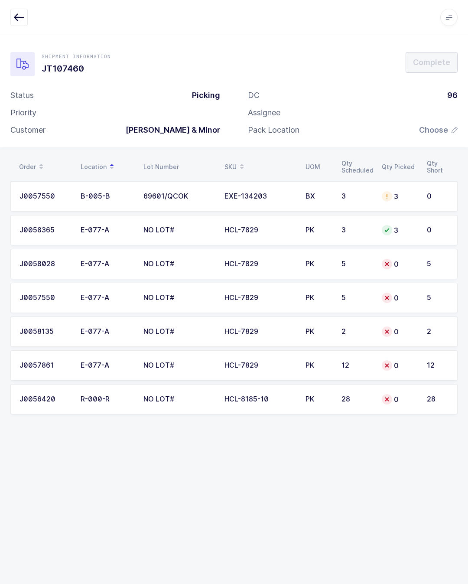
click at [342, 260] on div "5" at bounding box center [357, 264] width 30 height 8
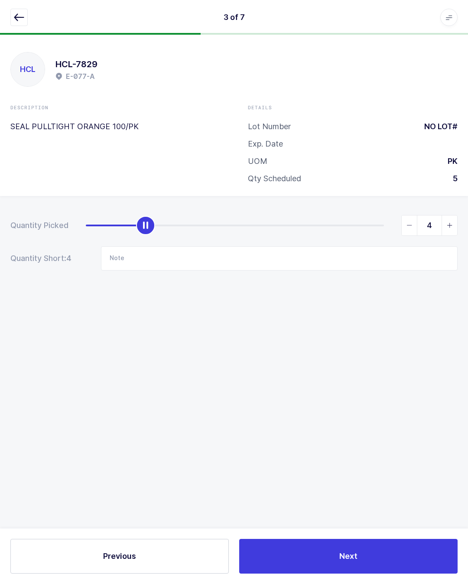
type input "5"
click at [386, 556] on button "Next" at bounding box center [348, 556] width 218 height 35
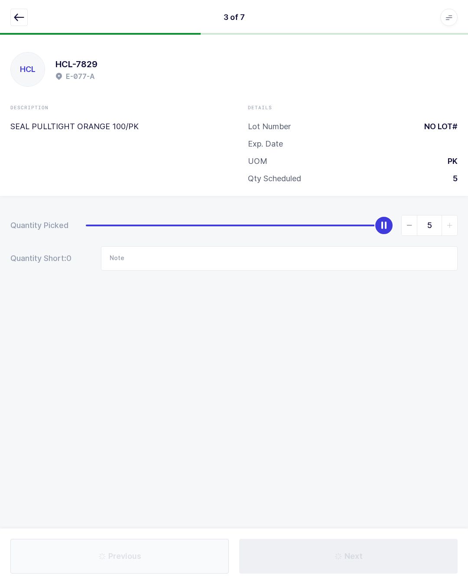
type input "Lot# 69652 from B 035 C"
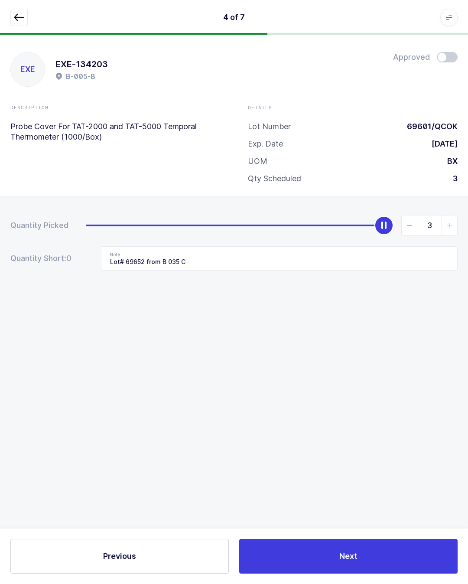
click at [13, 16] on button "button" at bounding box center [18, 17] width 17 height 17
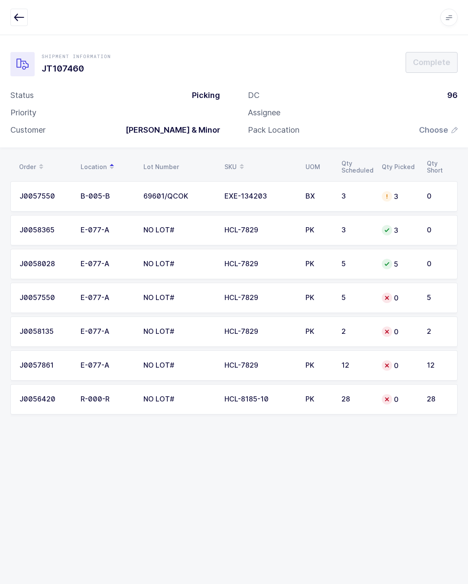
click at [387, 283] on td "0" at bounding box center [399, 298] width 45 height 30
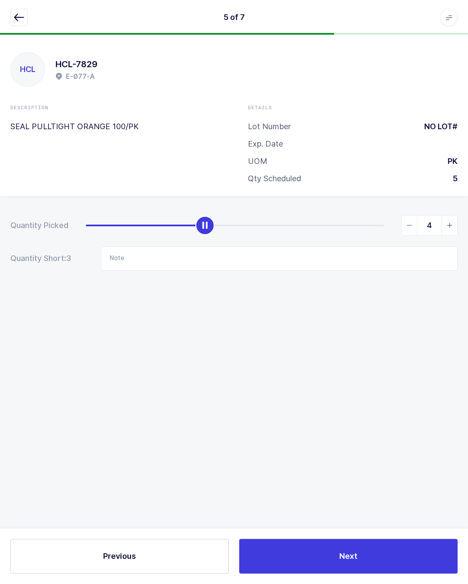
type input "5"
click at [361, 556] on button "Next" at bounding box center [348, 556] width 218 height 35
click at [21, 15] on icon "button" at bounding box center [19, 17] width 10 height 10
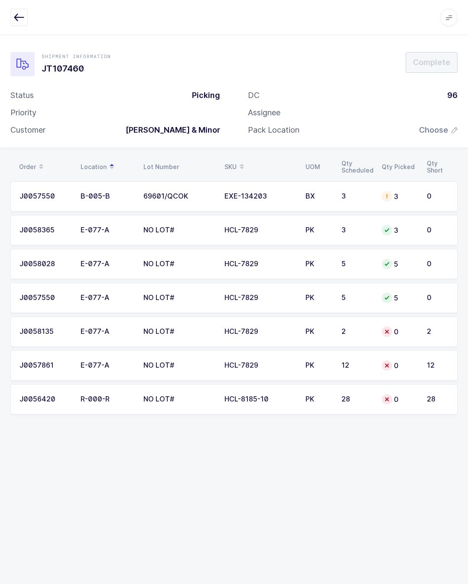
click at [286, 361] on div "HCL-7829" at bounding box center [259, 365] width 71 height 8
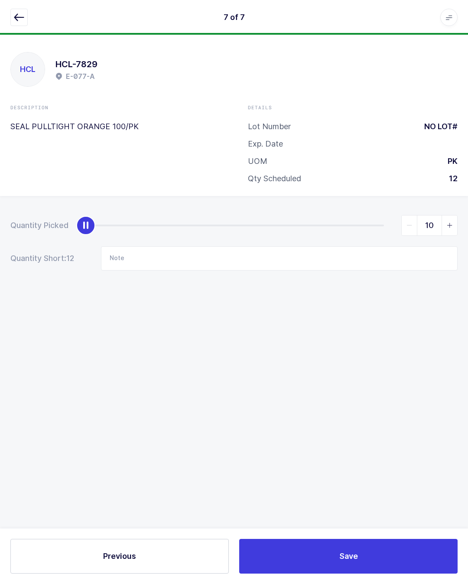
type input "12"
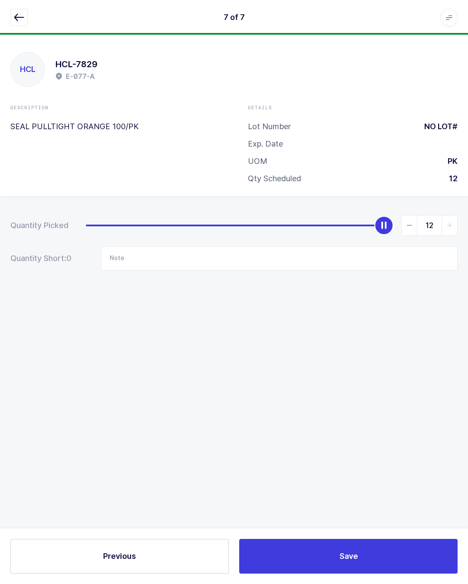
click at [375, 553] on button "Save" at bounding box center [348, 556] width 218 height 35
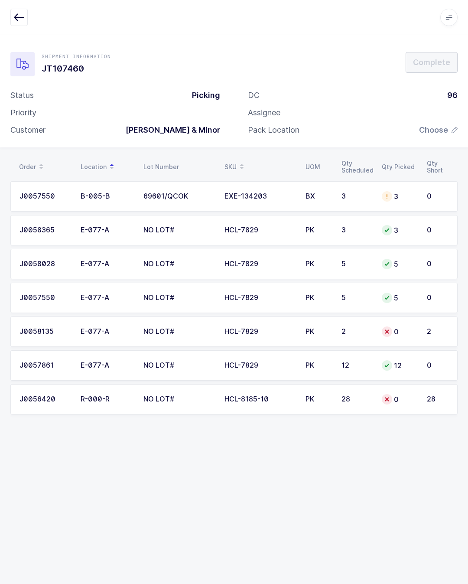
click at [15, 12] on icon "button" at bounding box center [19, 17] width 10 height 10
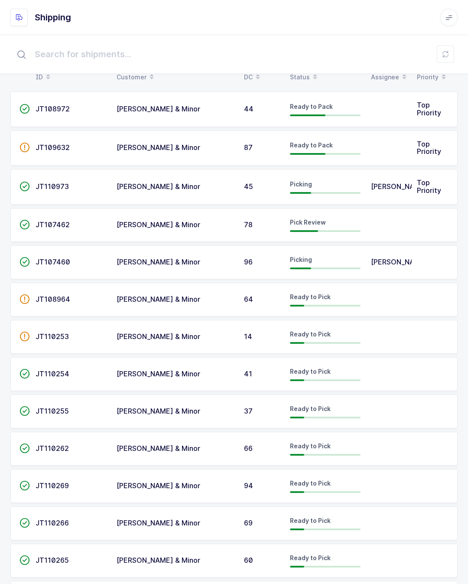
click at [325, 258] on div "Picking" at bounding box center [325, 262] width 71 height 14
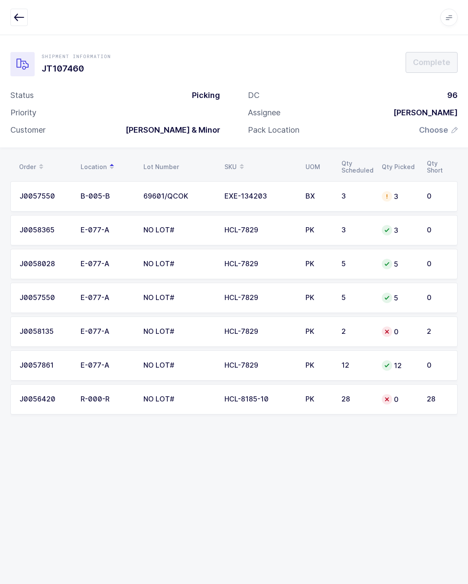
click at [409, 332] on div "0" at bounding box center [399, 331] width 35 height 10
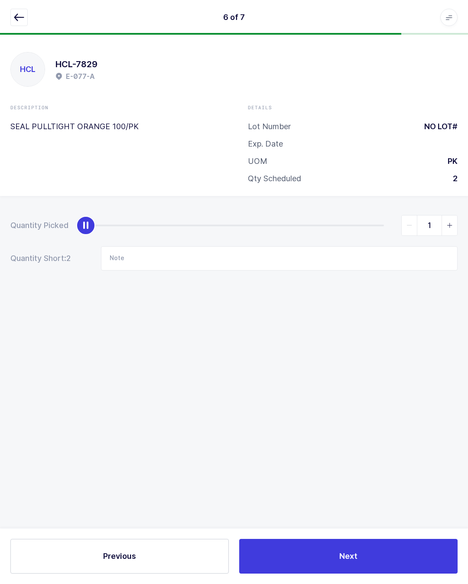
type input "2"
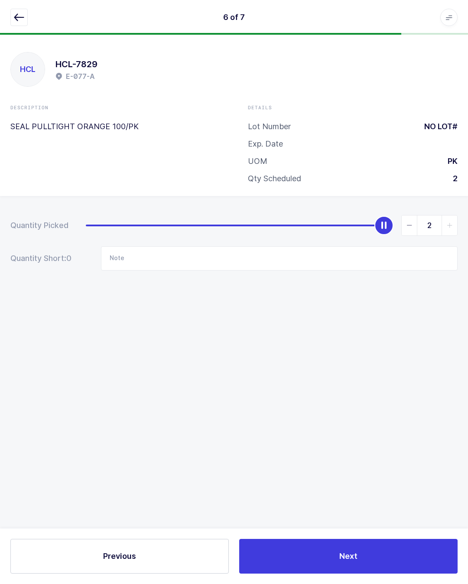
click at [401, 539] on button "Next" at bounding box center [348, 556] width 218 height 35
click at [13, 14] on button "button" at bounding box center [18, 17] width 17 height 17
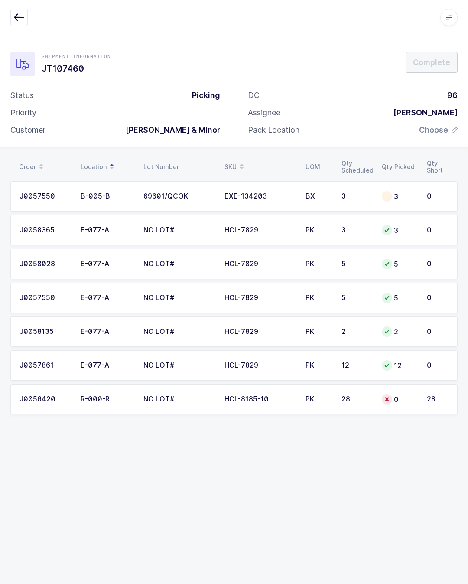
click at [272, 403] on td "HCL-8185-10" at bounding box center [259, 399] width 81 height 30
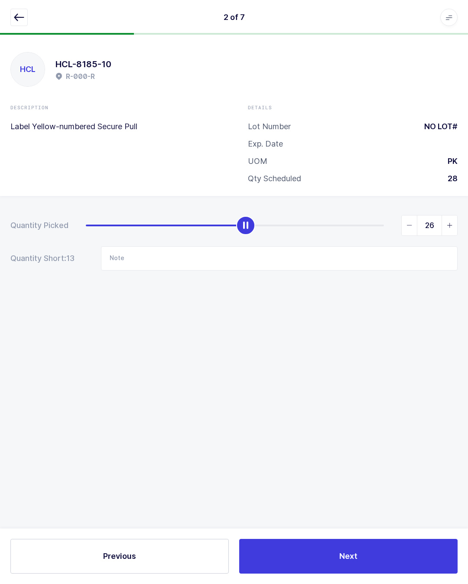
type input "28"
click at [375, 561] on button "Next" at bounding box center [348, 556] width 218 height 35
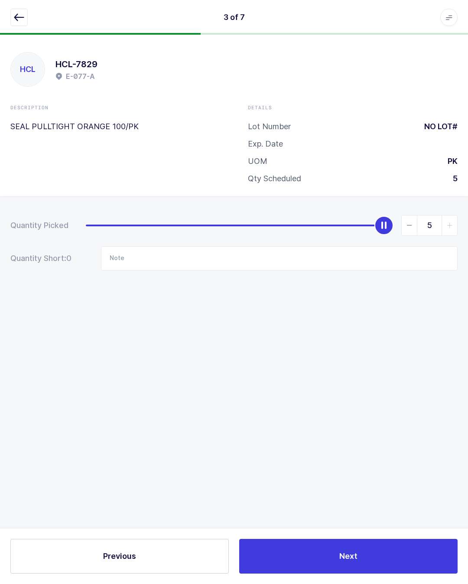
click at [21, 13] on icon "button" at bounding box center [19, 17] width 10 height 10
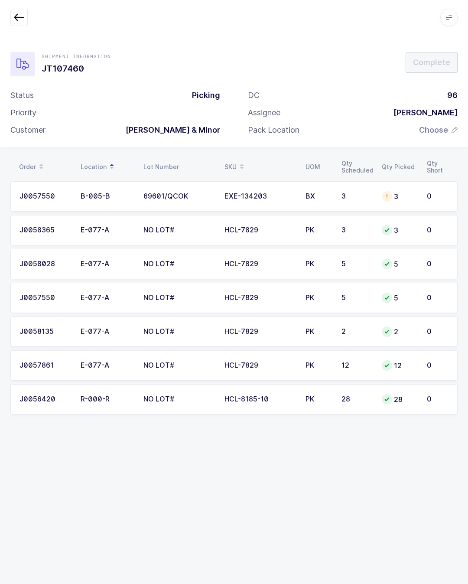
click at [444, 130] on span "Choose" at bounding box center [433, 130] width 29 height 10
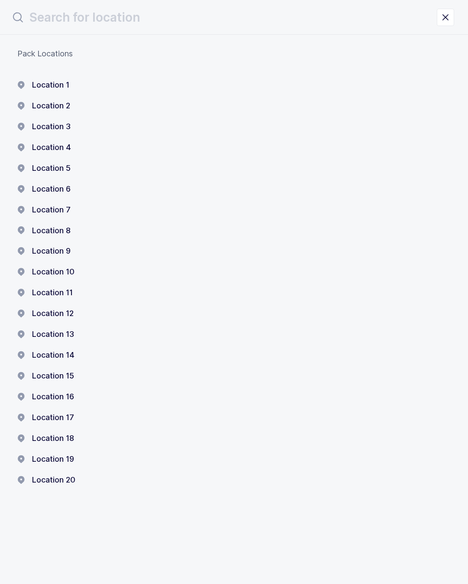
click at [65, 391] on button "Location 16" at bounding box center [45, 396] width 57 height 10
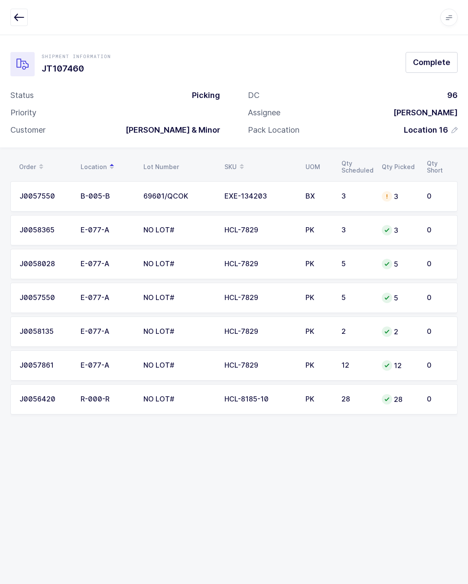
click at [441, 68] on button "Complete" at bounding box center [432, 62] width 52 height 21
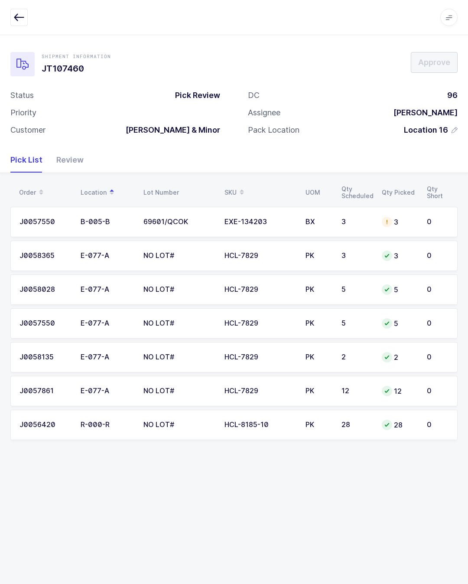
click at [12, 16] on button "button" at bounding box center [18, 17] width 17 height 17
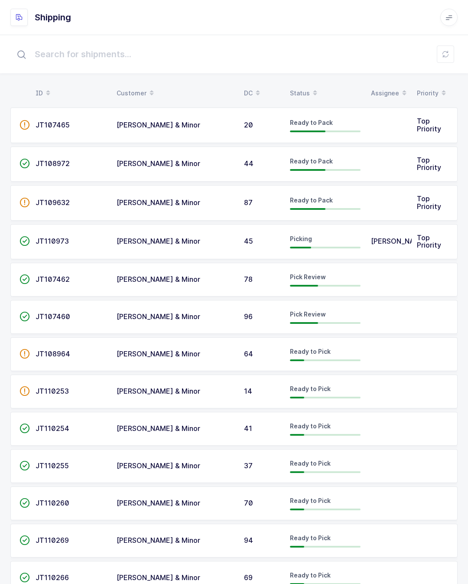
click at [342, 427] on div "Ready to Pick" at bounding box center [325, 429] width 71 height 14
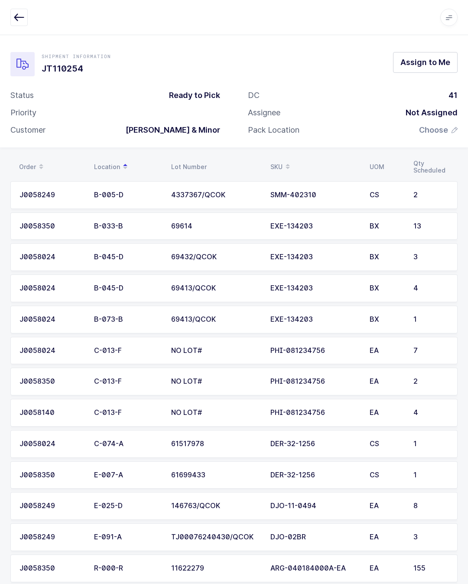
click at [434, 59] on span "Assign to Me" at bounding box center [425, 62] width 50 height 11
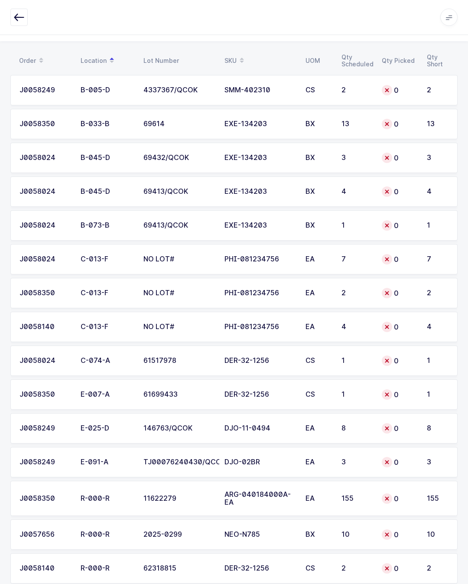
scroll to position [106, 0]
click at [303, 463] on td "EA" at bounding box center [318, 462] width 36 height 30
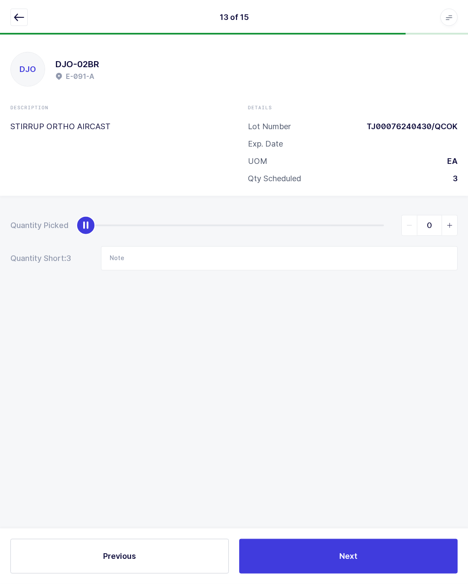
scroll to position [19, 0]
type input "3"
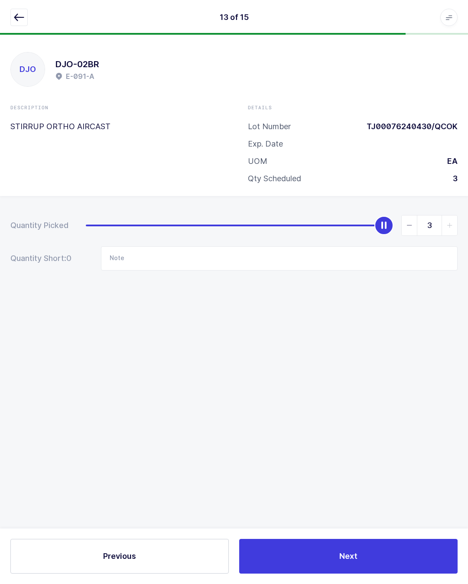
click at [358, 554] on button "Next" at bounding box center [348, 556] width 218 height 35
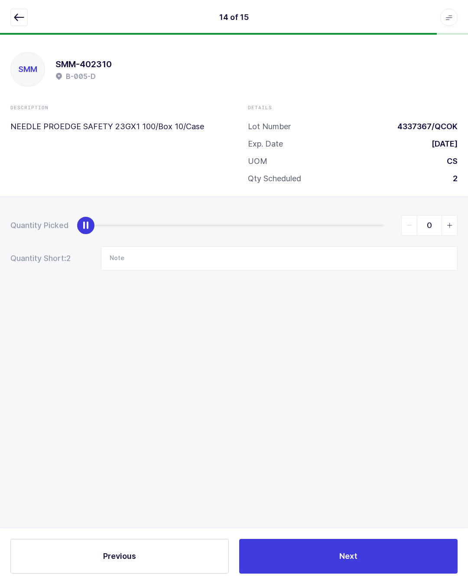
click at [12, 20] on button "button" at bounding box center [18, 17] width 17 height 17
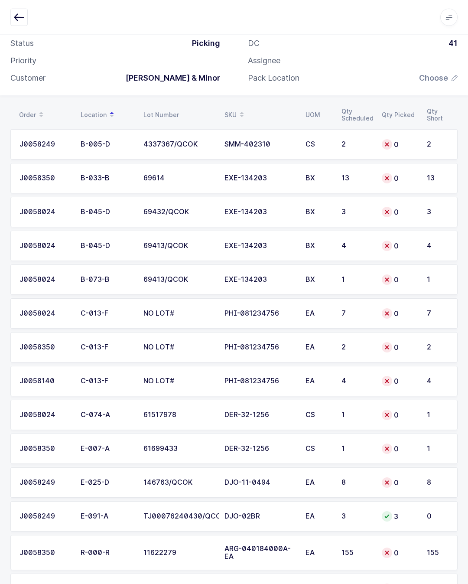
scroll to position [52, 0]
click at [354, 447] on div "1" at bounding box center [357, 448] width 30 height 8
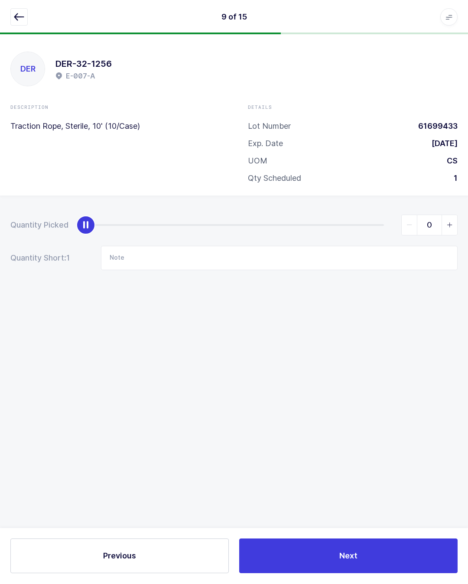
scroll to position [19, 0]
type input "1"
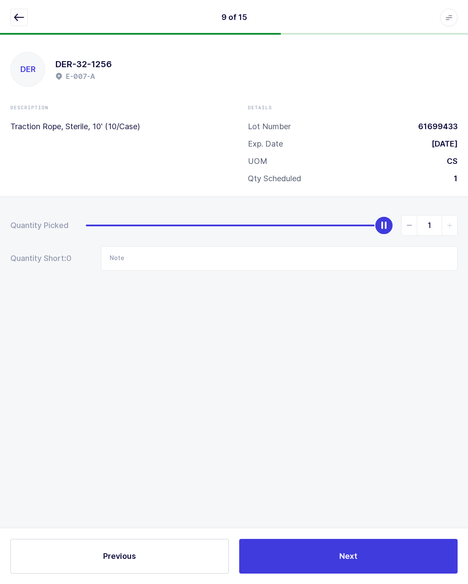
click at [357, 552] on span "Next" at bounding box center [348, 555] width 18 height 11
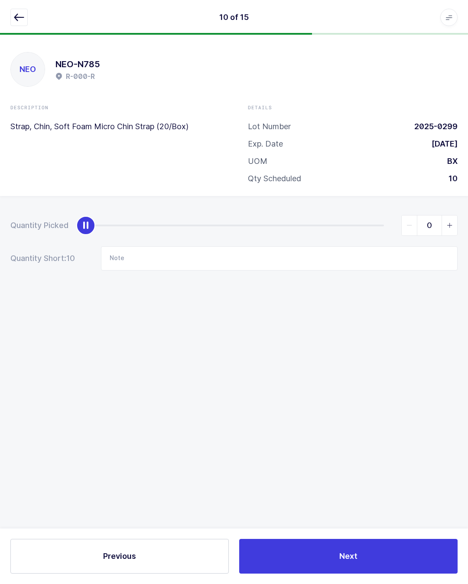
click at [12, 19] on button "button" at bounding box center [18, 17] width 17 height 17
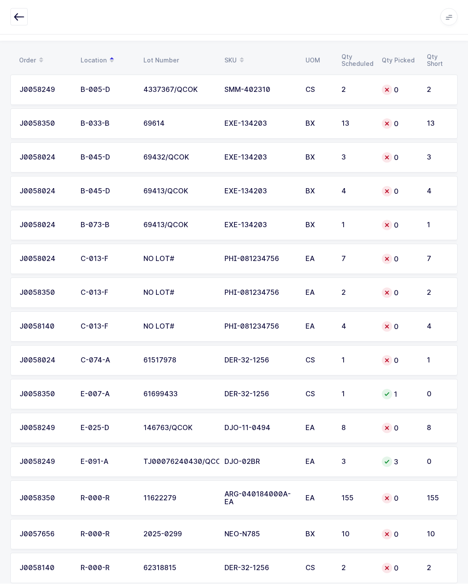
scroll to position [106, 0]
click at [281, 426] on div "DJO-11-0494" at bounding box center [259, 428] width 71 height 8
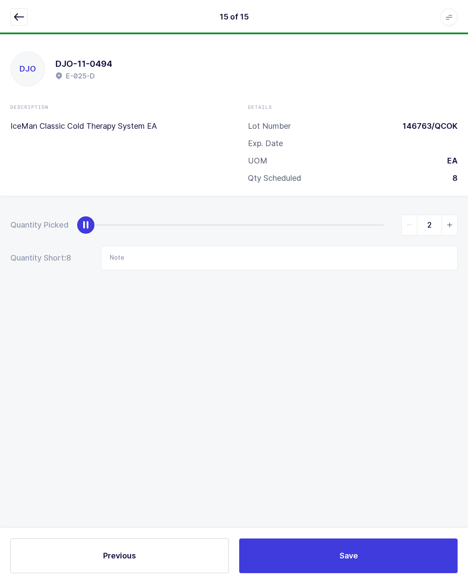
scroll to position [19, 0]
type input "8"
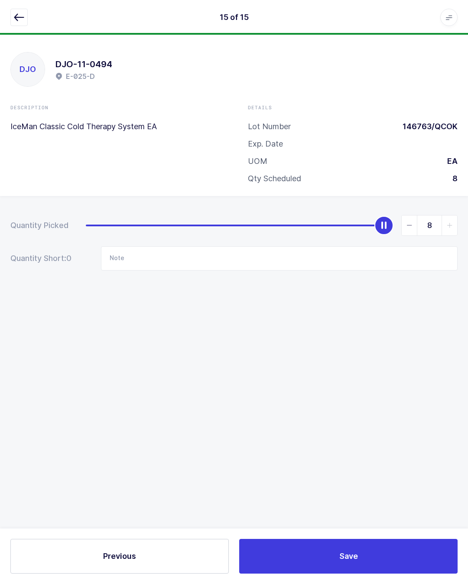
click at [361, 559] on button "Save" at bounding box center [348, 556] width 218 height 35
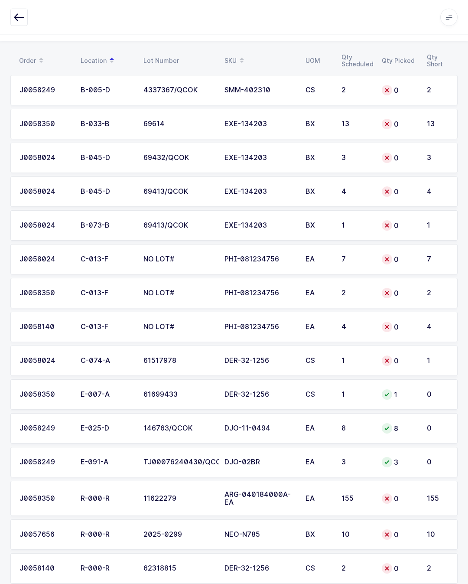
scroll to position [106, 0]
click at [272, 327] on div "PHI-081234756" at bounding box center [259, 327] width 71 height 8
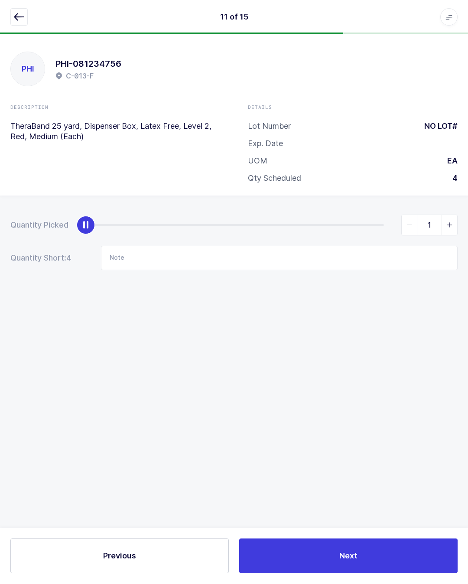
scroll to position [19, 0]
type input "4"
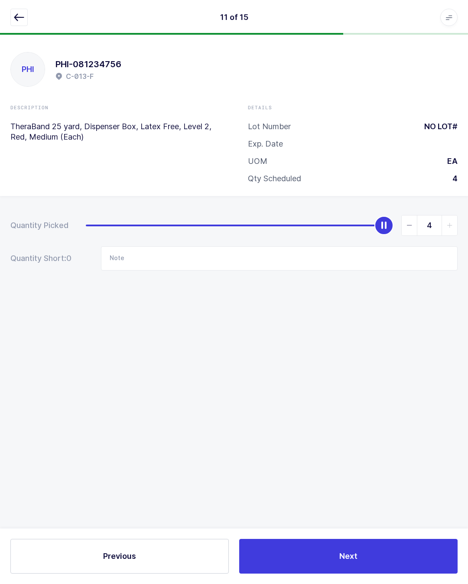
click at [354, 553] on span "Next" at bounding box center [348, 555] width 18 height 11
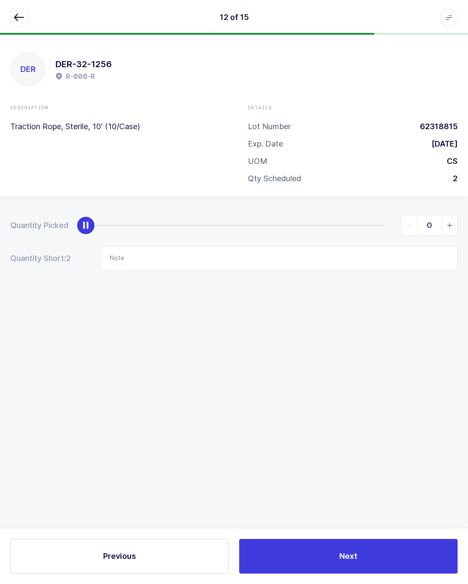
click at [27, 12] on button "button" at bounding box center [18, 17] width 17 height 17
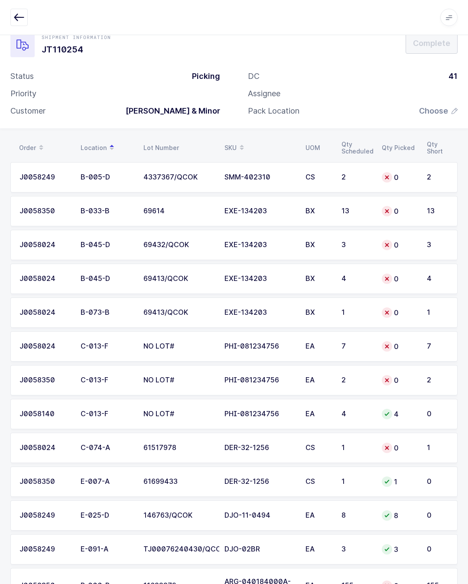
click at [287, 377] on div "PHI-081234756" at bounding box center [259, 380] width 71 height 8
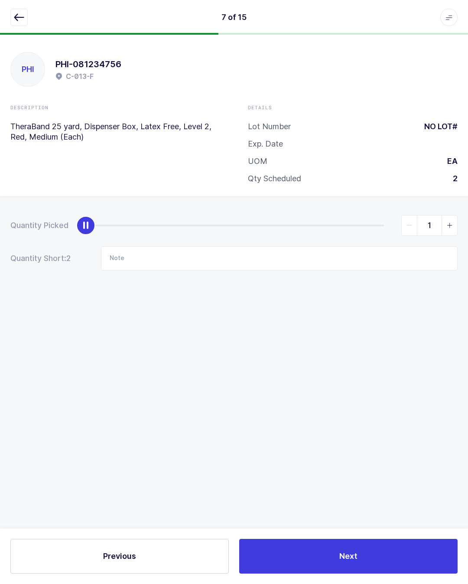
type input "2"
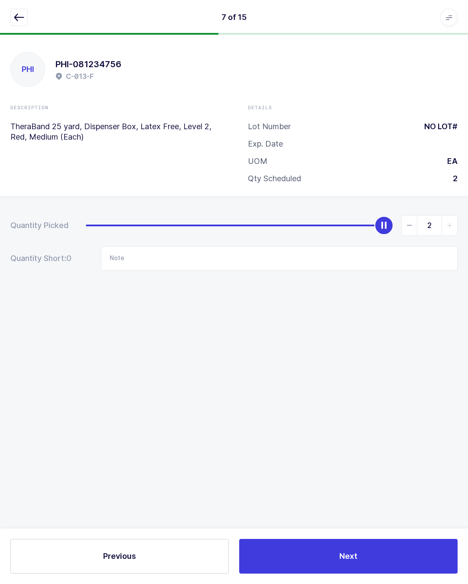
click at [355, 549] on button "Next" at bounding box center [348, 556] width 218 height 35
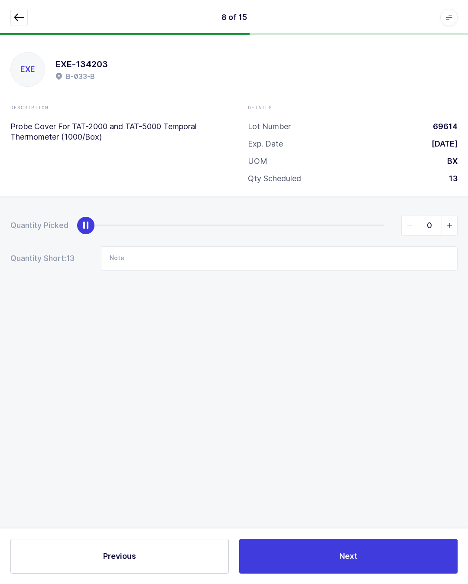
click at [27, 8] on div "8 of 15 Apps Core [GEOGRAPHIC_DATA] Admin Mission Control Purchasing [PERSON_NA…" at bounding box center [234, 17] width 468 height 35
click at [16, 17] on icon "button" at bounding box center [19, 17] width 10 height 10
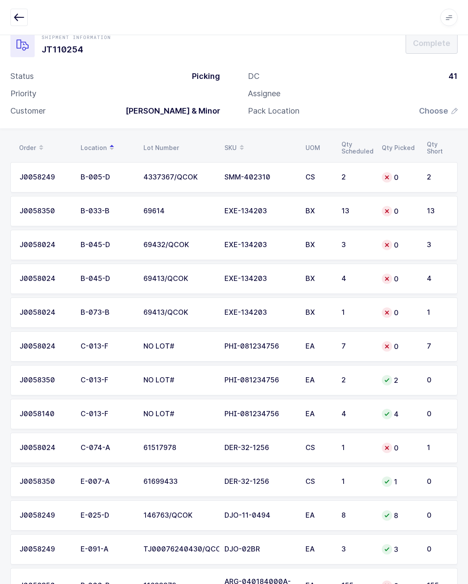
click at [332, 341] on td "EA" at bounding box center [318, 346] width 36 height 30
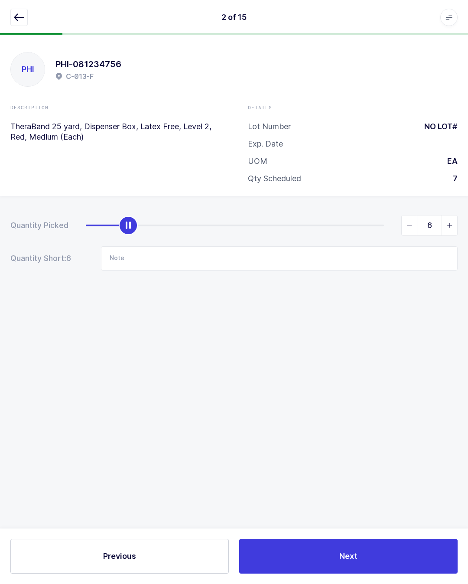
type input "7"
click at [372, 554] on button "Next" at bounding box center [348, 556] width 218 height 35
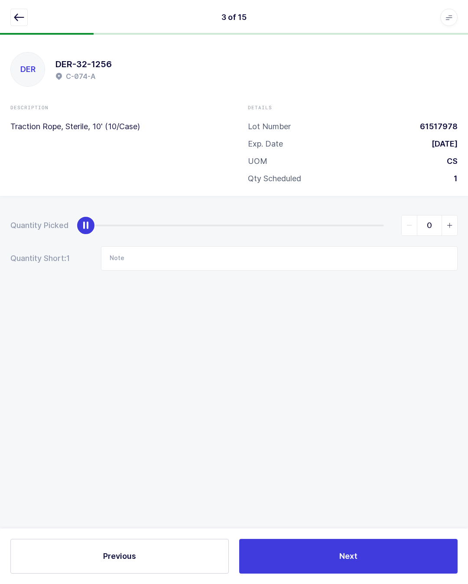
click at [15, 14] on icon "button" at bounding box center [19, 17] width 10 height 10
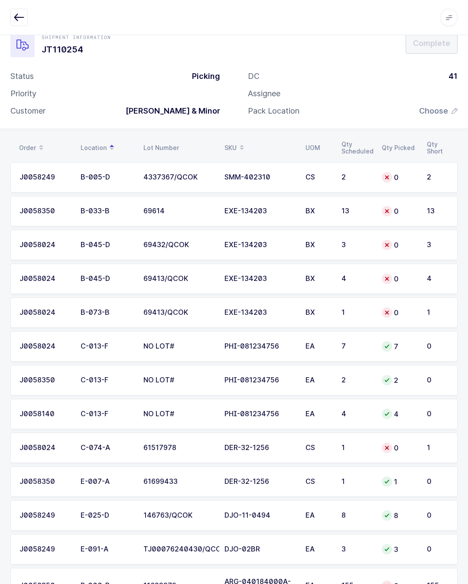
click at [303, 170] on td "CS" at bounding box center [318, 177] width 36 height 30
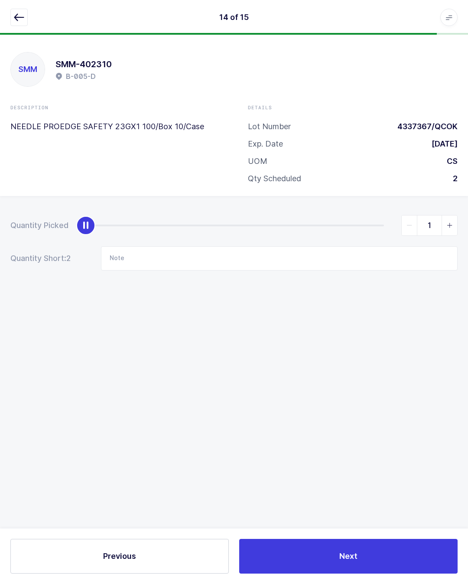
type input "2"
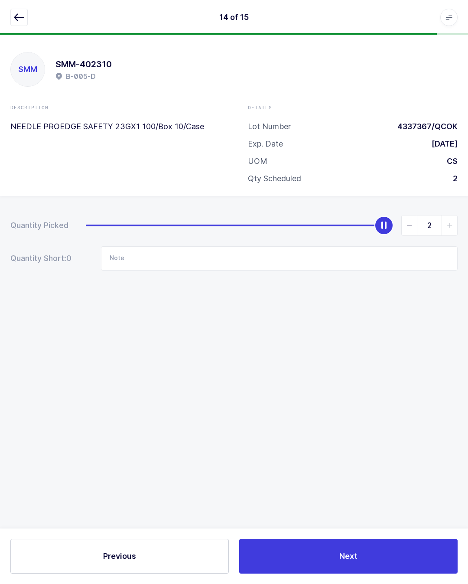
click at [361, 563] on button "Next" at bounding box center [348, 556] width 218 height 35
click at [18, 20] on icon "button" at bounding box center [19, 17] width 10 height 10
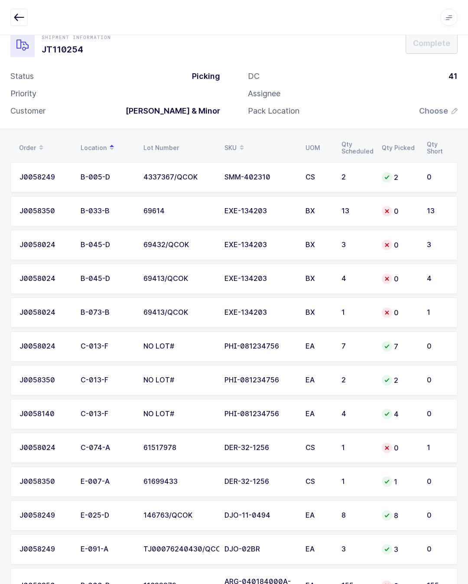
click at [310, 212] on div "BX" at bounding box center [319, 211] width 26 height 8
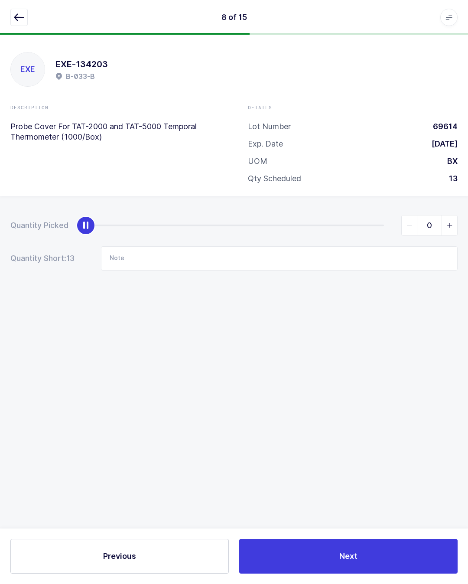
scroll to position [0, 0]
type input "13"
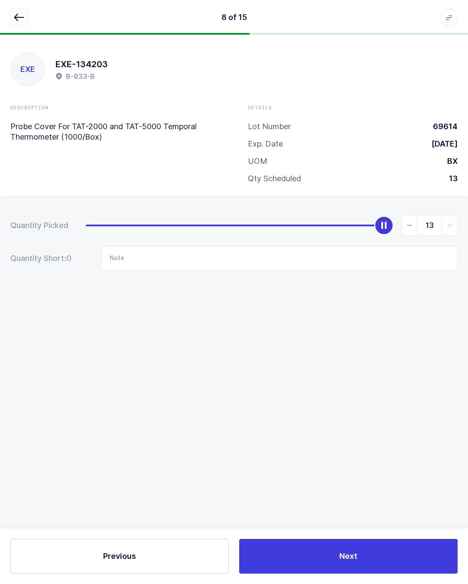
click at [377, 549] on button "Next" at bounding box center [348, 556] width 218 height 35
click at [20, 10] on button "button" at bounding box center [18, 17] width 17 height 17
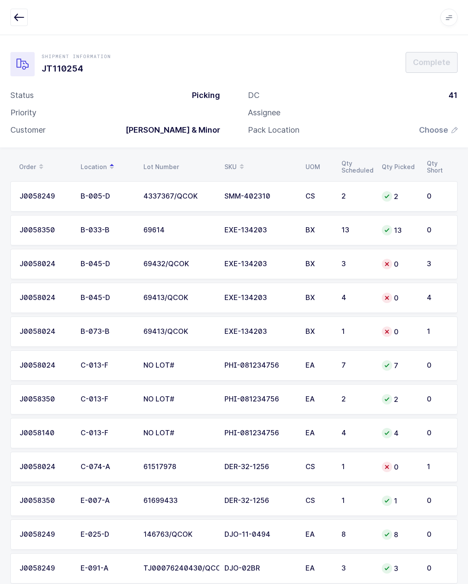
click at [251, 260] on div "EXE-134203" at bounding box center [259, 264] width 71 height 8
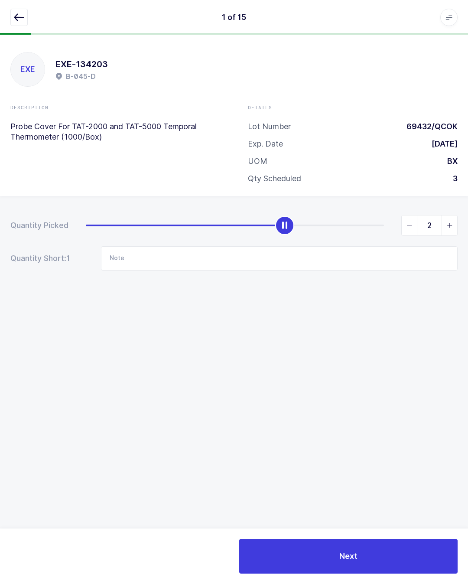
type input "3"
click at [149, 255] on input "Note" at bounding box center [279, 258] width 357 height 24
click at [115, 256] on input "1Bx lot 69290" at bounding box center [279, 258] width 357 height 24
click at [175, 256] on input "1Bx lot 69290" at bounding box center [279, 258] width 357 height 24
click at [119, 259] on input "1Bx lot 69290" at bounding box center [279, 258] width 357 height 24
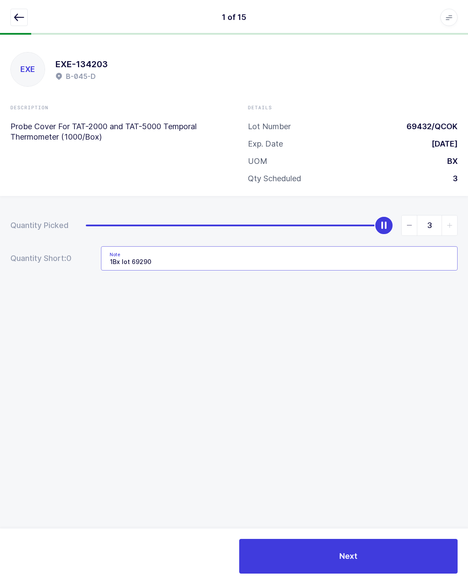
click at [118, 258] on input "1Bx lot 69290" at bounding box center [279, 258] width 357 height 24
click at [117, 259] on input "1Bx lot 69290" at bounding box center [279, 258] width 357 height 24
click at [121, 259] on input "1Bx lot 69290" at bounding box center [279, 258] width 357 height 24
click at [181, 257] on input "1 box lot 69290" at bounding box center [279, 258] width 357 height 24
click at [177, 259] on input "1 box lot 69290" at bounding box center [279, 258] width 357 height 24
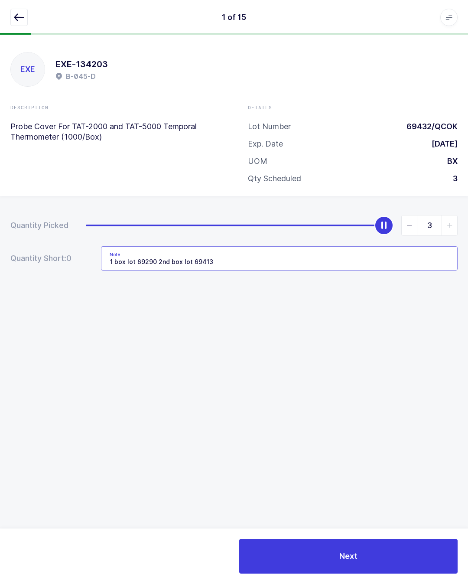
type input "1 box lot 69290 2nd box lot 69413"
click at [391, 350] on div "EXE EXE-134203 B-045-D Description Probe Cover For TAT-2000 and TAT-5000 Tempor…" at bounding box center [234, 309] width 468 height 549
click at [364, 559] on button "Next" at bounding box center [348, 556] width 218 height 35
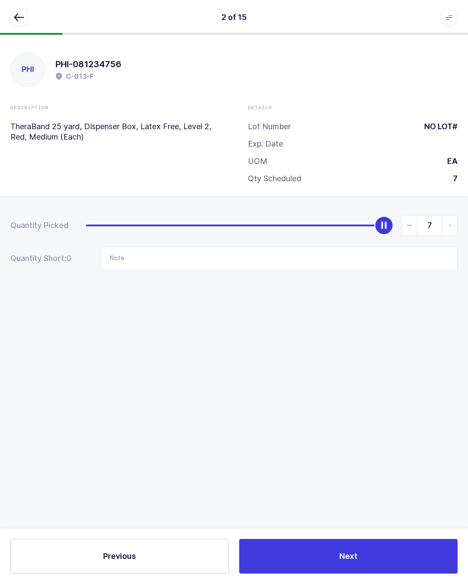
click at [20, 10] on button "button" at bounding box center [18, 17] width 17 height 17
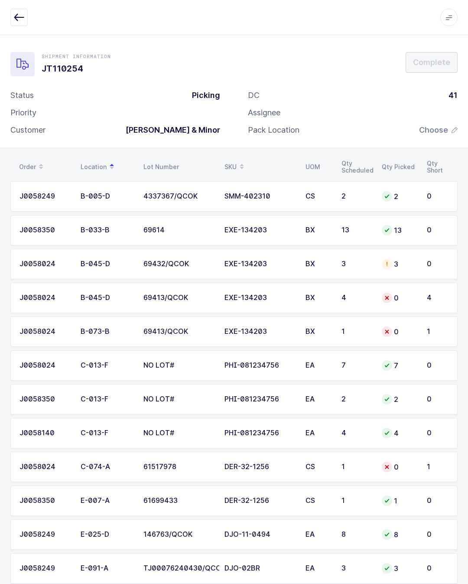
click at [251, 295] on div "EXE-134203" at bounding box center [259, 298] width 71 height 8
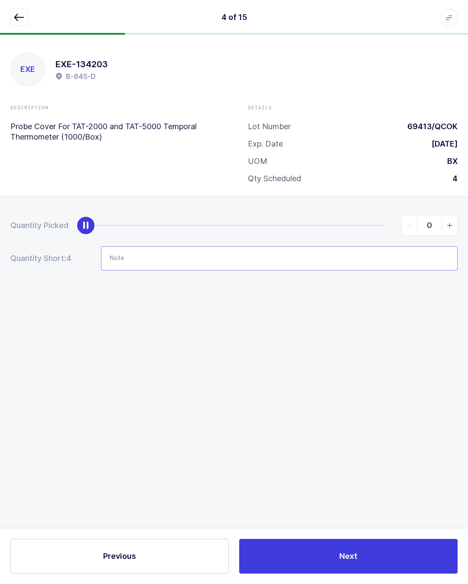
click at [139, 256] on input "Note" at bounding box center [279, 258] width 357 height 24
click at [468, 171] on div "Details Lot Number 69413/QCOK Exp. Date [DATE] UOM BX Qty Scheduled 4" at bounding box center [352, 147] width 237 height 87
click at [215, 260] on input "1 box from B 045 D lot#" at bounding box center [279, 258] width 357 height 24
type input "1 box from B 045 D lot#69413 2nd box B 045 C lot#69209 2bx from B 060 E lot#692…"
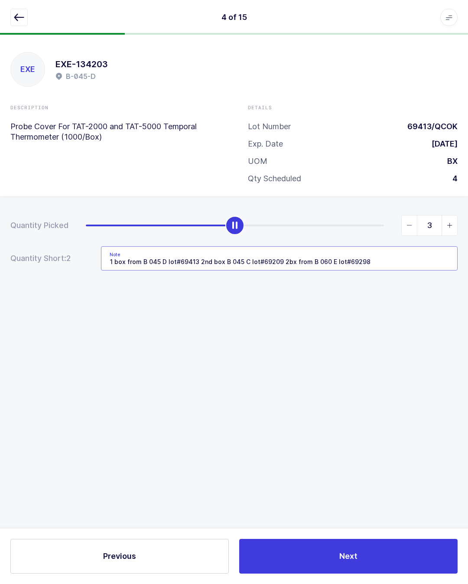
type input "4"
type input "1 box from B 045 D lot#69413 2nd box B 045 C lot#69209 2bx from B 060 E lot#692…"
click at [377, 348] on div "Quantity Picked 4 Quantity Short: 0 Note 1 box from B 045 D lot#69413 2nd box B…" at bounding box center [234, 273] width 468 height 154
click at [377, 560] on button "Next" at bounding box center [348, 556] width 218 height 35
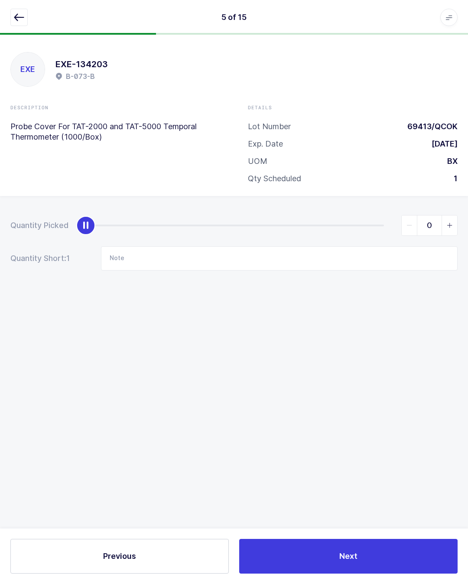
click at [12, 21] on button "button" at bounding box center [18, 17] width 17 height 17
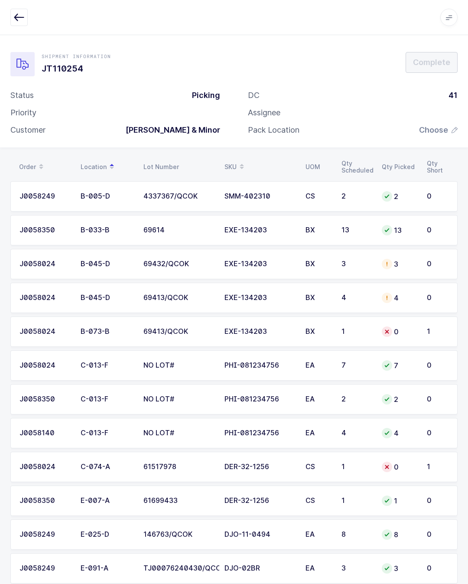
click at [353, 329] on div "1" at bounding box center [357, 332] width 30 height 8
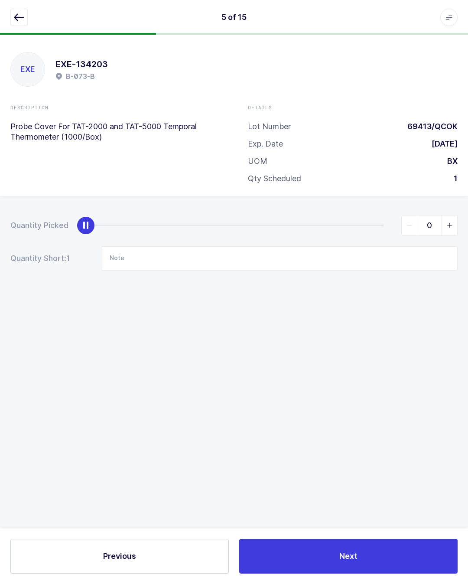
type input "1"
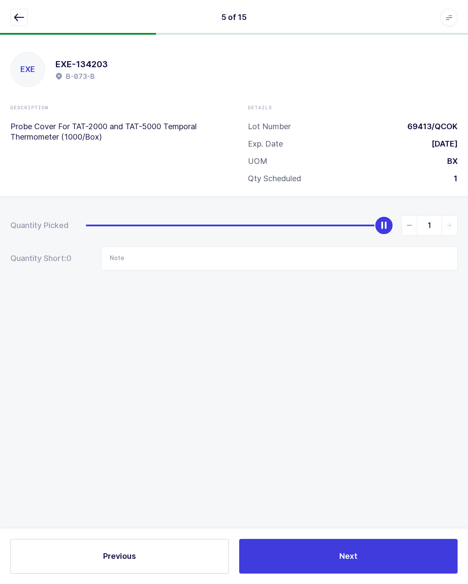
click at [382, 550] on button "Next" at bounding box center [348, 556] width 218 height 35
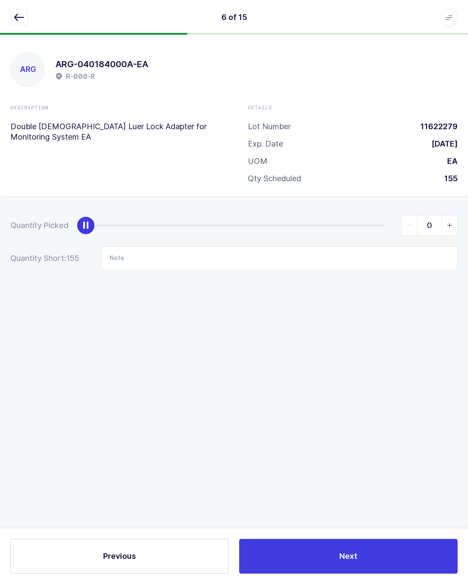
click at [15, 15] on icon "button" at bounding box center [19, 17] width 10 height 10
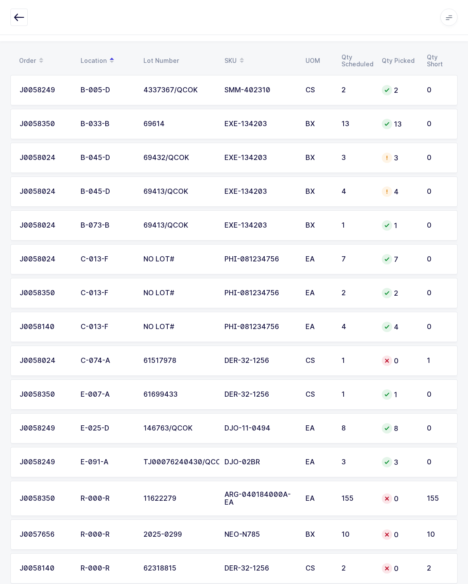
scroll to position [106, 0]
click at [363, 358] on div "1" at bounding box center [357, 361] width 30 height 8
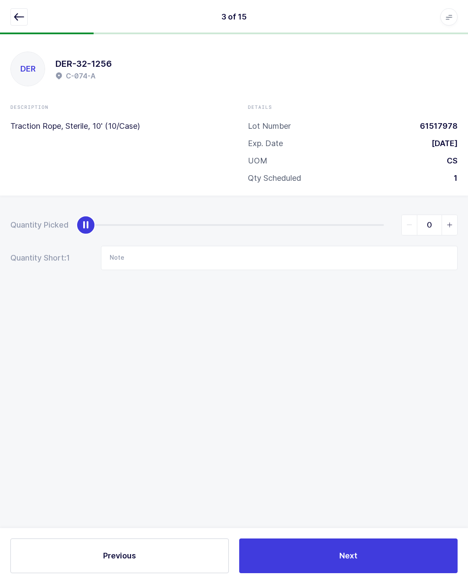
scroll to position [19, 0]
type input "1"
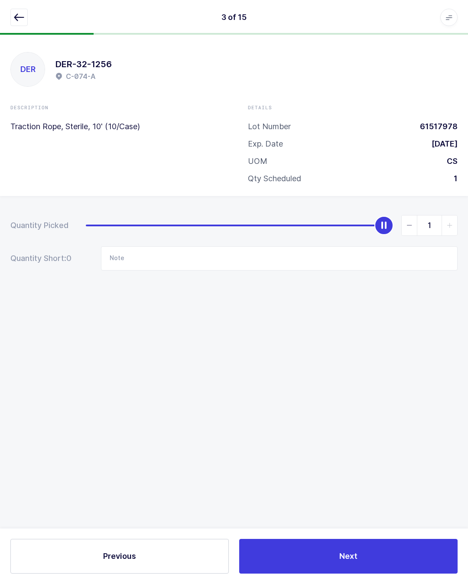
click at [370, 560] on button "Next" at bounding box center [348, 556] width 218 height 35
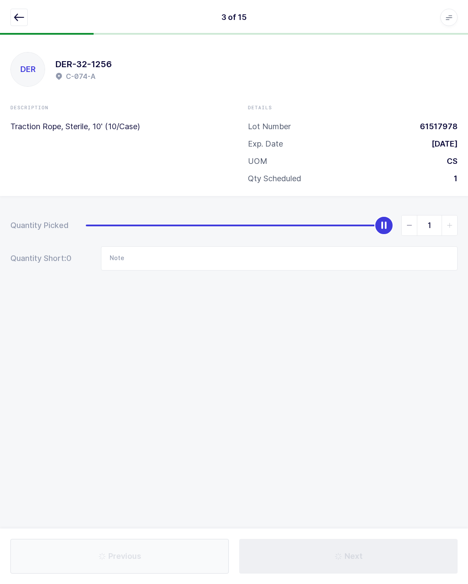
type input "1 box from B 045 D lot#69413 2nd box B 045 C lot#69209 2bx from B 060 E lot#692…"
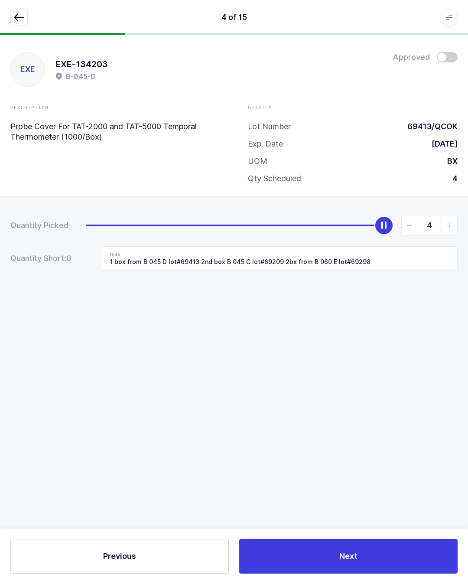
click at [18, 10] on button "button" at bounding box center [18, 17] width 17 height 17
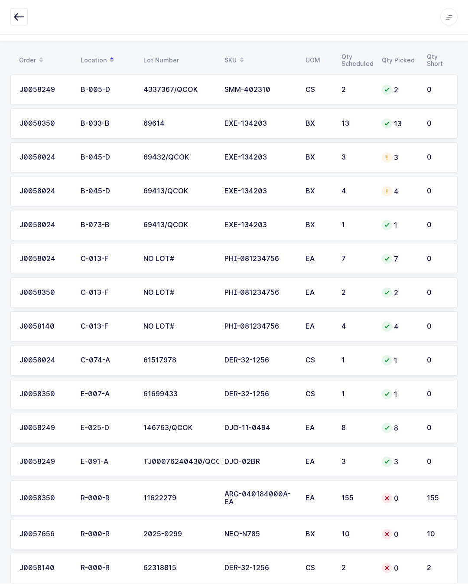
scroll to position [106, 0]
click at [250, 532] on div "NEO-N785" at bounding box center [259, 534] width 71 height 8
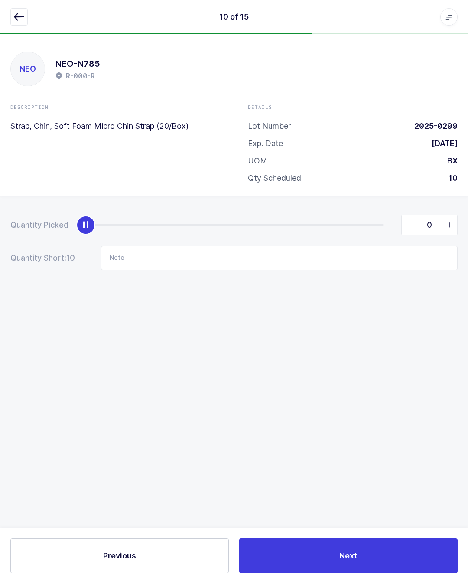
scroll to position [19, 0]
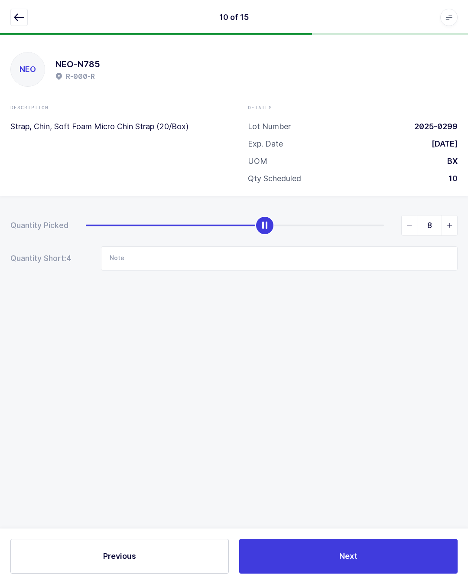
type input "10"
click at [371, 561] on button "Next" at bounding box center [348, 556] width 218 height 35
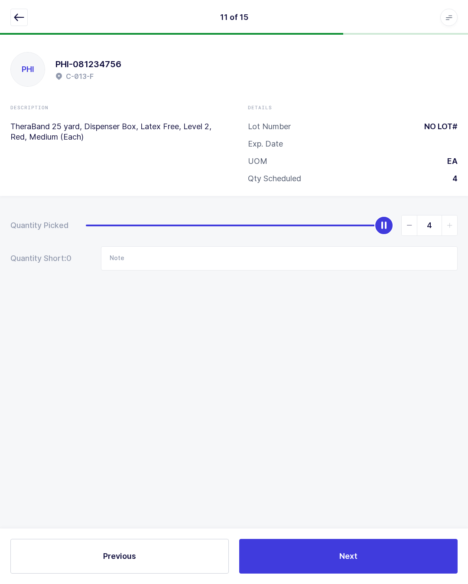
click at [18, 16] on icon "button" at bounding box center [19, 17] width 10 height 10
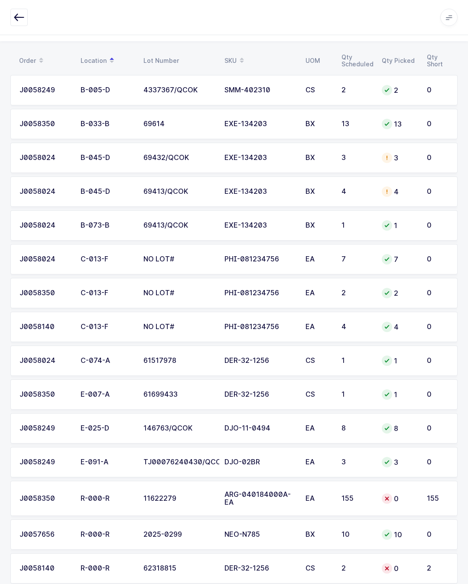
scroll to position [106, 0]
click at [344, 566] on div "2" at bounding box center [357, 568] width 30 height 8
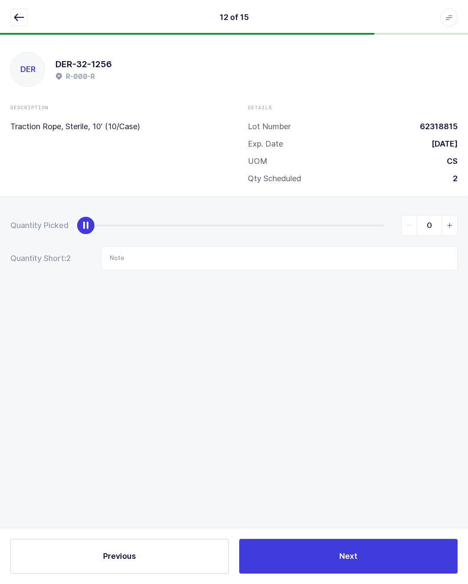
scroll to position [19, 0]
click at [271, 246] on input "Note" at bounding box center [279, 258] width 357 height 24
click at [0, 196] on div "Quantity Picked 0 Quantity Short: 2 Note E007a" at bounding box center [234, 273] width 468 height 154
click at [176, 246] on input "E007a" at bounding box center [279, 258] width 357 height 24
click at [191, 246] on input "Took from E007a" at bounding box center [279, 258] width 357 height 24
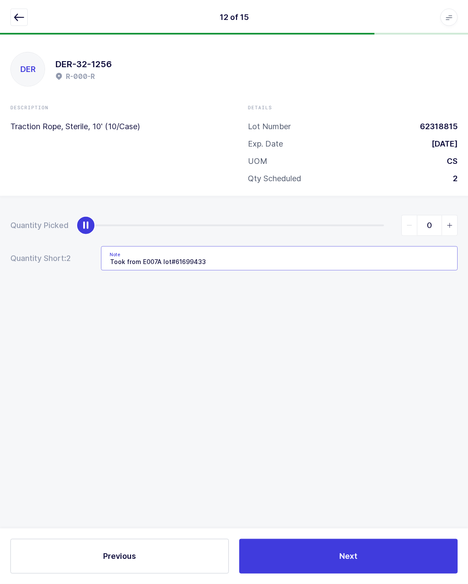
type input "Took from E007A lot#61699433"
click at [380, 335] on div "DER DER-32-1256 R-000-R Description Traction Rope, Sterile, 10' (10/Case) Detai…" at bounding box center [234, 309] width 468 height 549
type input "2"
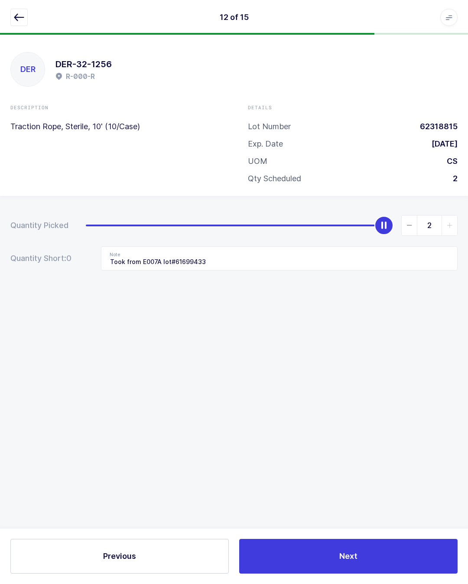
click at [371, 553] on button "Next" at bounding box center [348, 556] width 218 height 35
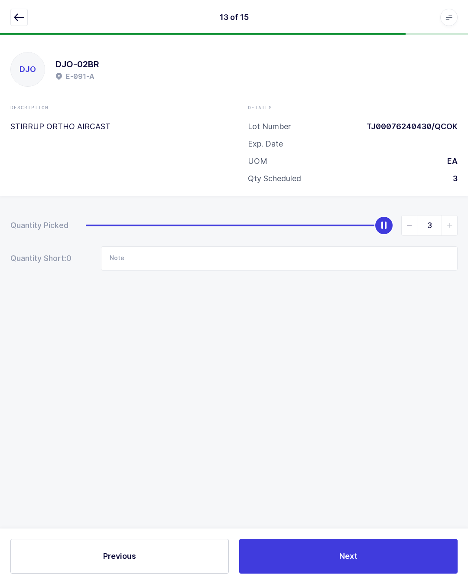
click at [19, 17] on icon "button" at bounding box center [19, 17] width 10 height 10
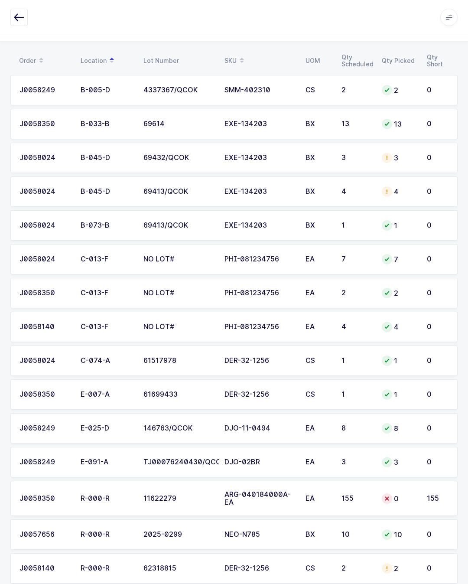
scroll to position [106, 0]
click at [340, 493] on td "155" at bounding box center [356, 499] width 40 height 36
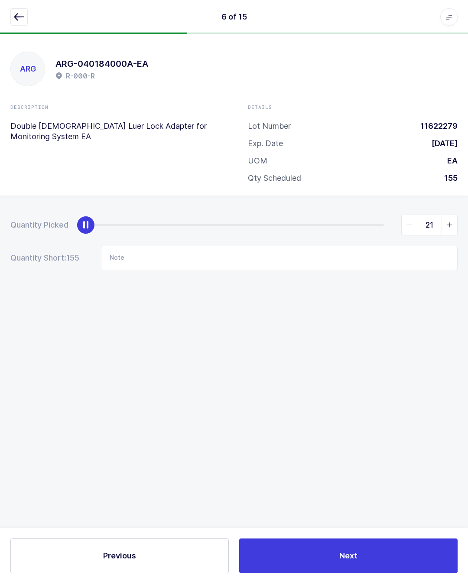
scroll to position [19, 0]
type input "155"
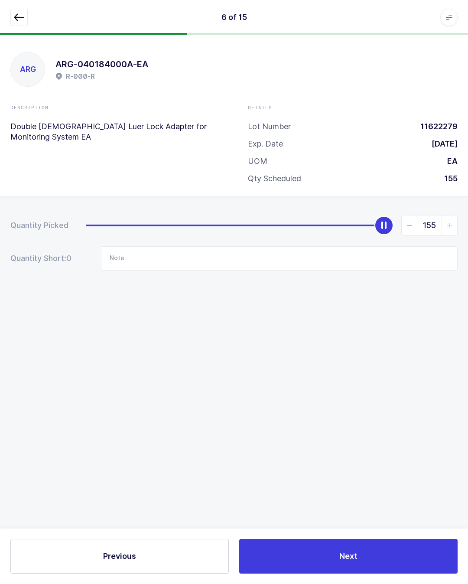
click at [378, 549] on button "Next" at bounding box center [348, 556] width 218 height 35
click at [11, 13] on button "button" at bounding box center [18, 17] width 17 height 17
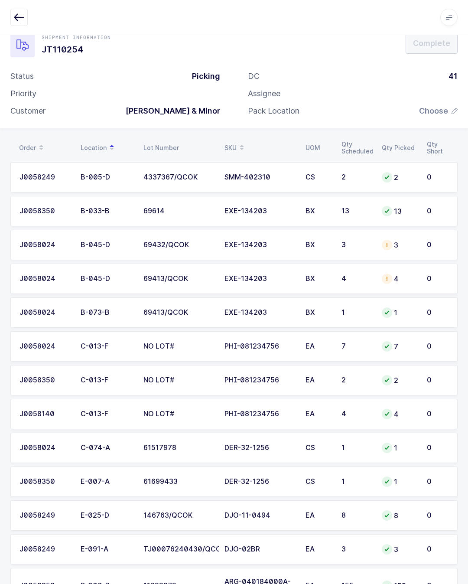
click at [439, 102] on div "DC 41 Assignee Pack Location Choose" at bounding box center [352, 97] width 237 height 52
click at [443, 106] on span "Choose" at bounding box center [433, 111] width 29 height 10
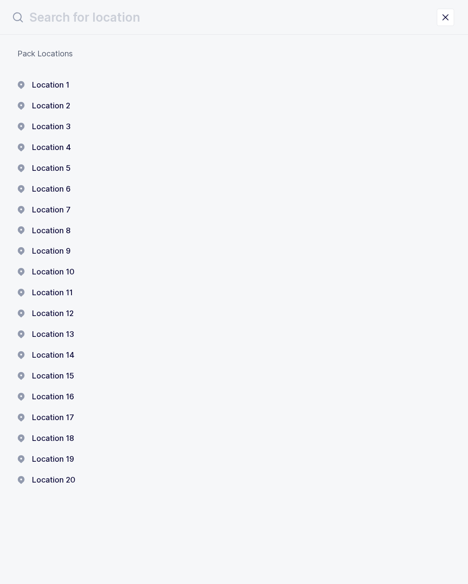
click at [65, 371] on button "Location 15" at bounding box center [45, 376] width 57 height 10
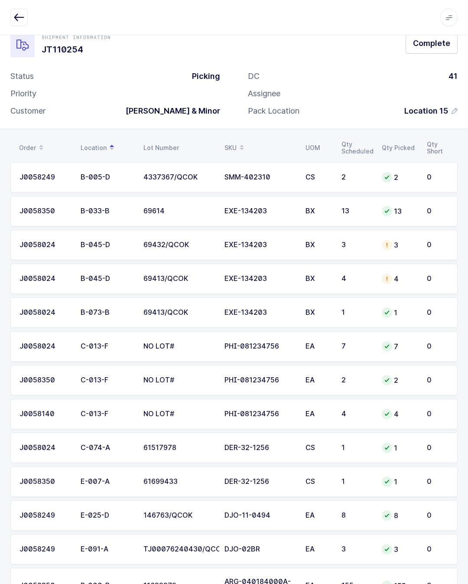
click at [441, 46] on span "Complete" at bounding box center [431, 43] width 37 height 11
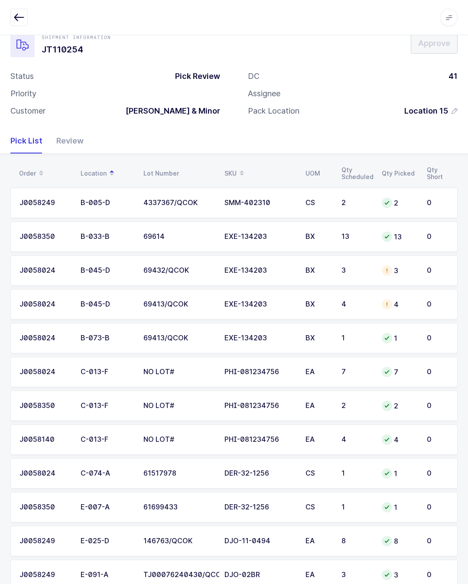
click at [18, 14] on icon "button" at bounding box center [19, 17] width 10 height 10
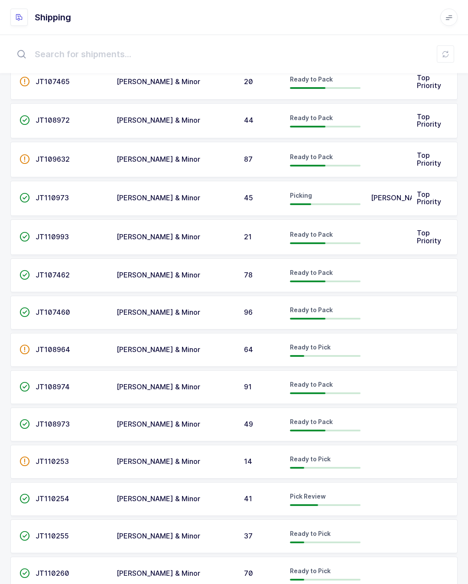
scroll to position [50, 0]
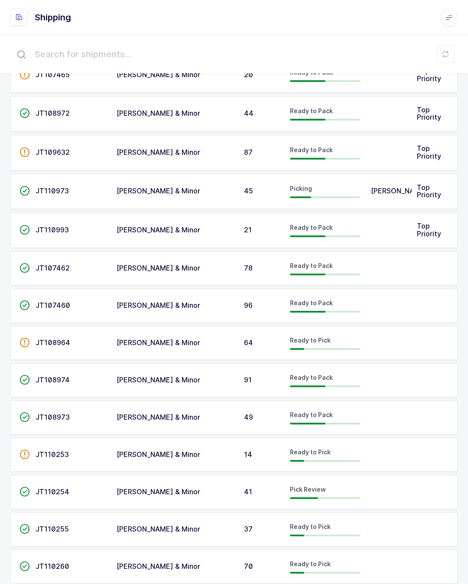
click at [367, 447] on td at bounding box center [389, 455] width 46 height 34
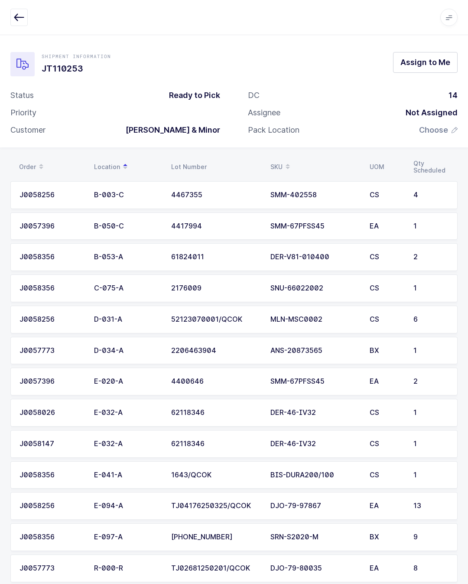
click at [433, 60] on span "Assign to Me" at bounding box center [425, 62] width 50 height 11
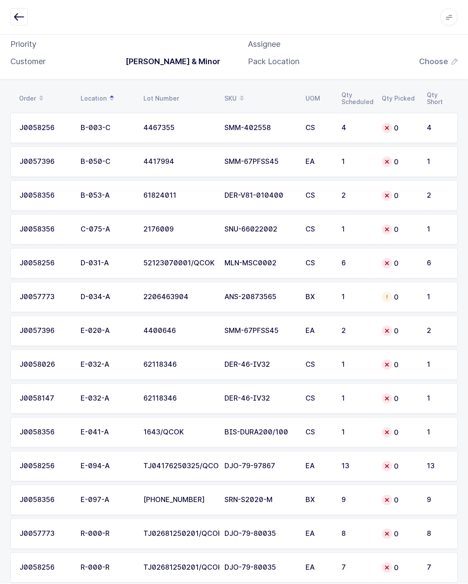
scroll to position [68, 0]
click at [283, 195] on div "DER-V81-010400" at bounding box center [259, 196] width 71 height 8
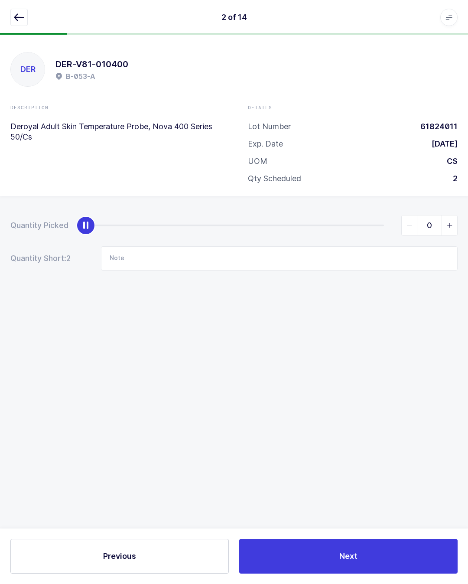
scroll to position [19, 0]
type input "2"
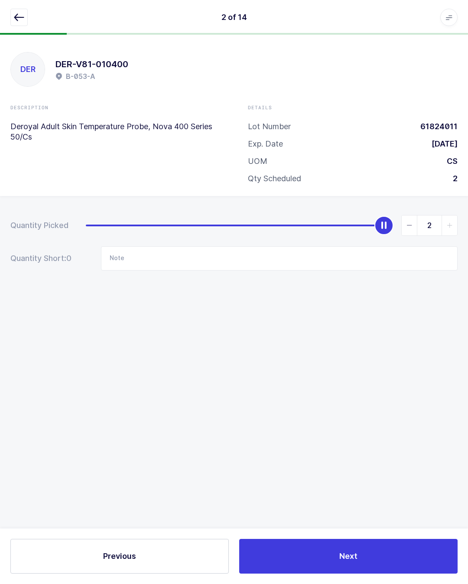
click at [375, 554] on button "Next" at bounding box center [348, 556] width 218 height 35
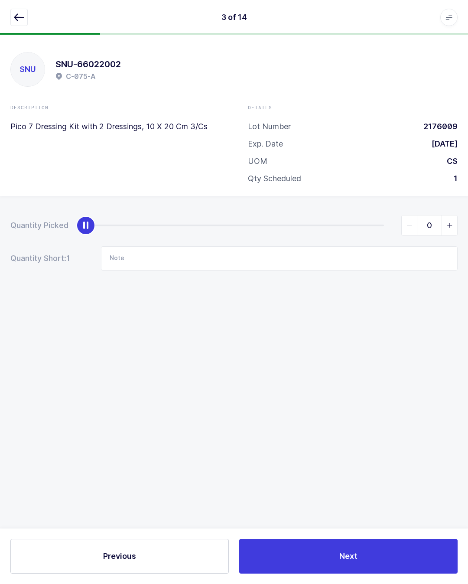
click at [22, 12] on button "button" at bounding box center [18, 17] width 17 height 17
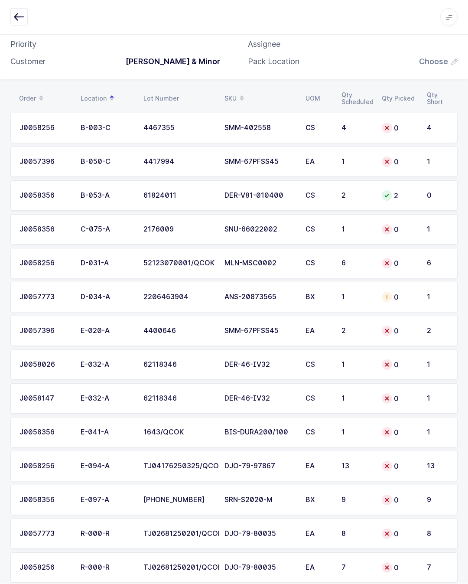
scroll to position [68, 0]
click at [304, 230] on td "CS" at bounding box center [318, 230] width 36 height 30
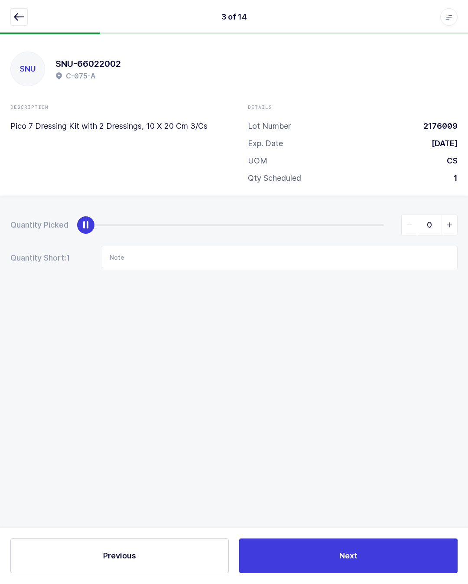
scroll to position [19, 0]
type input "1"
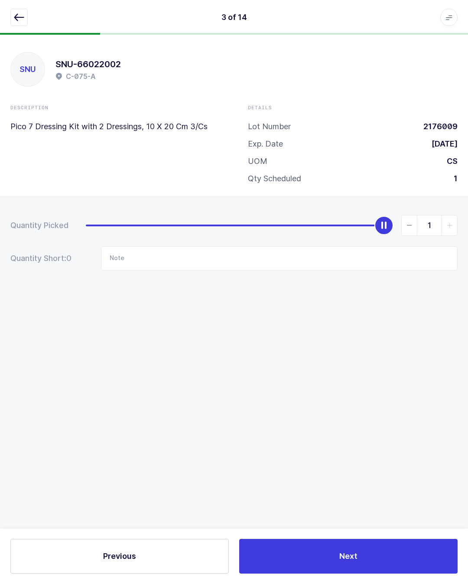
click at [362, 547] on button "Next" at bounding box center [348, 556] width 218 height 35
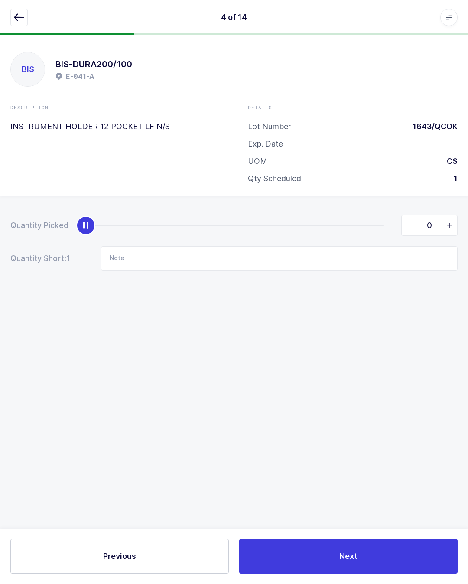
click at [4, 15] on div "4 of 14 Apps Core [GEOGRAPHIC_DATA] Admin Mission Control Purchasing [PERSON_NA…" at bounding box center [234, 17] width 468 height 35
click at [19, 18] on icon "button" at bounding box center [19, 17] width 10 height 10
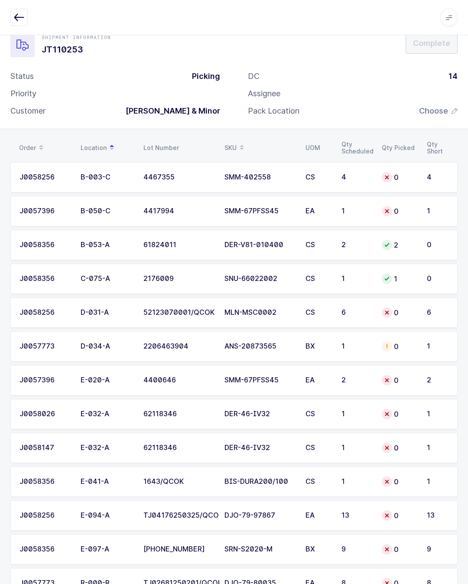
click at [215, 313] on td "52123070001/QCOK" at bounding box center [178, 312] width 81 height 30
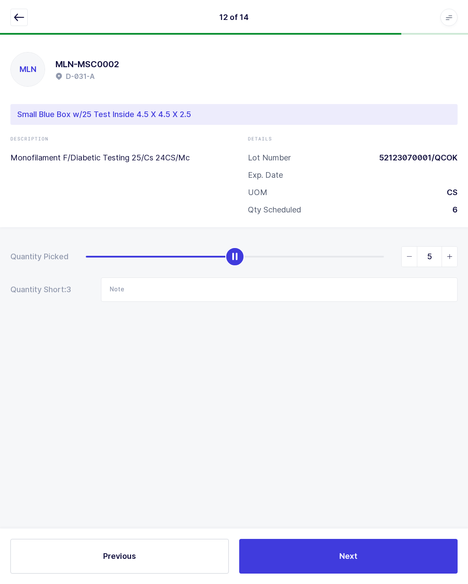
type input "6"
click at [380, 557] on button "Next" at bounding box center [348, 556] width 218 height 35
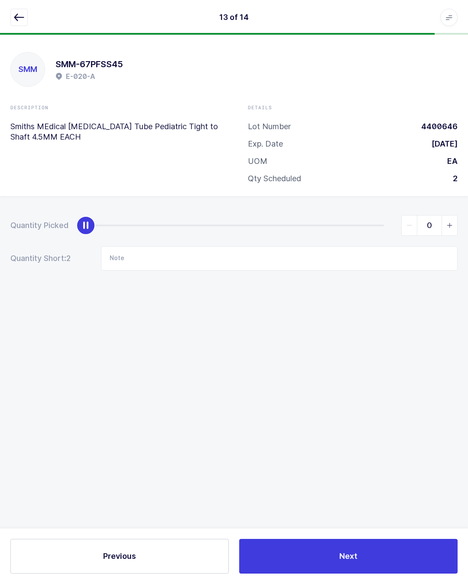
click at [15, 13] on icon "button" at bounding box center [19, 17] width 10 height 10
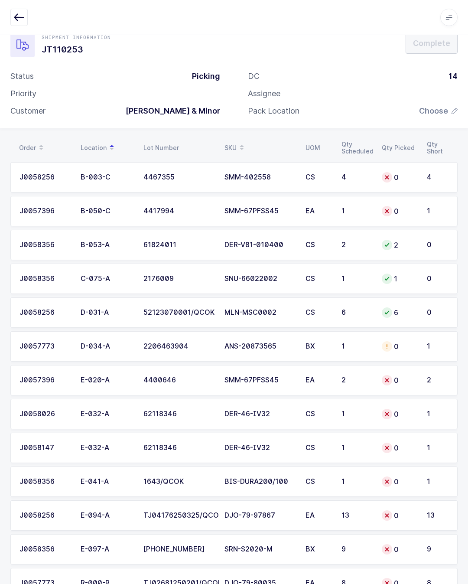
click at [320, 347] on div "BX" at bounding box center [319, 346] width 26 height 8
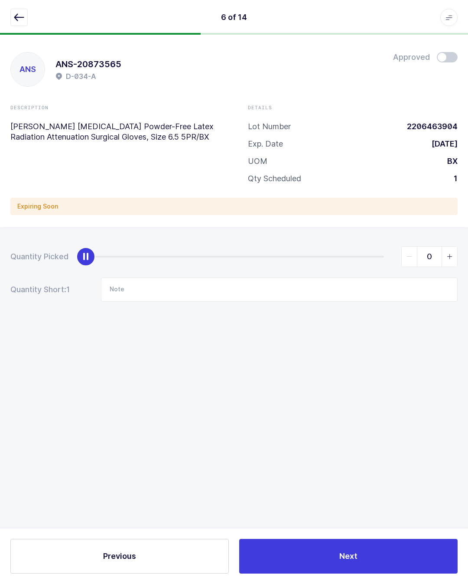
type input "1"
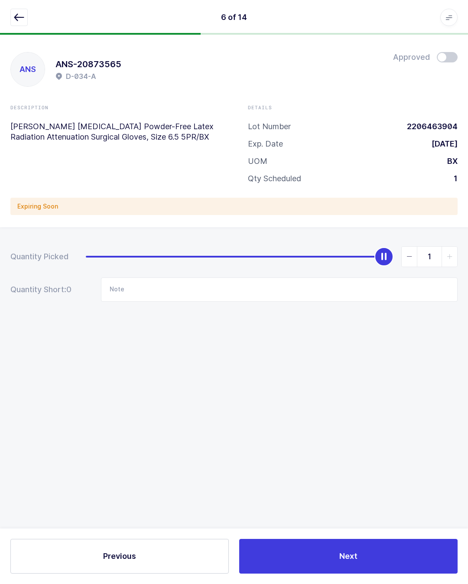
click at [365, 558] on button "Next" at bounding box center [348, 556] width 218 height 35
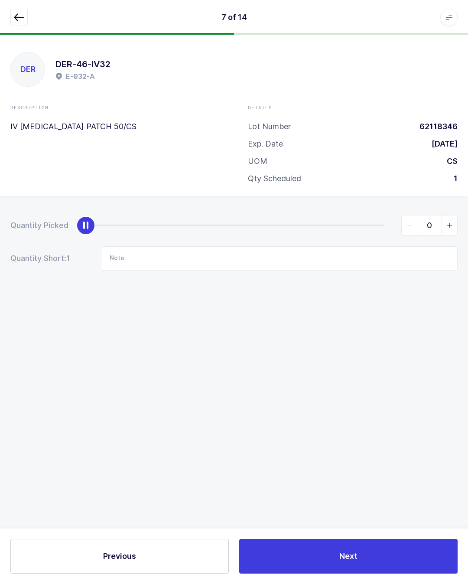
click at [17, 14] on icon "button" at bounding box center [19, 17] width 10 height 10
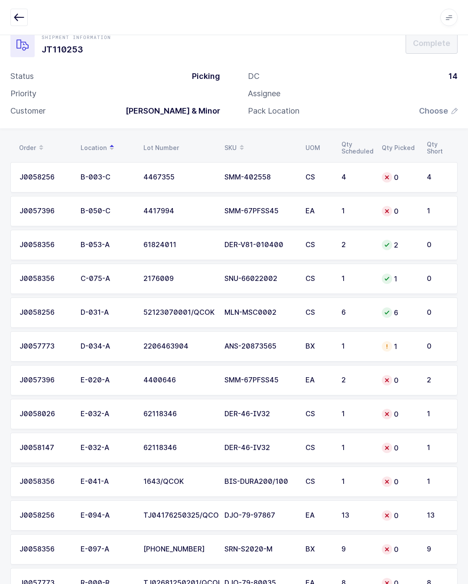
click at [351, 342] on td "1" at bounding box center [356, 346] width 40 height 30
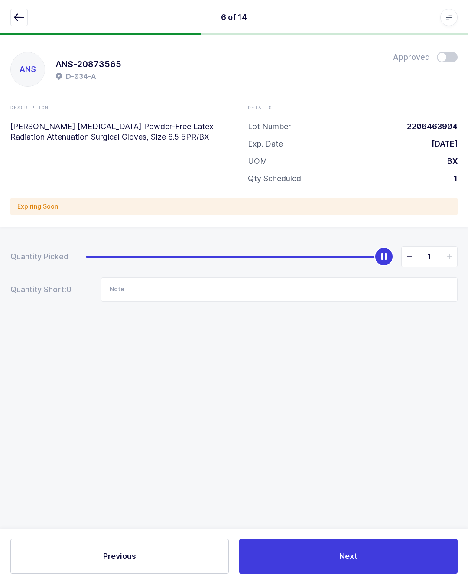
click at [358, 559] on button "Next" at bounding box center [348, 556] width 218 height 35
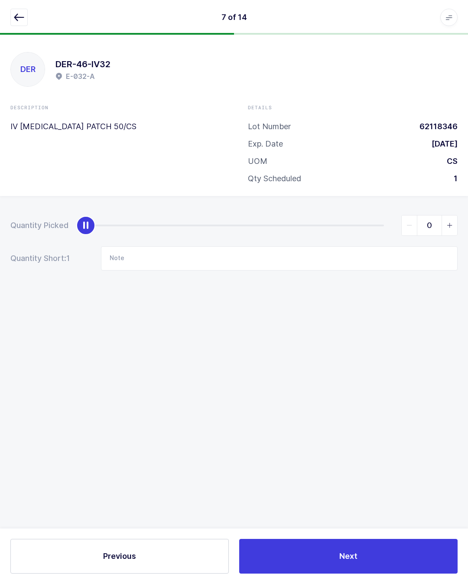
click at [18, 17] on icon "button" at bounding box center [19, 17] width 10 height 10
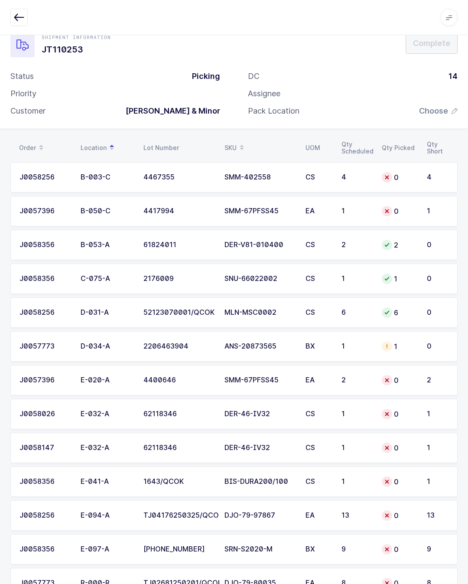
click at [378, 372] on td "0" at bounding box center [399, 380] width 45 height 30
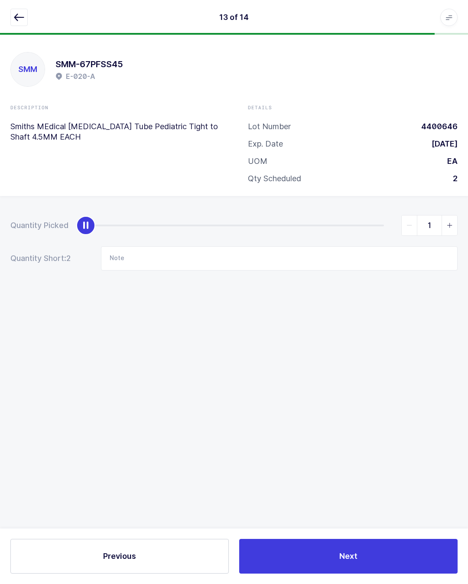
type input "2"
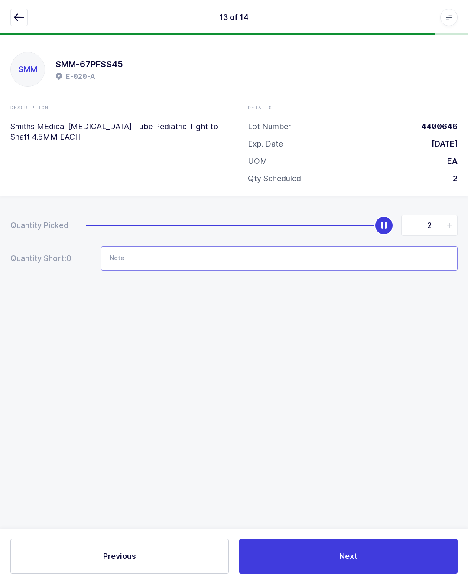
click at [243, 246] on input "Note" at bounding box center [279, 258] width 357 height 24
type input "Lot# 4400641"
click at [399, 312] on div "Quantity Picked 2 Quantity Short: 0 Note Lot# 4400641" at bounding box center [234, 273] width 468 height 154
click at [376, 550] on button "Next" at bounding box center [348, 556] width 218 height 35
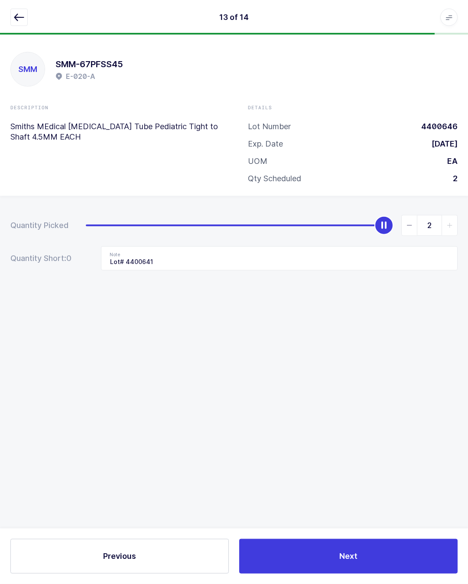
scroll to position [19, 0]
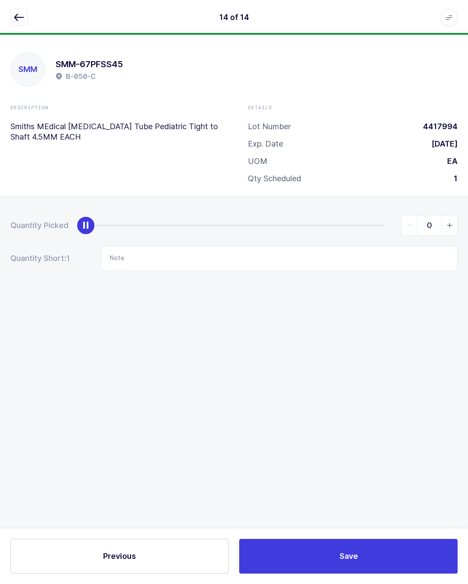
click at [16, 18] on icon "button" at bounding box center [19, 17] width 10 height 10
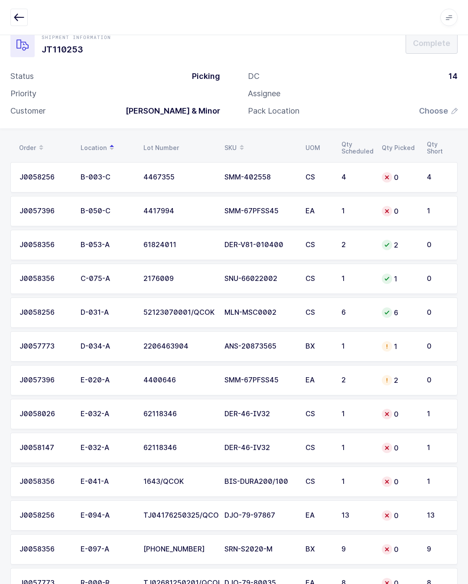
click at [272, 409] on td "DER-46-IV32" at bounding box center [259, 414] width 81 height 30
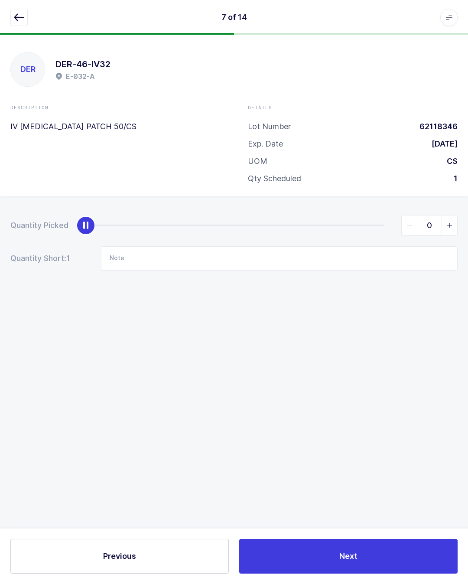
type input "1"
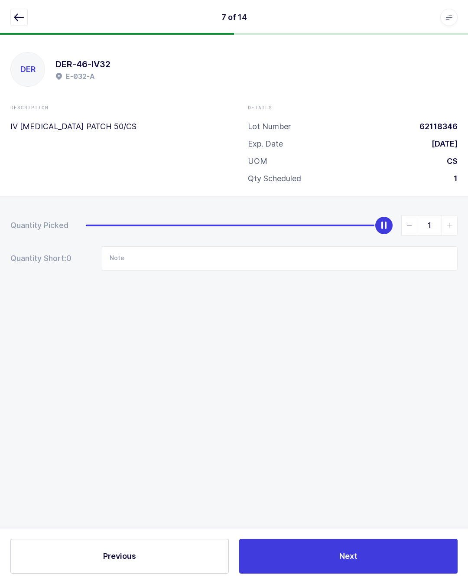
click at [373, 556] on button "Next" at bounding box center [348, 556] width 218 height 35
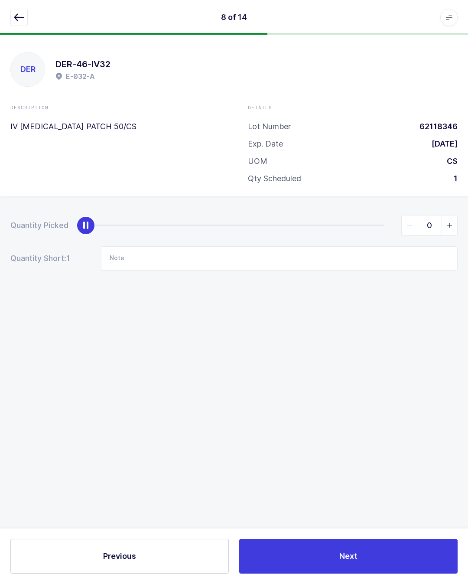
click at [22, 13] on icon "button" at bounding box center [19, 17] width 10 height 10
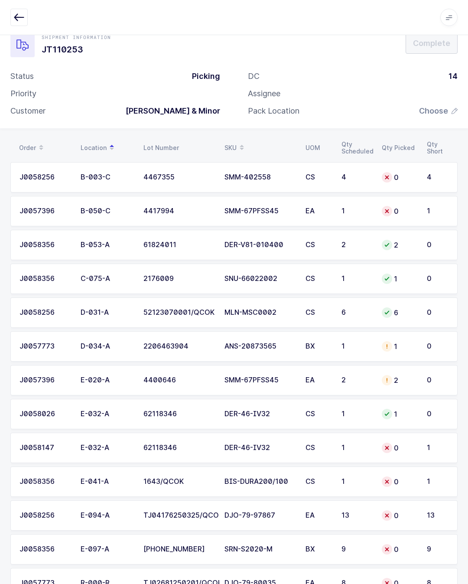
click at [232, 446] on div "DER-46-IV32" at bounding box center [259, 448] width 71 height 8
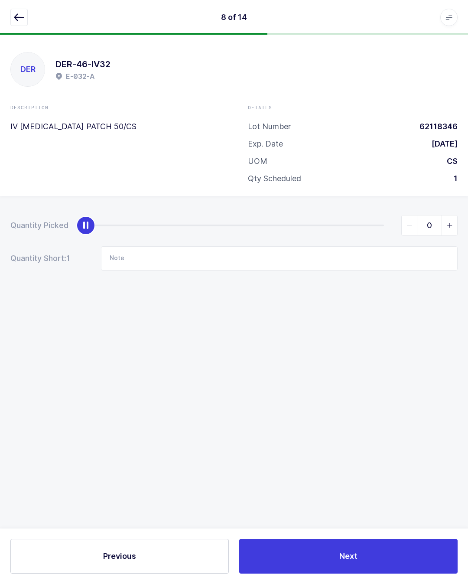
type input "1"
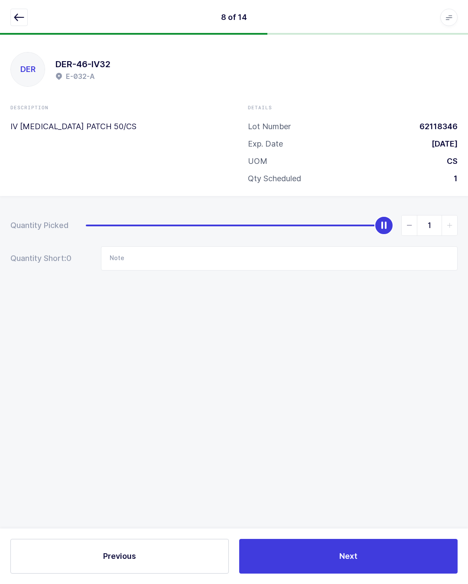
click at [368, 557] on button "Next" at bounding box center [348, 556] width 218 height 35
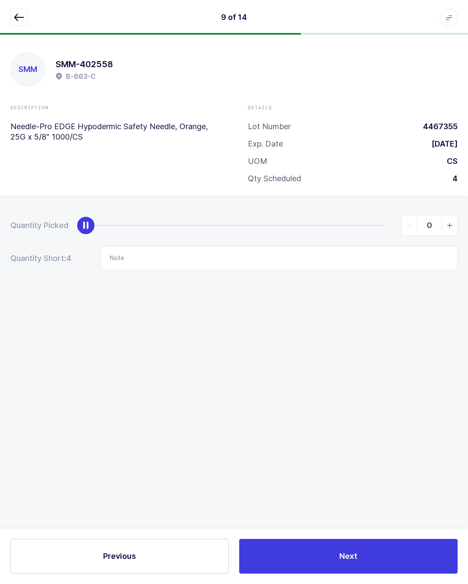
click at [22, 10] on button "button" at bounding box center [18, 17] width 17 height 17
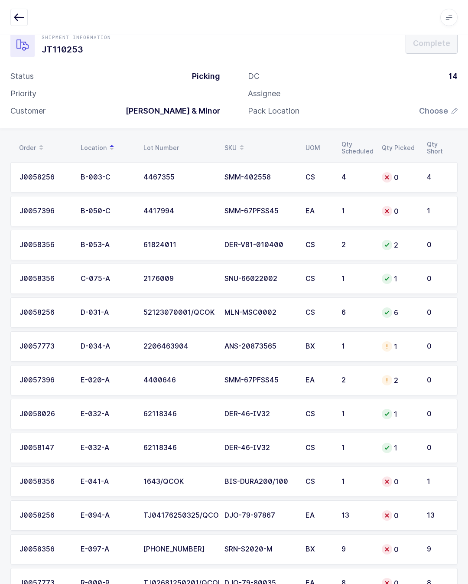
click at [235, 473] on td "BIS-DURA200/100" at bounding box center [259, 481] width 81 height 30
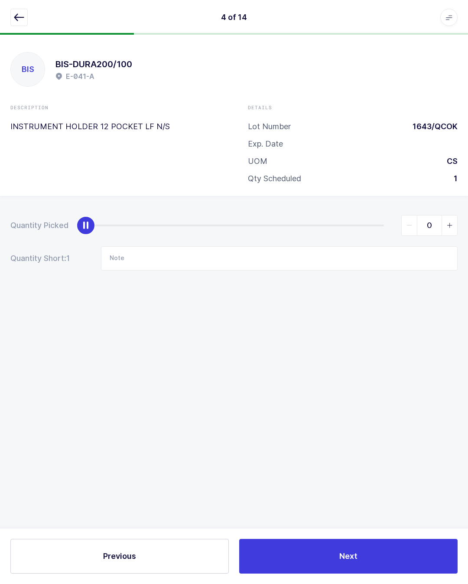
type input "1"
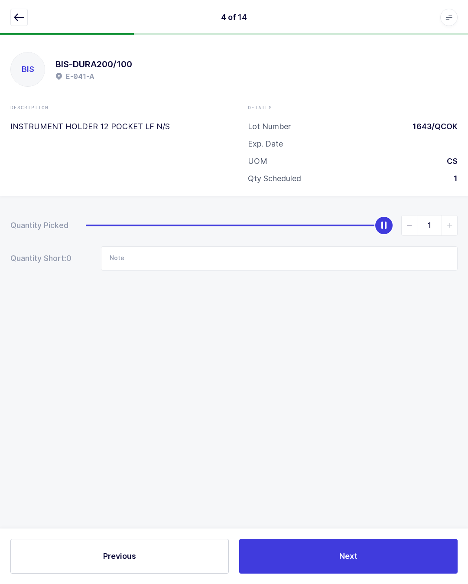
click at [362, 556] on button "Next" at bounding box center [348, 556] width 218 height 35
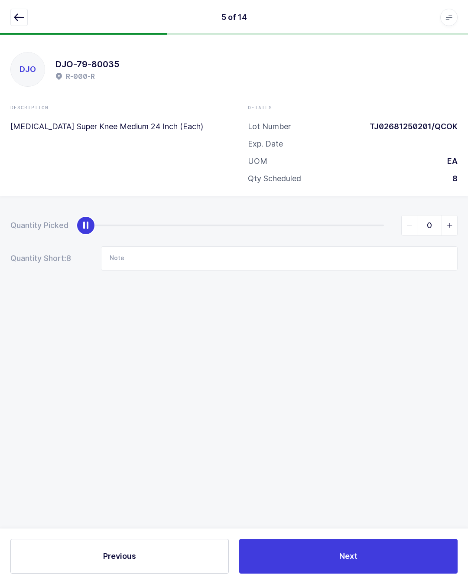
click at [21, 14] on icon "button" at bounding box center [19, 17] width 10 height 10
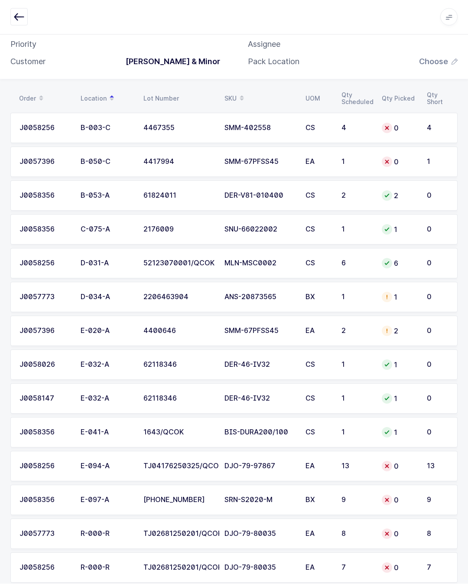
scroll to position [68, 0]
click at [349, 466] on div "13" at bounding box center [357, 466] width 30 height 8
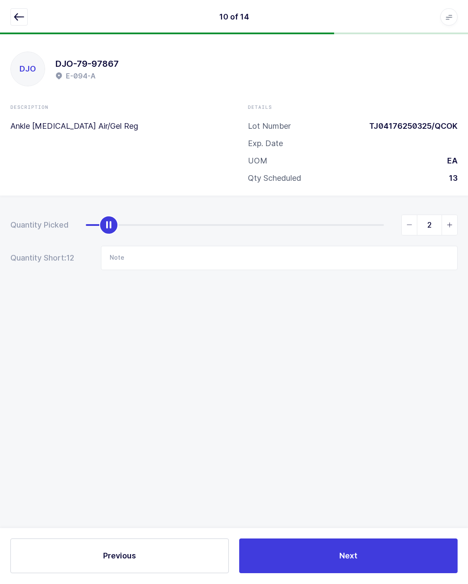
scroll to position [19, 0]
type input "13"
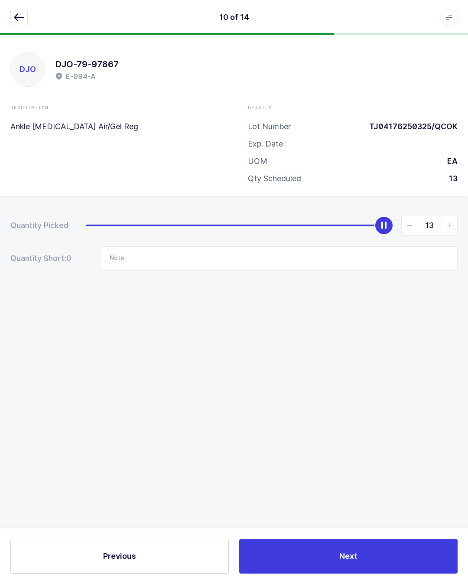
click at [348, 556] on span "Next" at bounding box center [348, 555] width 18 height 11
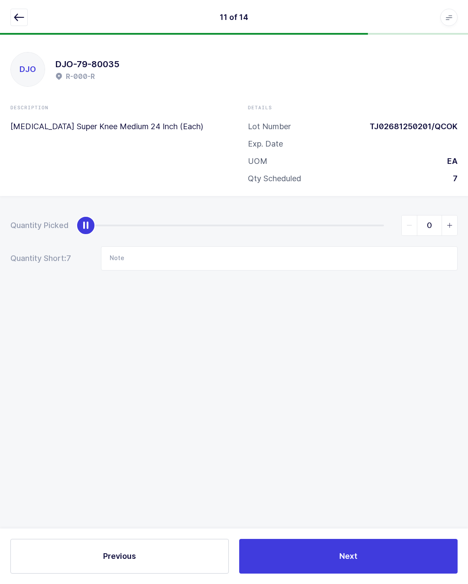
click at [26, 14] on button "button" at bounding box center [18, 17] width 17 height 17
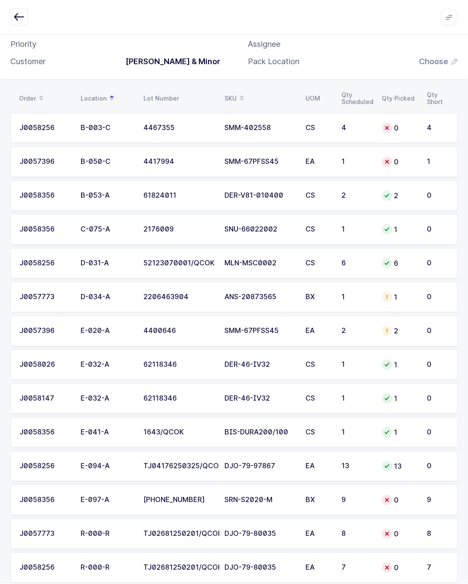
scroll to position [68, 0]
click at [355, 498] on div "9" at bounding box center [357, 500] width 30 height 8
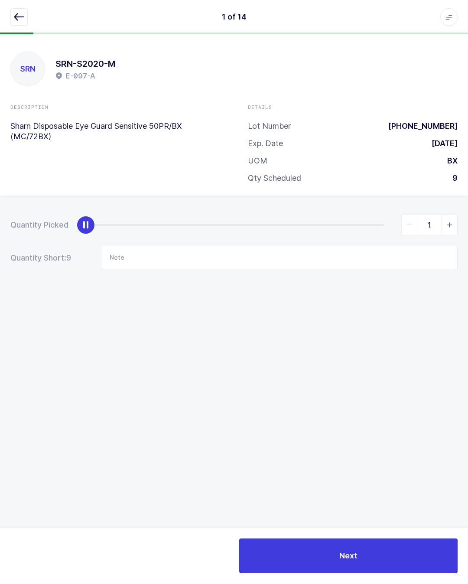
scroll to position [19, 0]
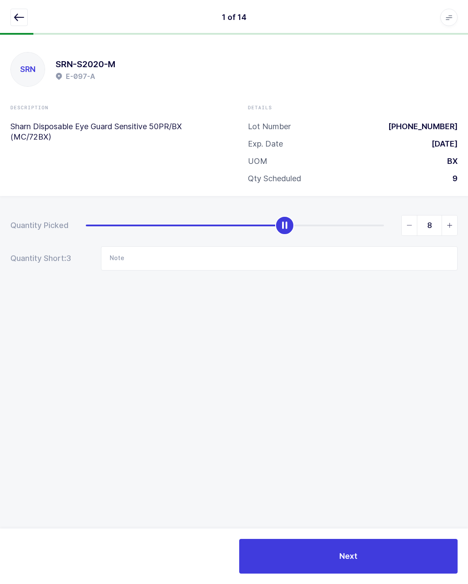
type input "9"
click at [364, 553] on button "Next" at bounding box center [348, 556] width 218 height 35
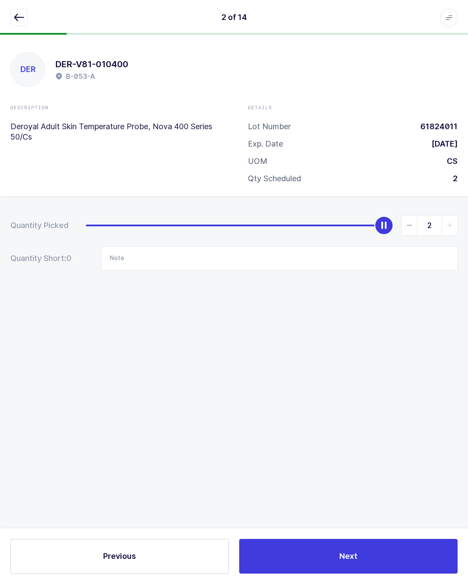
click at [20, 13] on icon "button" at bounding box center [19, 17] width 10 height 10
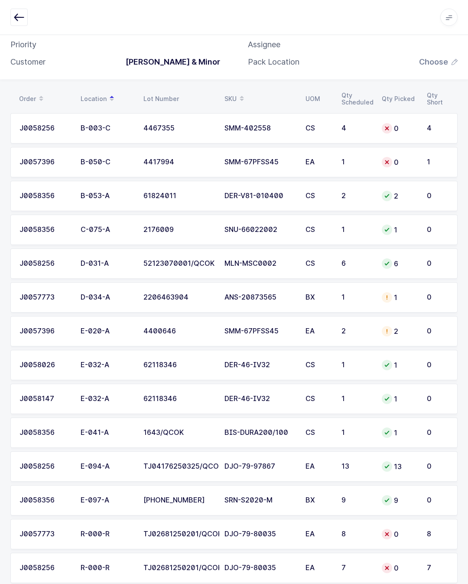
scroll to position [68, 0]
click at [0, 317] on div "Order Location Lot Number SKU UOM Qty Scheduled Qty Picked Qty Short J0058256 B…" at bounding box center [234, 341] width 468 height 524
click at [267, 147] on td "SMM-67PFSS45" at bounding box center [259, 162] width 81 height 30
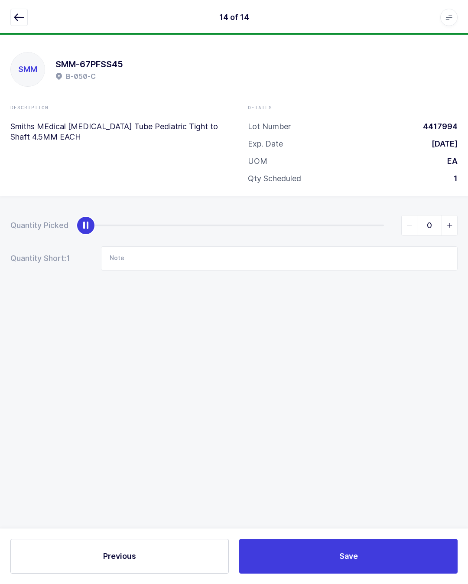
scroll to position [19, 0]
click at [237, 247] on input "Note" at bounding box center [279, 258] width 357 height 24
type input "E20a"
click at [415, 328] on div "Quantity Picked 0 Quantity Short: 1 Note E20a" at bounding box center [234, 273] width 468 height 154
click at [371, 553] on button "Save" at bounding box center [348, 556] width 218 height 35
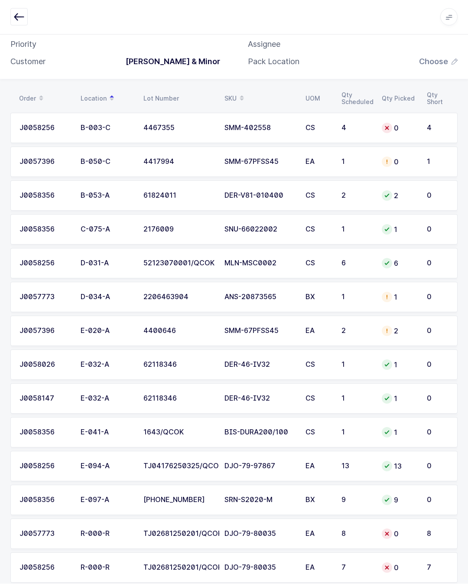
scroll to position [68, 0]
click at [298, 131] on td "SMM-402558" at bounding box center [259, 128] width 81 height 30
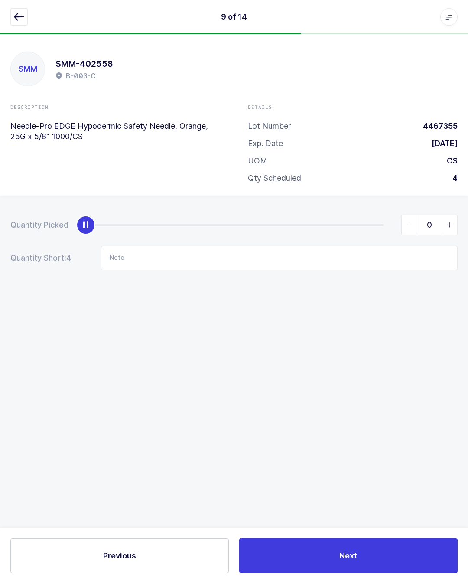
scroll to position [19, 0]
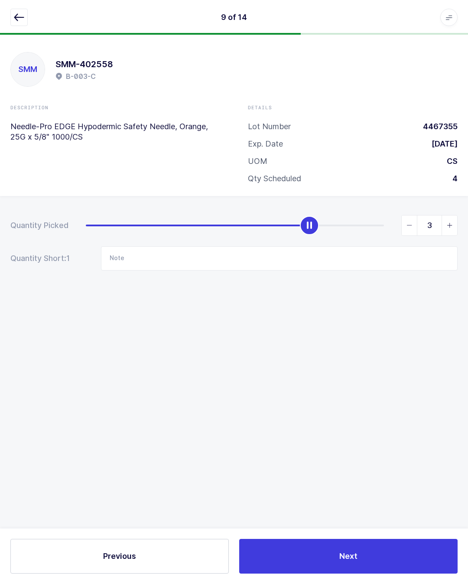
type input "4"
click at [187, 246] on input "Note" at bounding box center [279, 258] width 357 height 24
type input "Took from E 061 A lot# 6021398"
click at [404, 324] on div "Quantity Picked 4 Quantity Short: 0 Note Took from E 061 A lot# 6021398" at bounding box center [234, 273] width 468 height 154
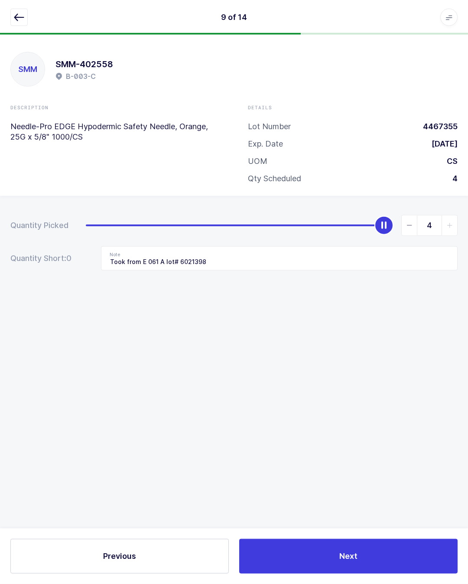
click at [376, 551] on button "Next" at bounding box center [348, 556] width 218 height 35
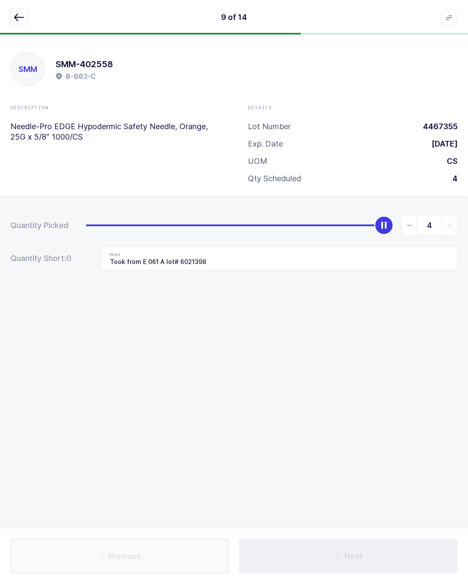
scroll to position [19, 0]
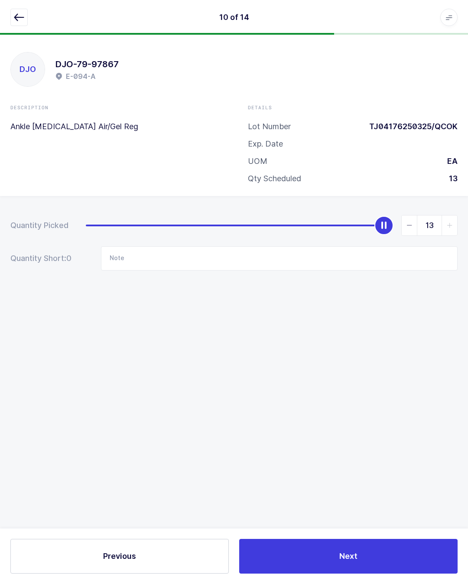
click at [18, 16] on icon "button" at bounding box center [19, 17] width 10 height 10
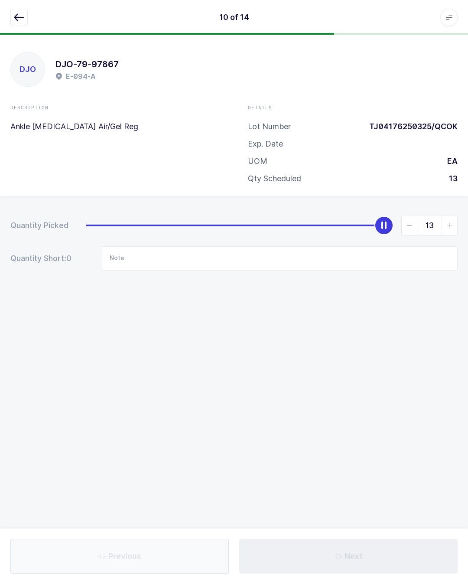
click at [19, 12] on button "button" at bounding box center [18, 17] width 17 height 17
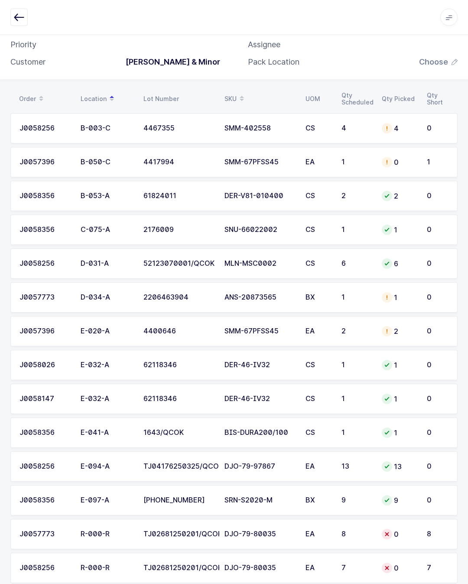
scroll to position [68, 0]
click at [291, 536] on div "DJO-79-80035" at bounding box center [259, 534] width 71 height 8
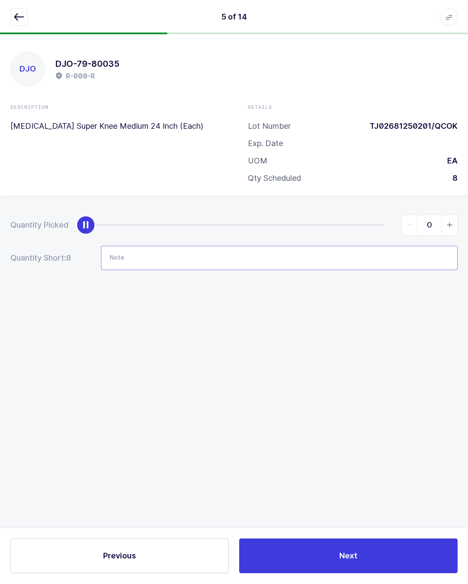
click at [166, 246] on input "Note" at bounding box center [279, 258] width 357 height 24
type input "E13b"
click at [17, 18] on icon "button" at bounding box center [19, 17] width 10 height 10
